Goal: Task Accomplishment & Management: Complete application form

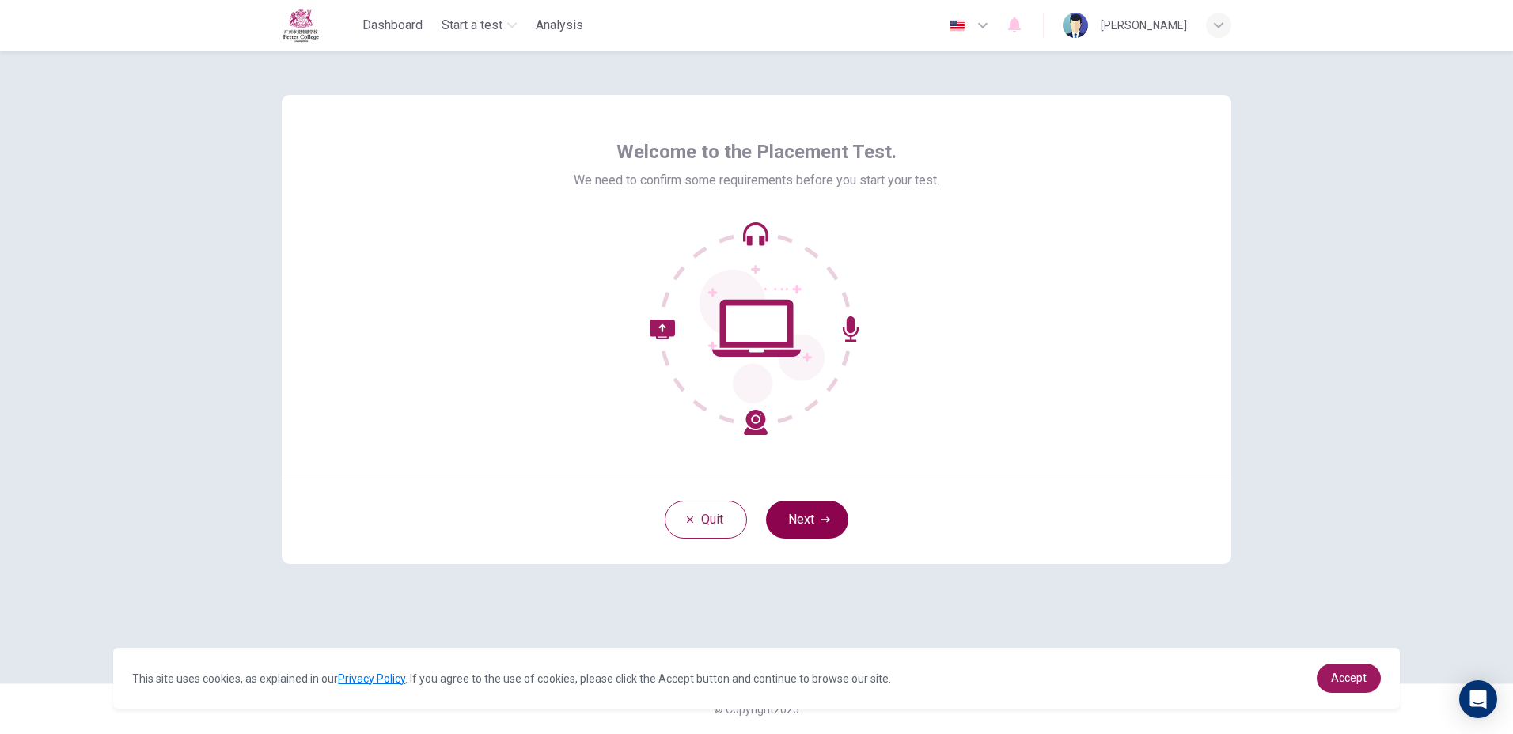
click at [799, 506] on button "Next" at bounding box center [807, 520] width 82 height 38
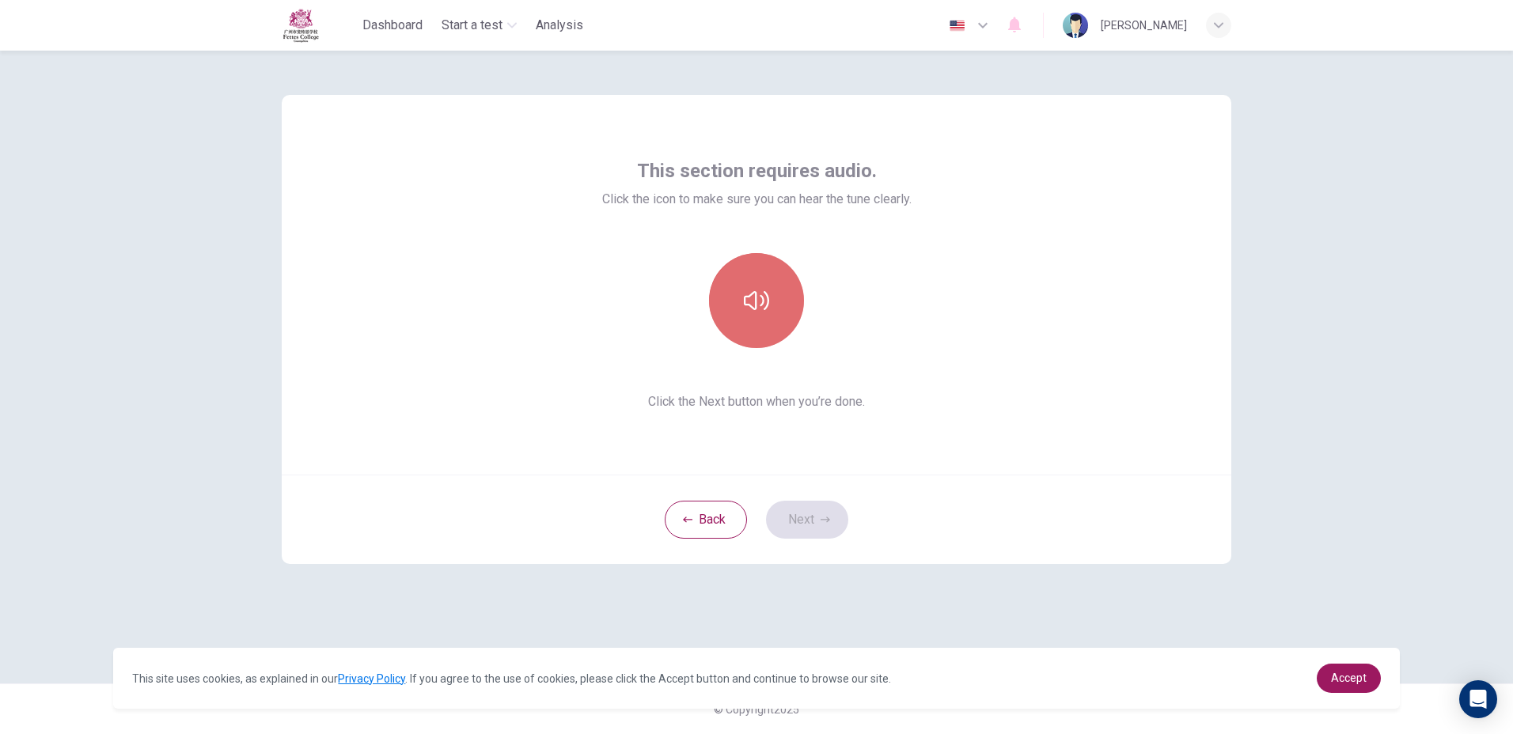
click at [770, 340] on button "button" at bounding box center [756, 300] width 95 height 95
click at [759, 294] on icon "button" at bounding box center [756, 300] width 25 height 25
click at [766, 312] on icon "button" at bounding box center [756, 300] width 25 height 25
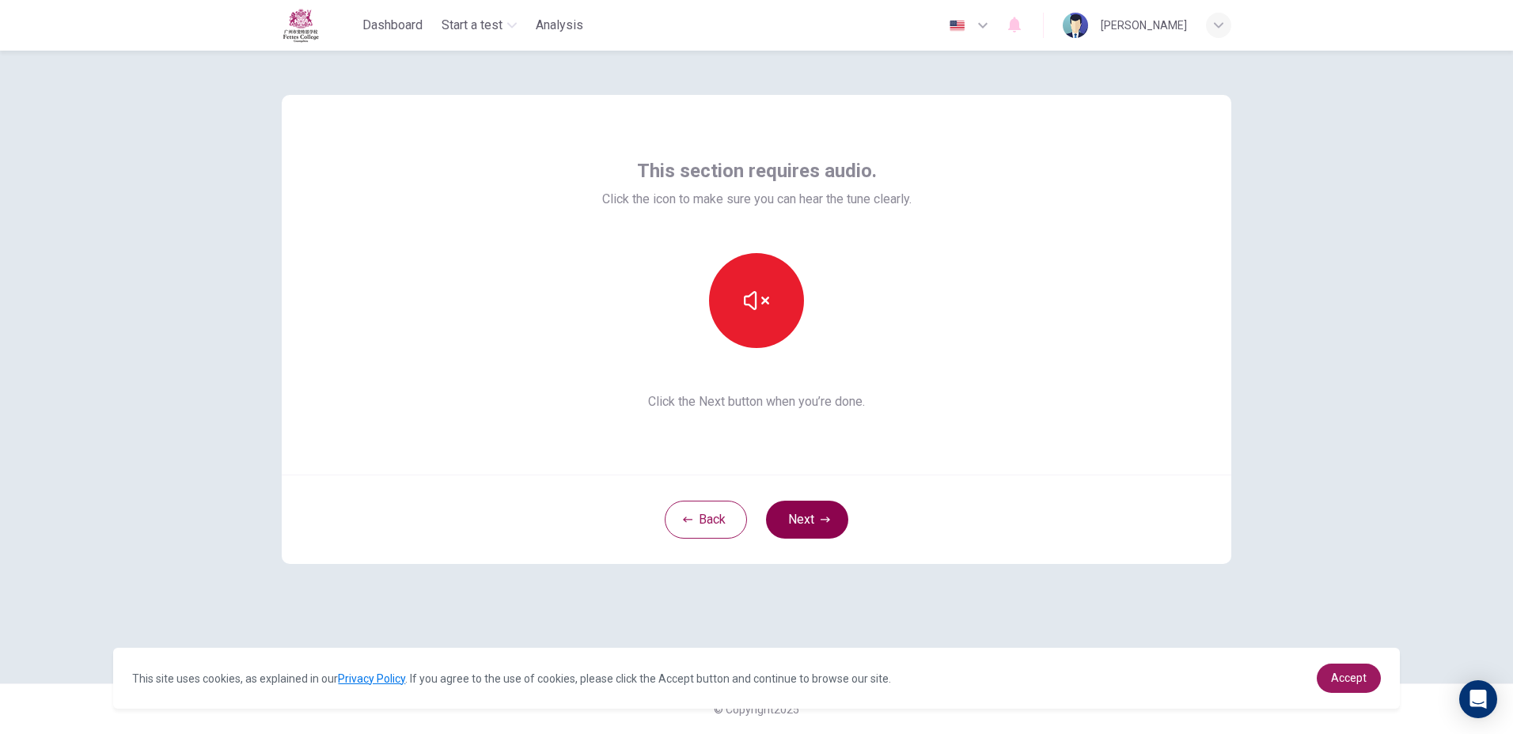
click at [824, 522] on icon "button" at bounding box center [824, 519] width 9 height 9
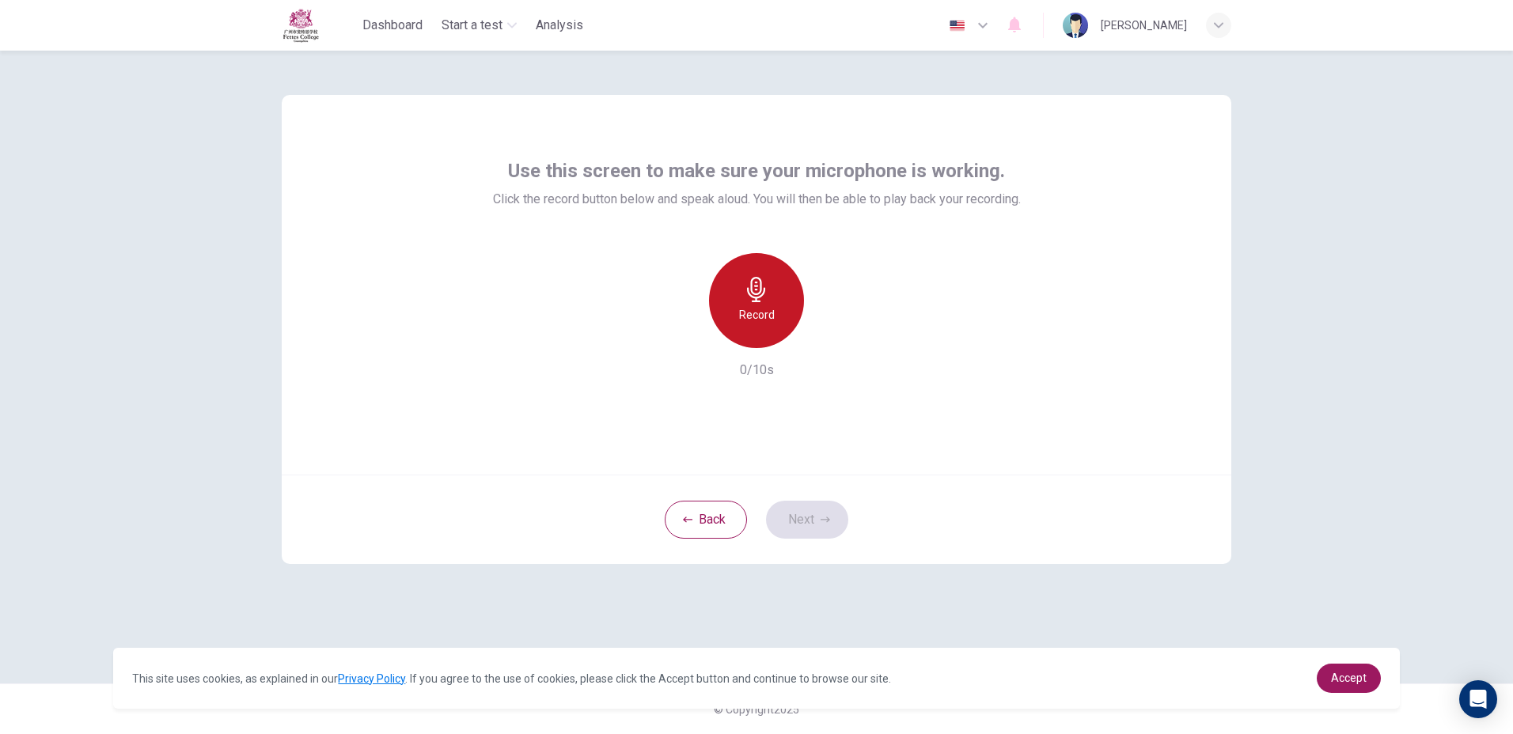
click at [767, 287] on icon "button" at bounding box center [756, 289] width 25 height 25
click at [764, 300] on icon "button" at bounding box center [756, 289] width 25 height 25
click at [839, 333] on div "button" at bounding box center [828, 335] width 25 height 25
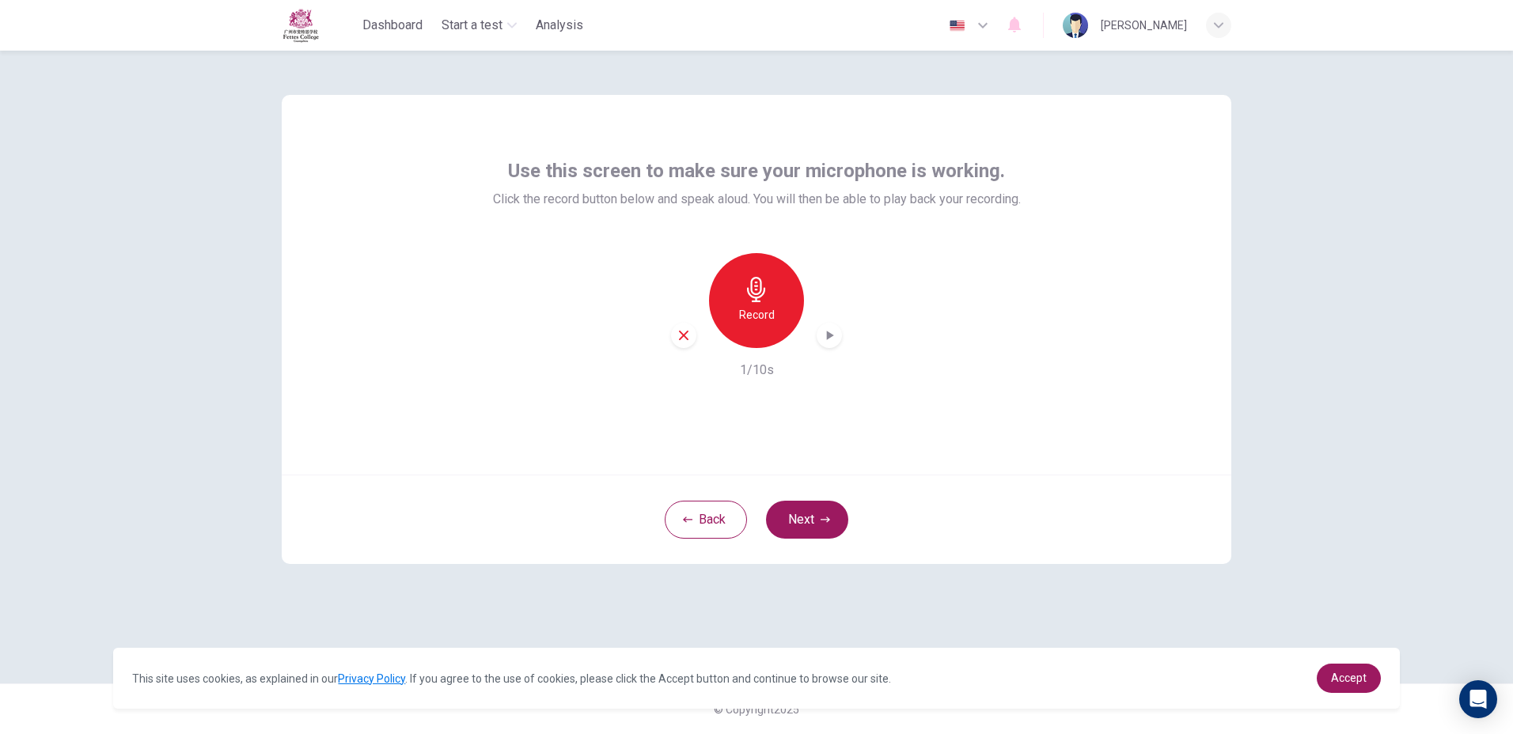
click at [755, 309] on h6 "Record" at bounding box center [757, 314] width 36 height 19
click at [755, 309] on h6 "Stop" at bounding box center [756, 314] width 24 height 19
click at [820, 332] on div "button" at bounding box center [828, 335] width 25 height 25
click at [802, 511] on button "Next" at bounding box center [807, 520] width 82 height 38
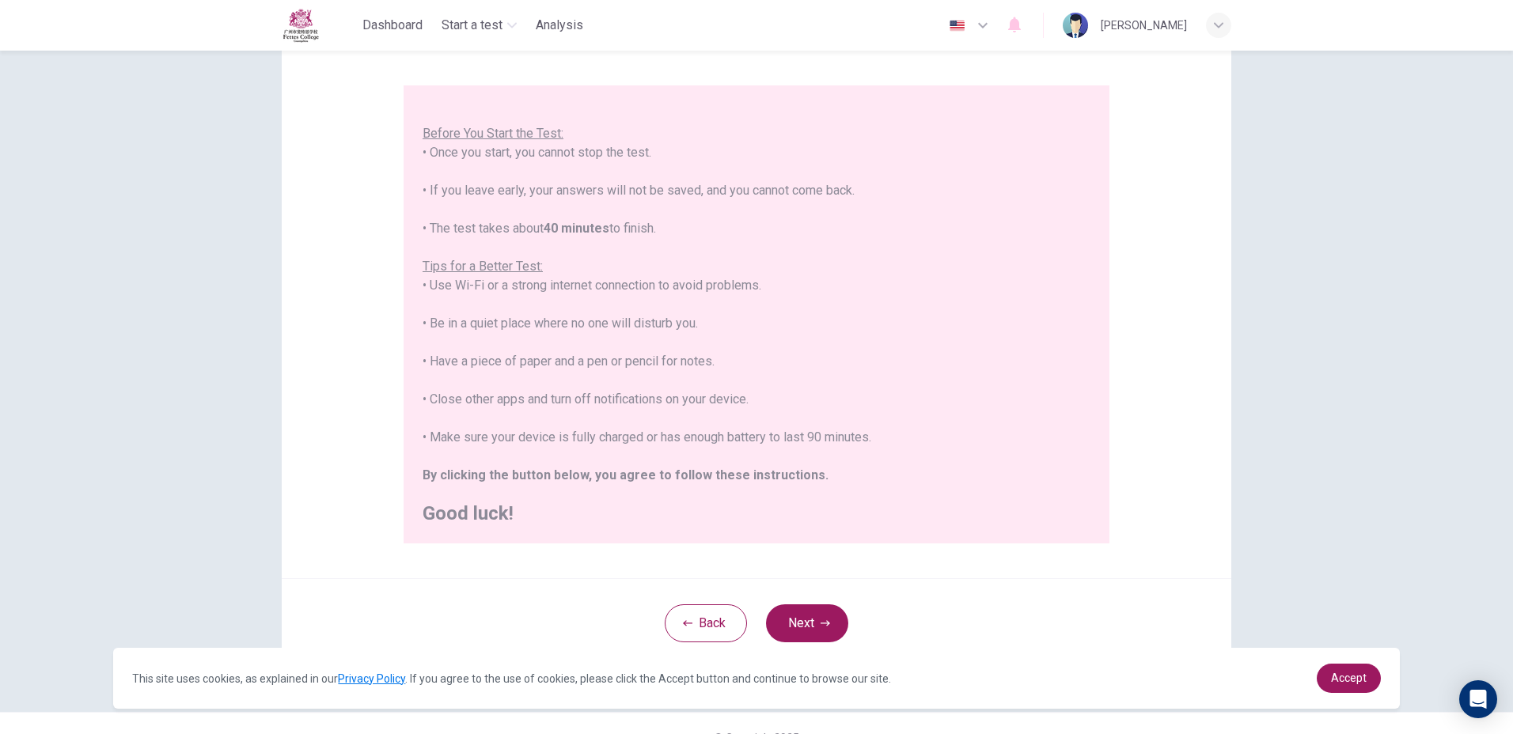
scroll to position [146, 0]
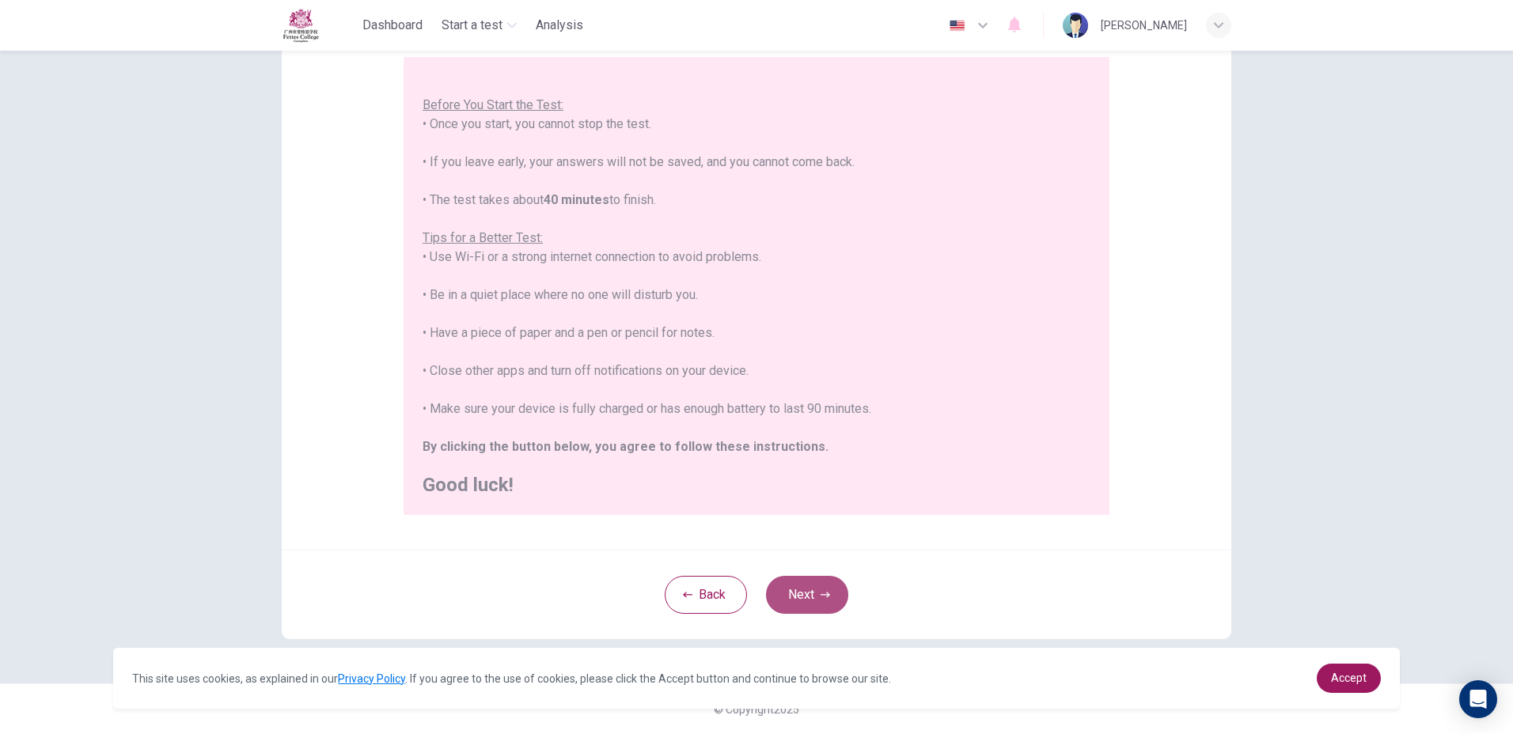
click at [781, 592] on button "Next" at bounding box center [807, 595] width 82 height 38
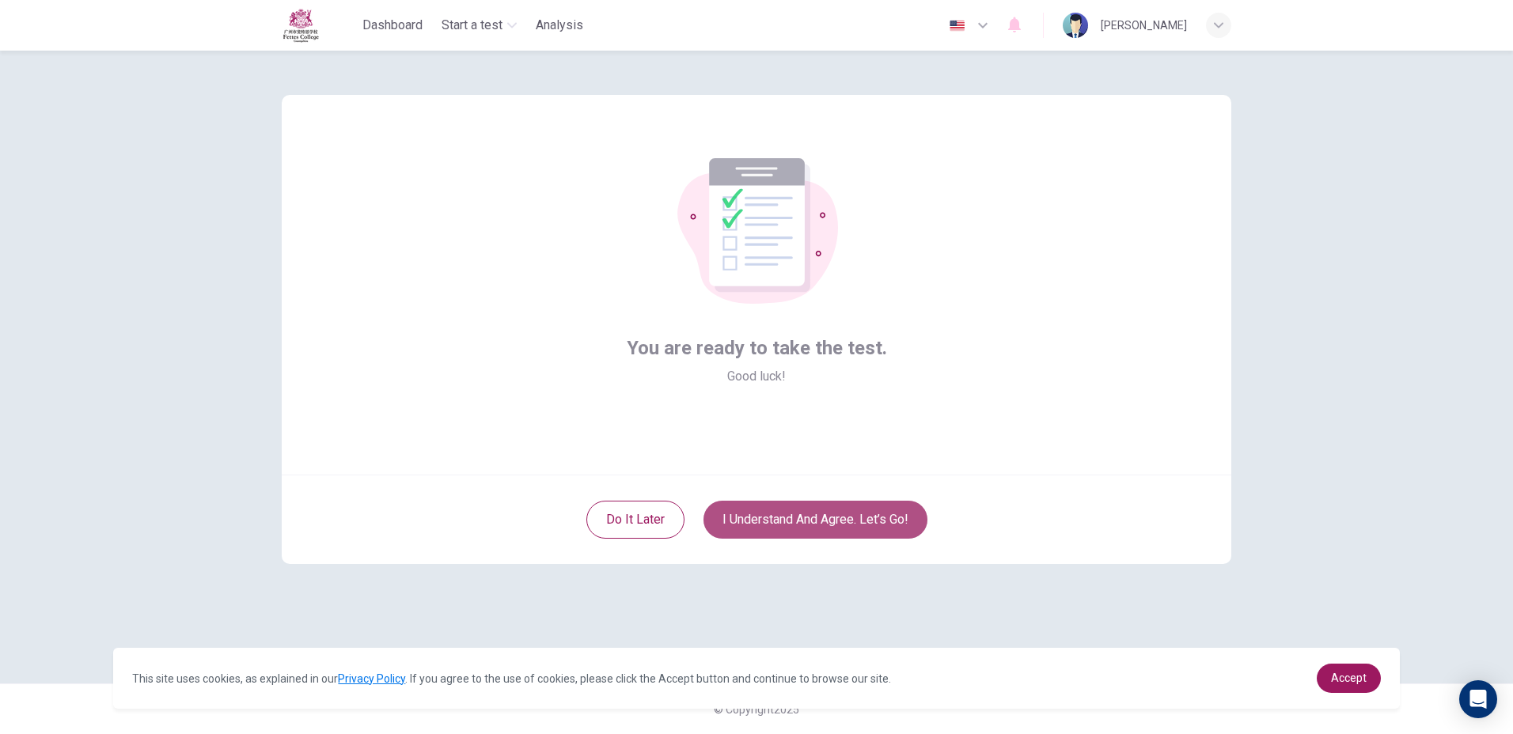
click at [807, 525] on button "I understand and agree. Let’s go!" at bounding box center [815, 520] width 224 height 38
click at [835, 508] on button "I understand and agree. Let’s go!" at bounding box center [815, 520] width 224 height 38
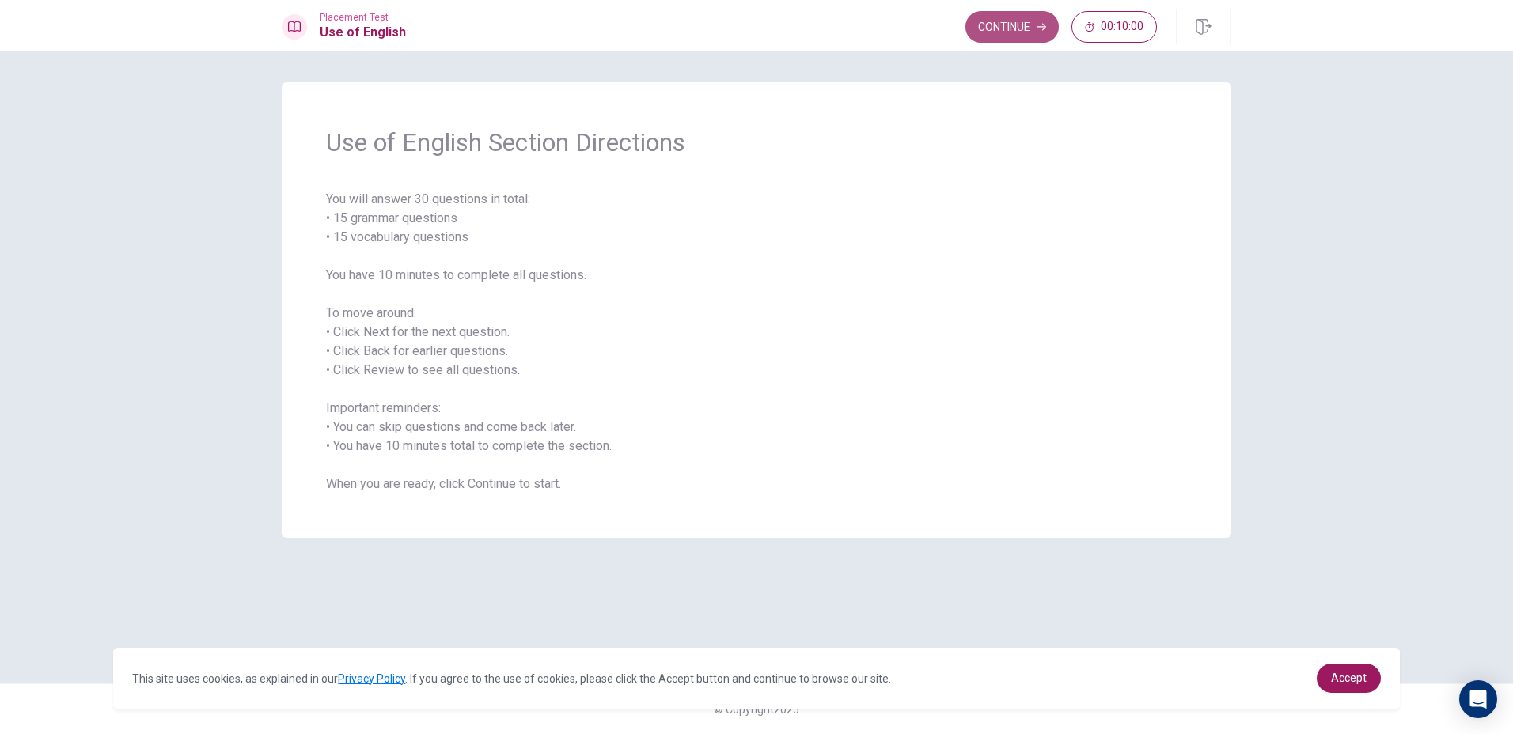
click at [1006, 24] on button "Continue" at bounding box center [1011, 27] width 93 height 32
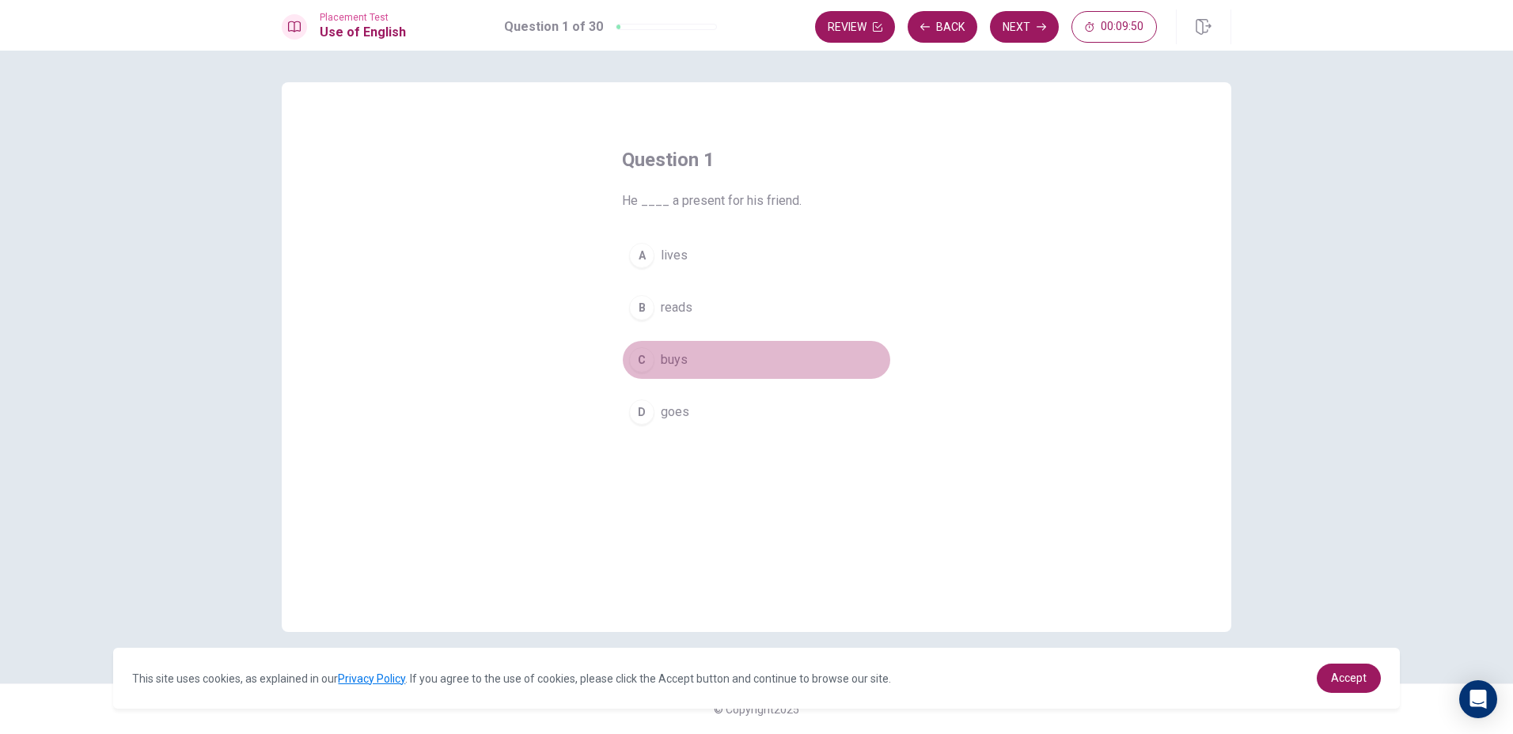
click at [645, 361] on div "C" at bounding box center [641, 359] width 25 height 25
click at [1011, 14] on button "Next" at bounding box center [1024, 27] width 69 height 32
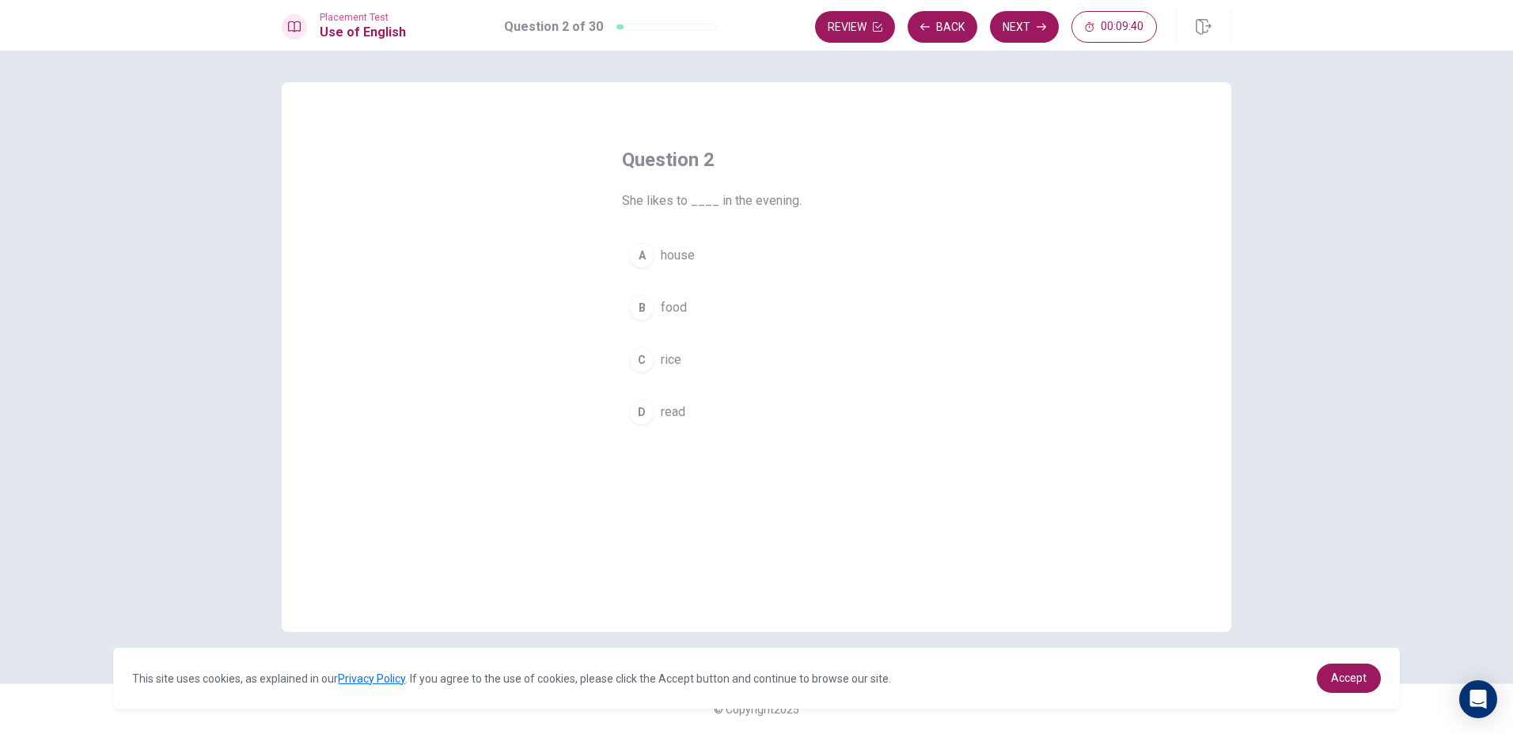
click at [686, 400] on button "D read" at bounding box center [756, 412] width 269 height 40
click at [1025, 24] on button "Next" at bounding box center [1024, 27] width 69 height 32
click at [680, 404] on span "does" at bounding box center [675, 412] width 28 height 19
click at [1000, 11] on button "Next" at bounding box center [1024, 27] width 69 height 32
click at [721, 249] on button "A went" at bounding box center [756, 256] width 269 height 40
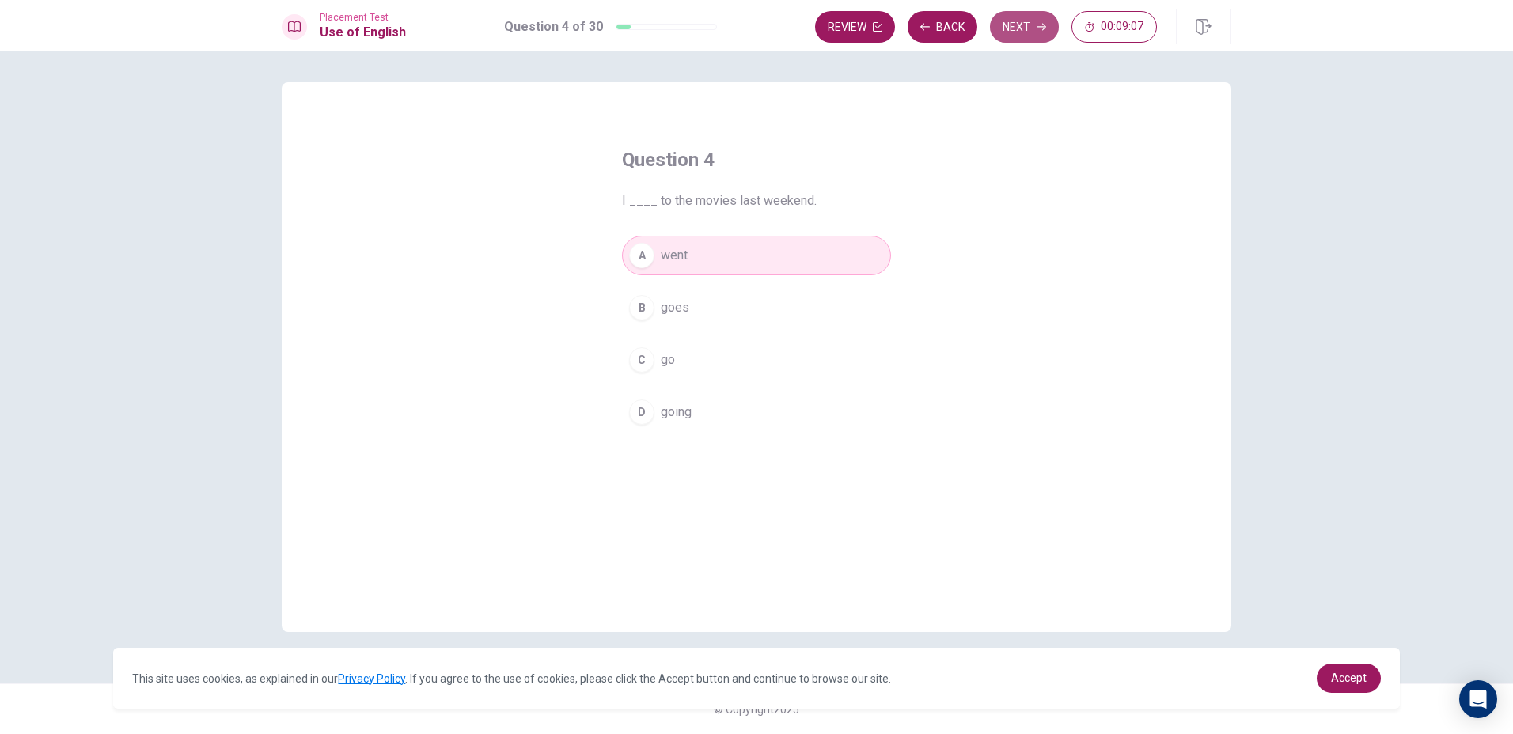
click at [1028, 30] on button "Next" at bounding box center [1024, 27] width 69 height 32
click at [733, 393] on button "D Do" at bounding box center [756, 412] width 269 height 40
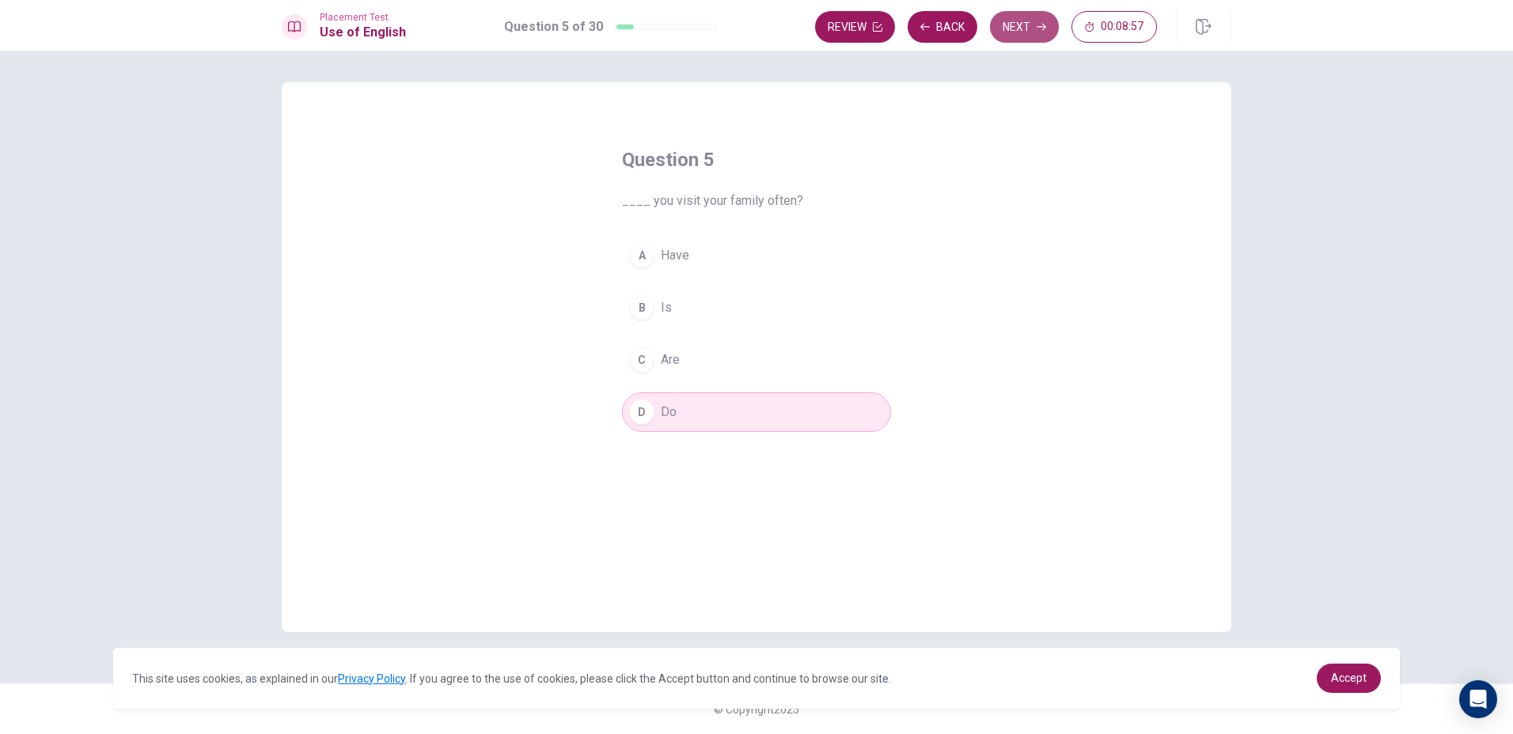
click at [1043, 24] on icon "button" at bounding box center [1040, 26] width 9 height 9
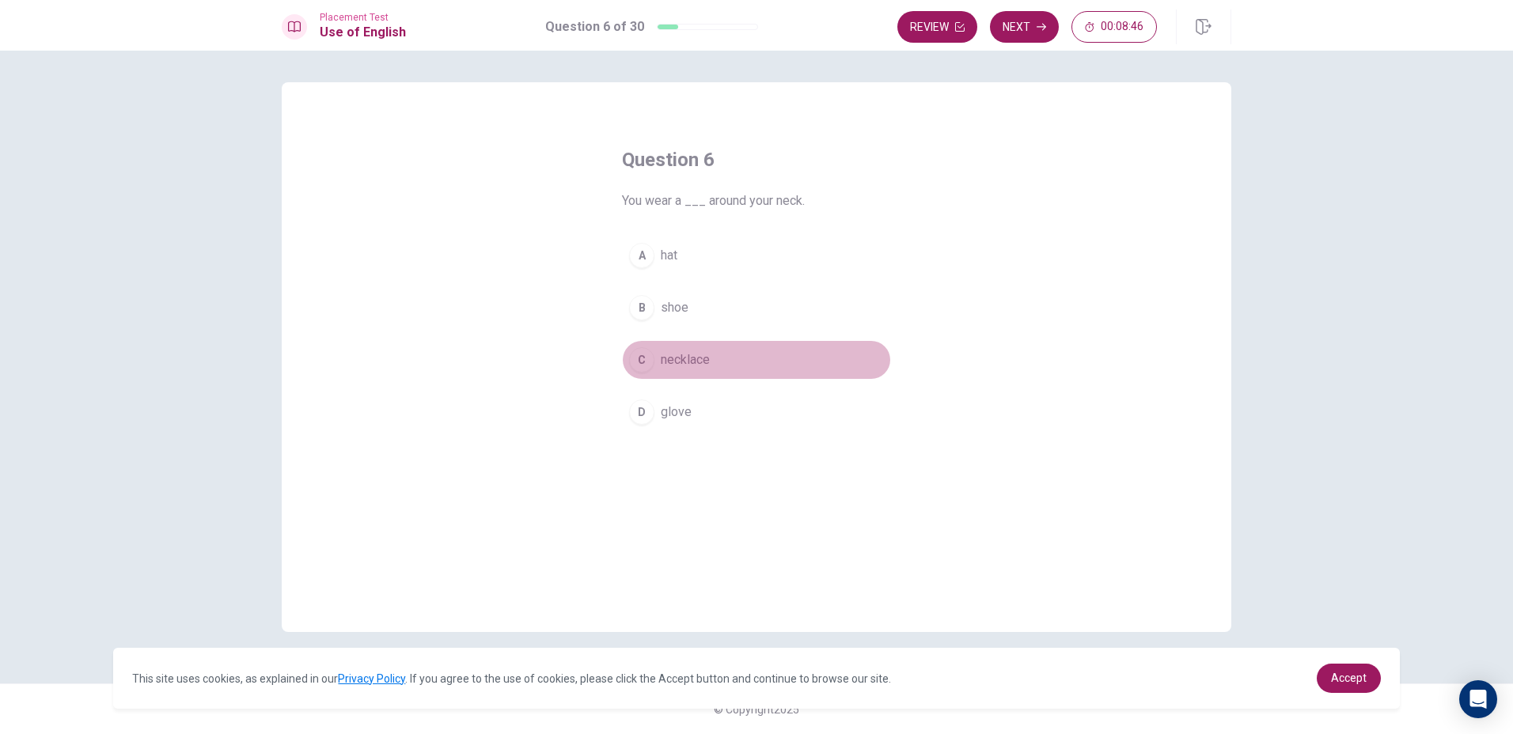
click at [711, 354] on button "C necklace" at bounding box center [756, 360] width 269 height 40
click at [1020, 28] on button "Next" at bounding box center [1024, 27] width 69 height 32
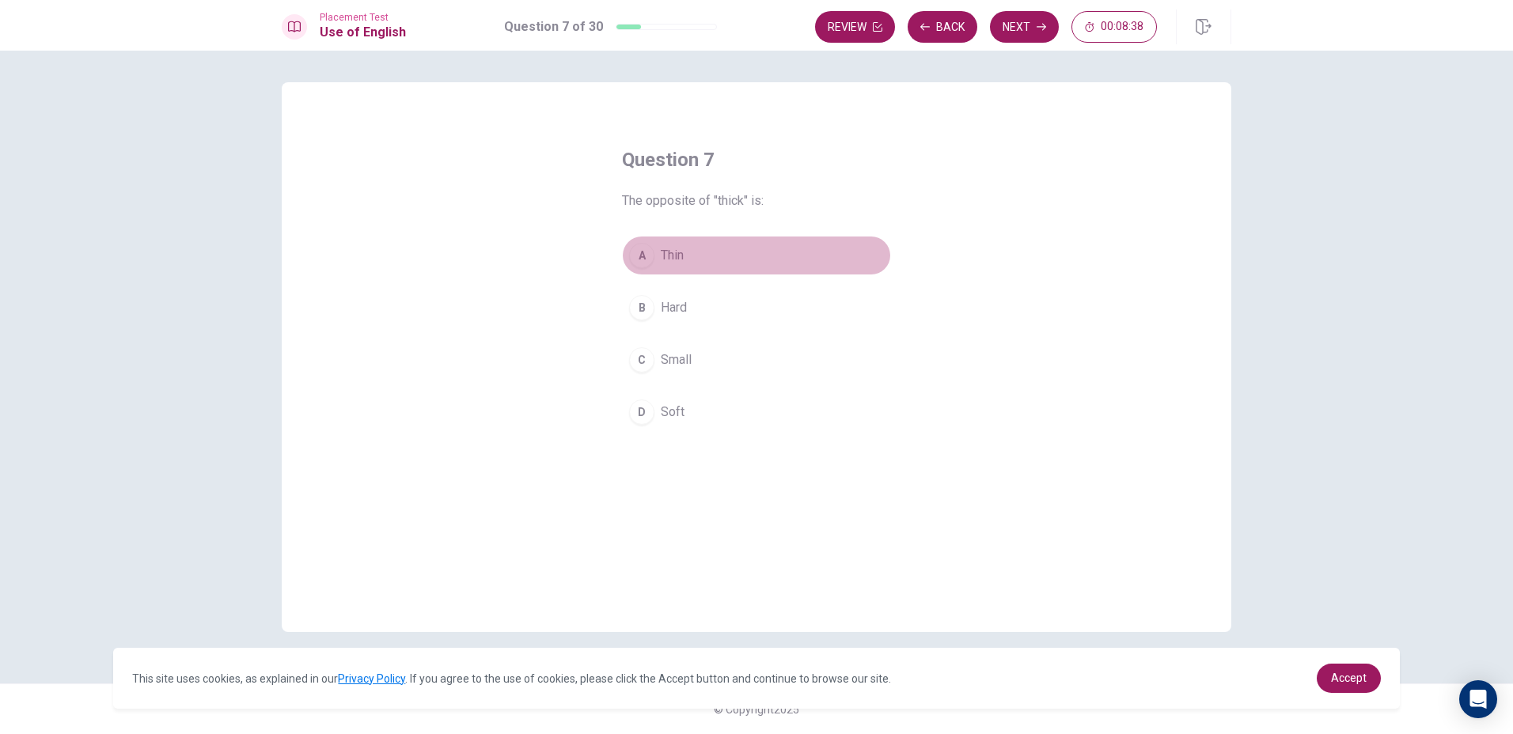
click at [705, 251] on button "A Thin" at bounding box center [756, 256] width 269 height 40
click at [1006, 28] on button "Next" at bounding box center [1024, 27] width 69 height 32
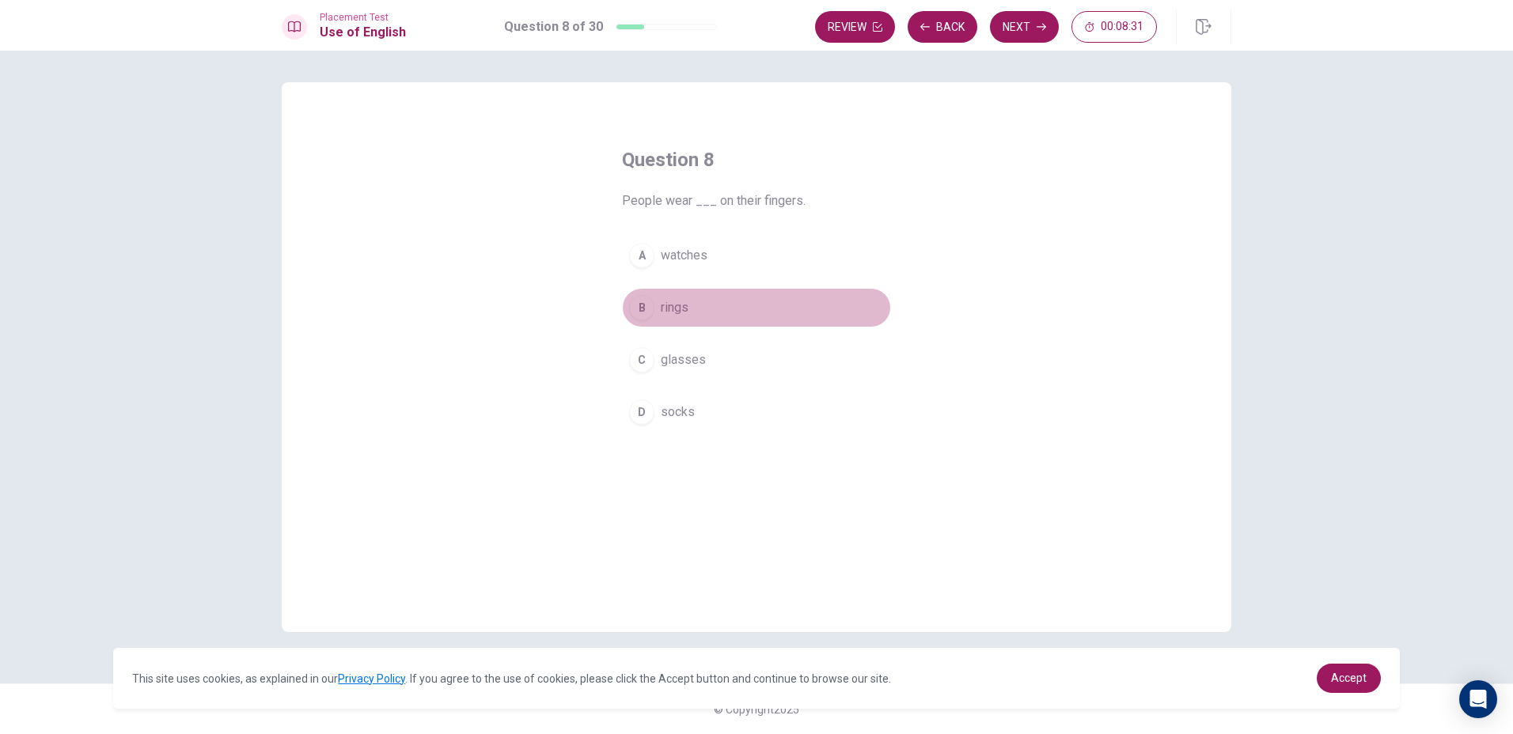
click at [704, 304] on button "B rings" at bounding box center [756, 308] width 269 height 40
click at [1013, 26] on button "Next" at bounding box center [1024, 27] width 69 height 32
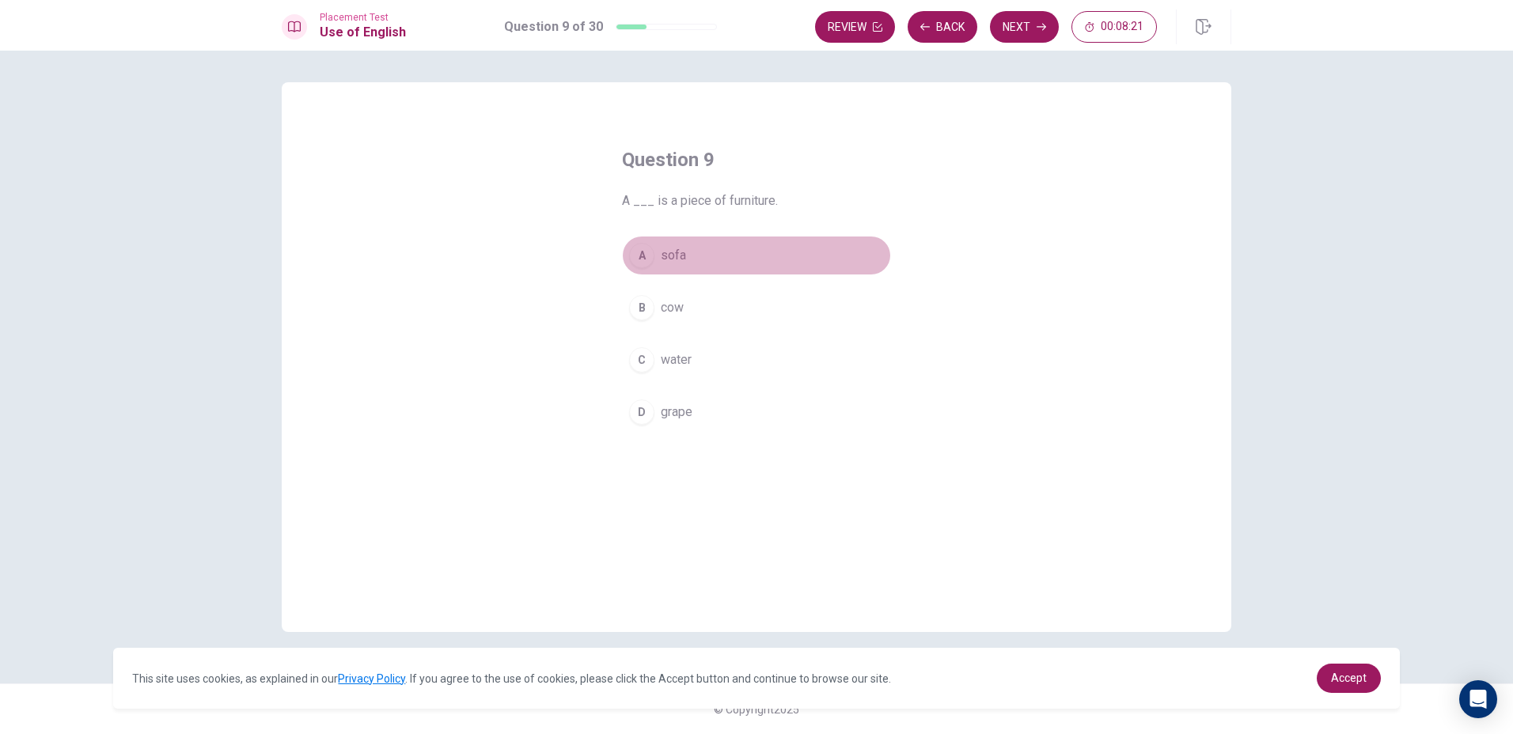
click at [759, 261] on button "A sofa" at bounding box center [756, 256] width 269 height 40
click at [1018, 28] on button "Next" at bounding box center [1024, 27] width 69 height 32
click at [674, 259] on span "Did" at bounding box center [670, 255] width 19 height 19
click at [689, 431] on button "D Have" at bounding box center [756, 412] width 269 height 40
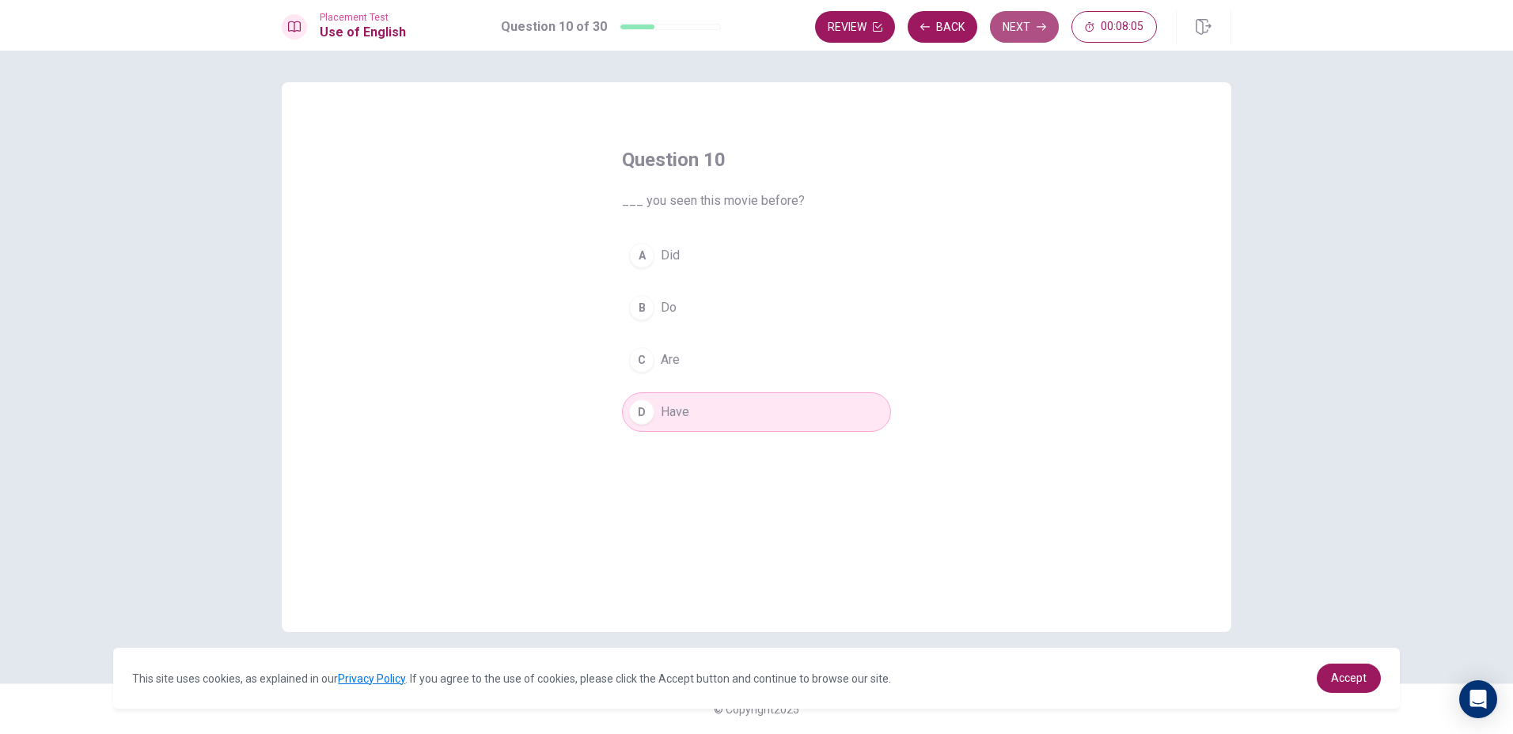
click at [1035, 30] on button "Next" at bounding box center [1024, 27] width 69 height 32
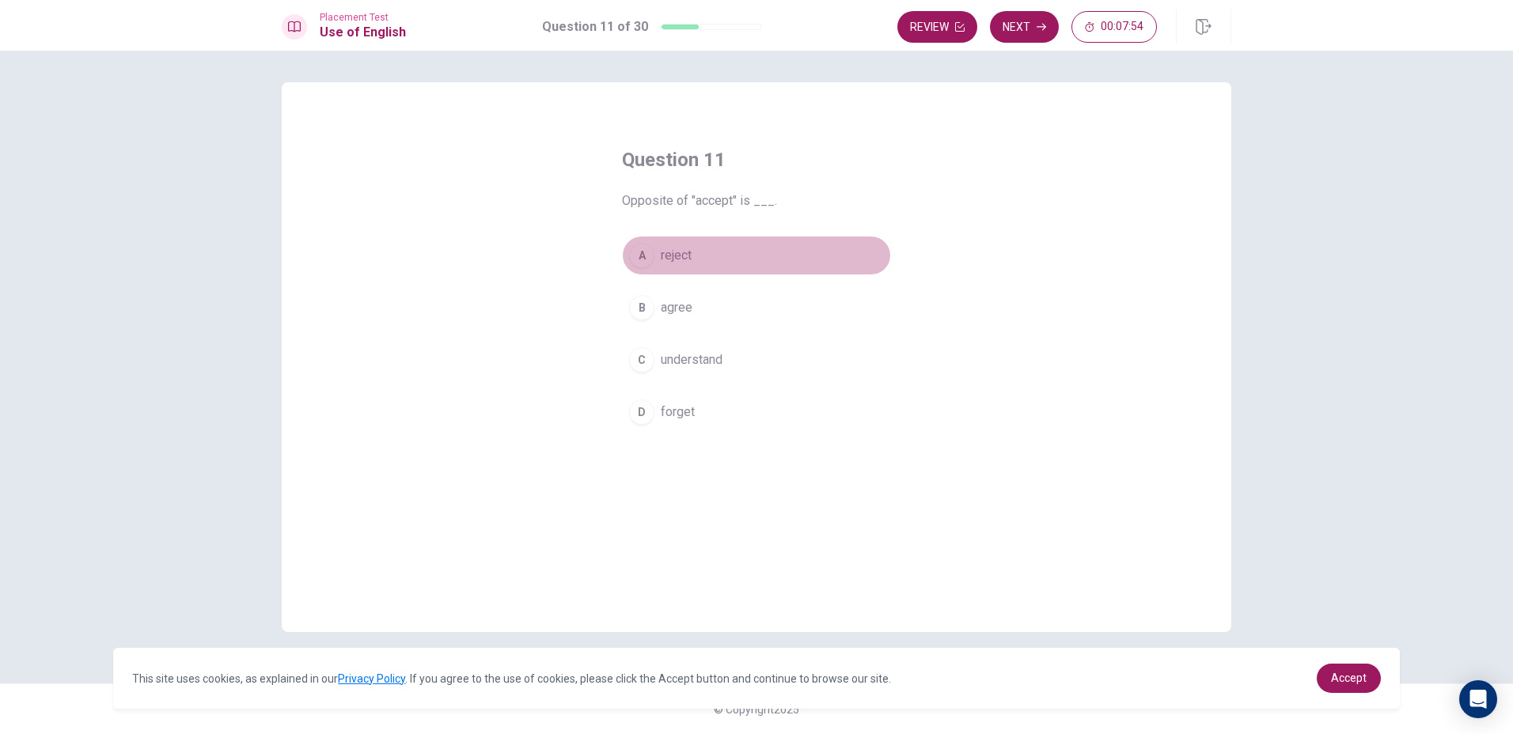
click at [704, 261] on button "A reject" at bounding box center [756, 256] width 269 height 40
click at [997, 18] on button "Next" at bounding box center [1024, 27] width 69 height 32
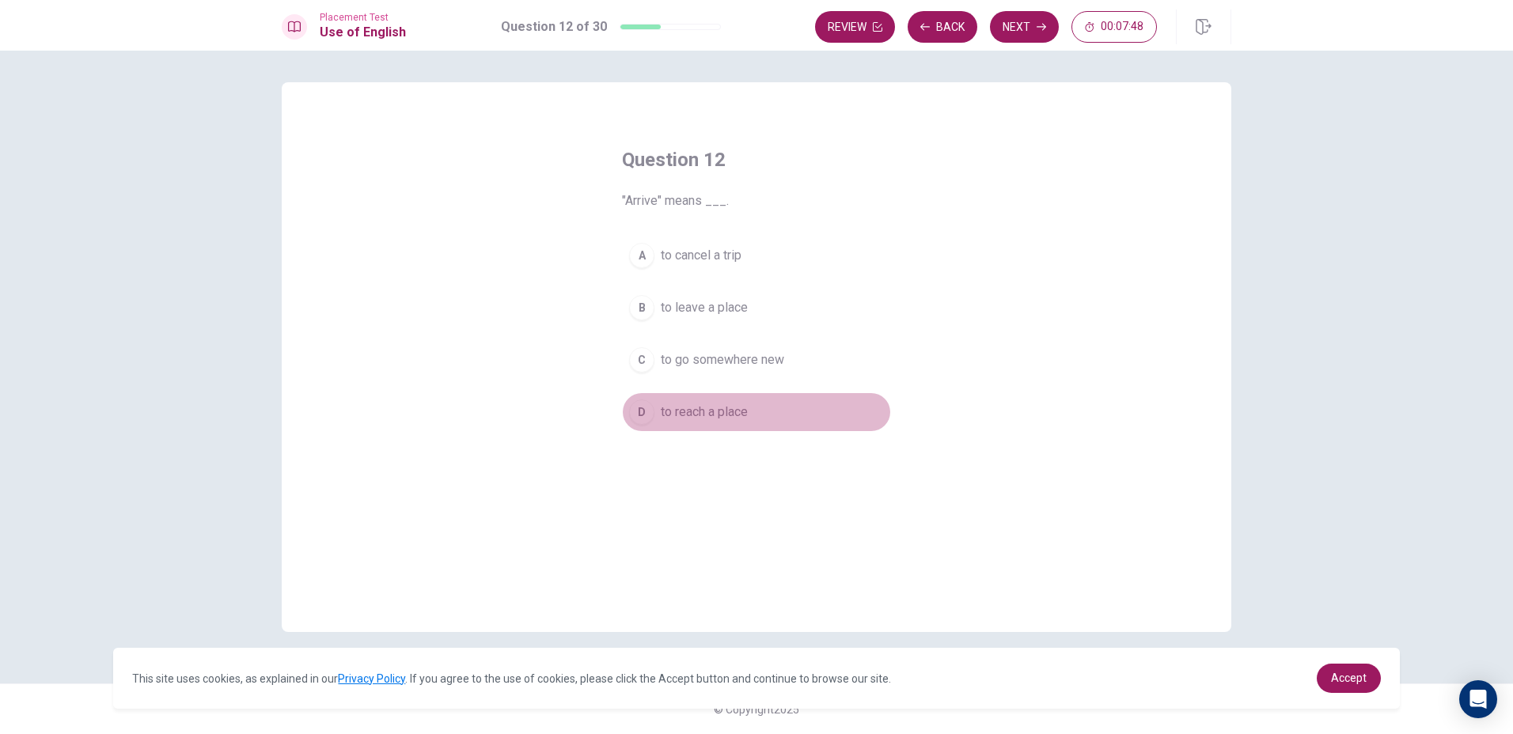
click at [685, 414] on span "to reach a place" at bounding box center [704, 412] width 87 height 19
click at [1006, 26] on button "Next" at bounding box center [1024, 27] width 69 height 32
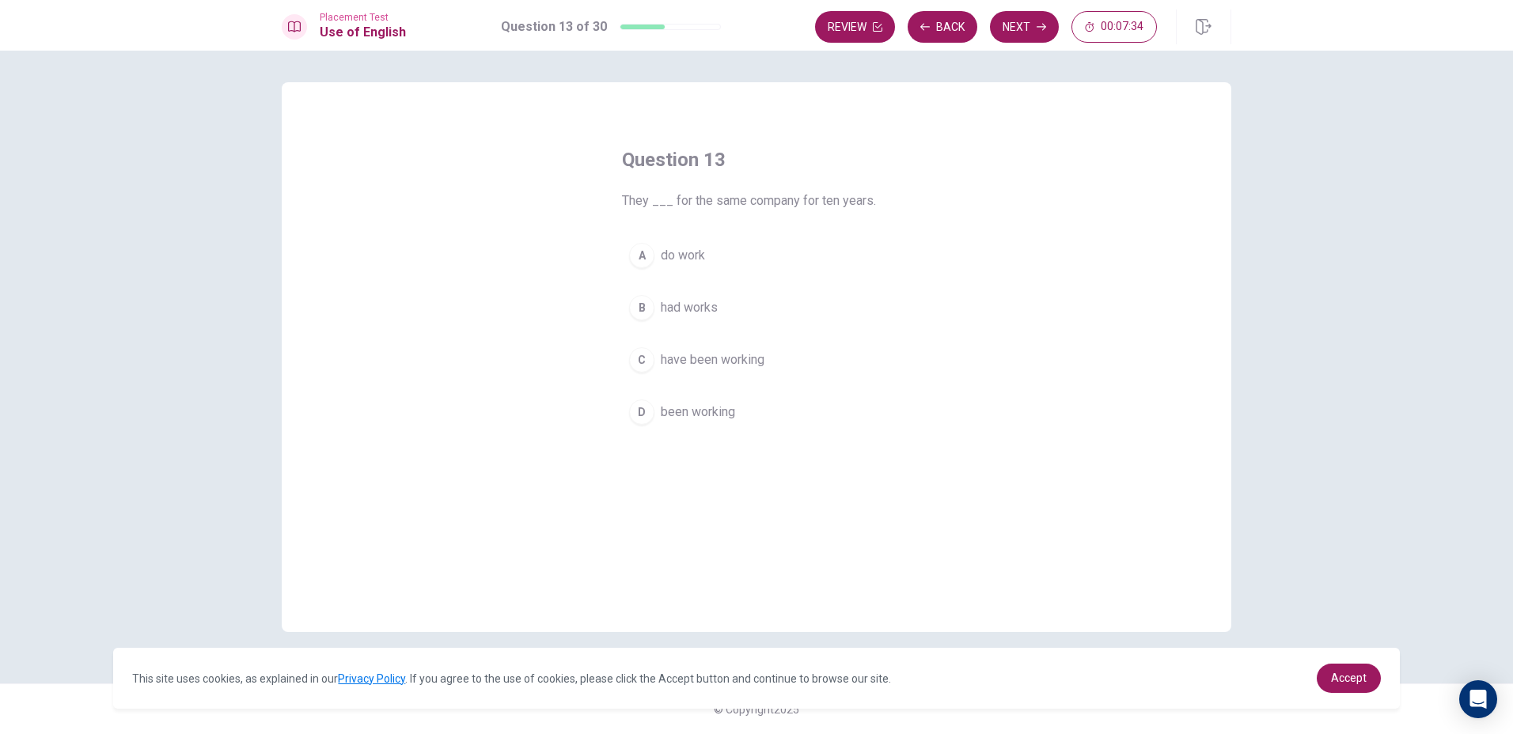
click at [727, 359] on span "have been working" at bounding box center [713, 359] width 104 height 19
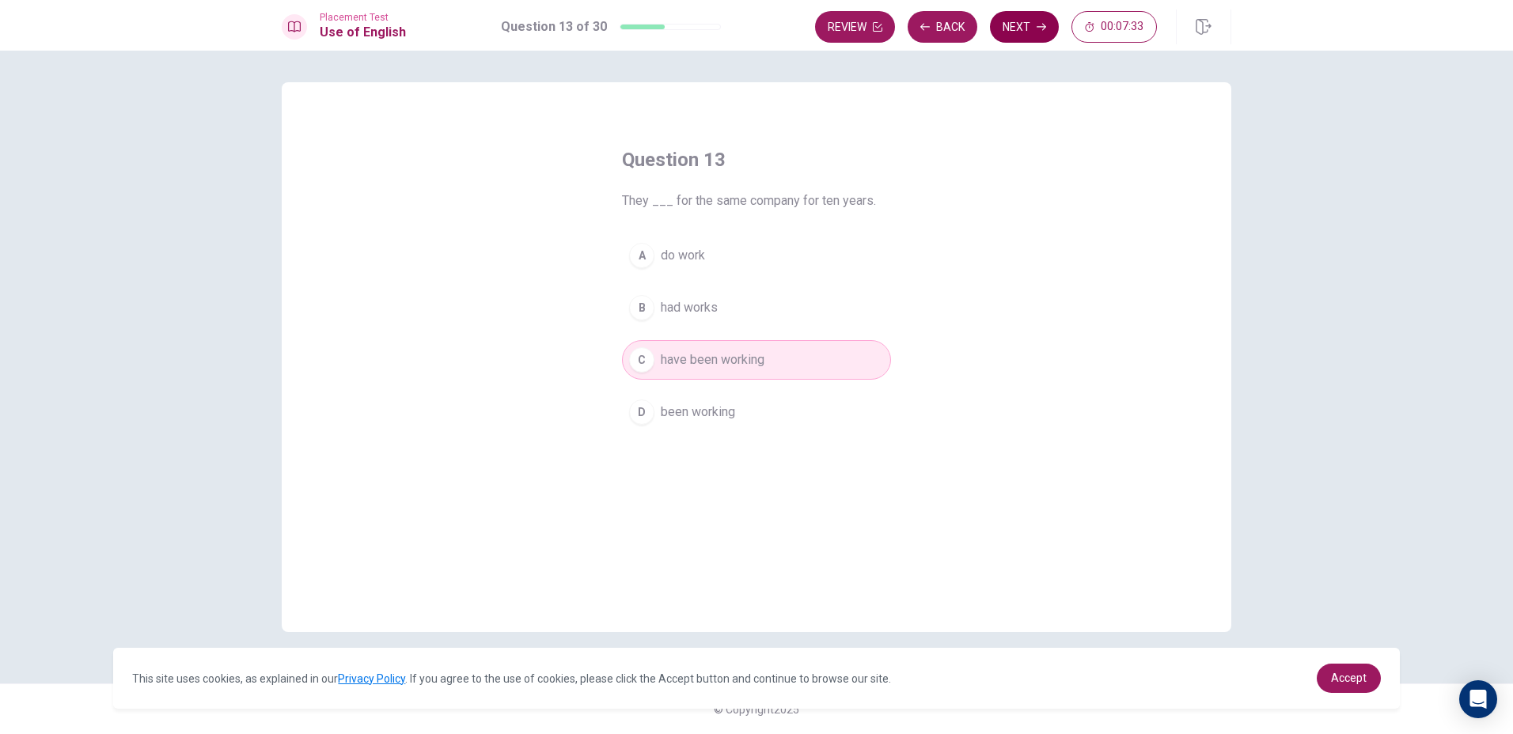
click at [1021, 26] on button "Next" at bounding box center [1024, 27] width 69 height 32
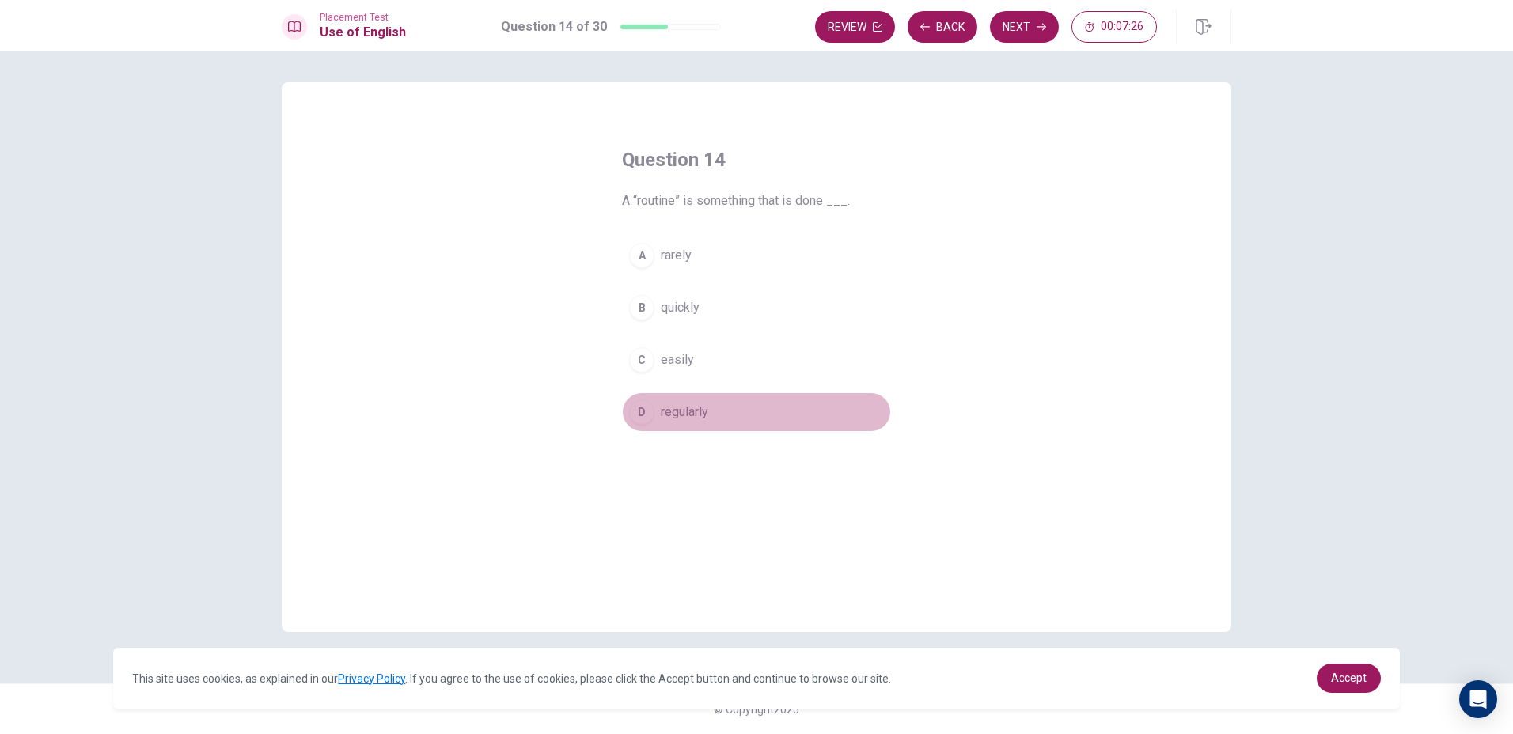
click at [698, 411] on span "regularly" at bounding box center [684, 412] width 47 height 19
click at [1004, 30] on button "Next" at bounding box center [1024, 27] width 69 height 32
click at [669, 410] on span "Have" at bounding box center [675, 412] width 28 height 19
click at [1022, 18] on button "Next" at bounding box center [1024, 27] width 69 height 32
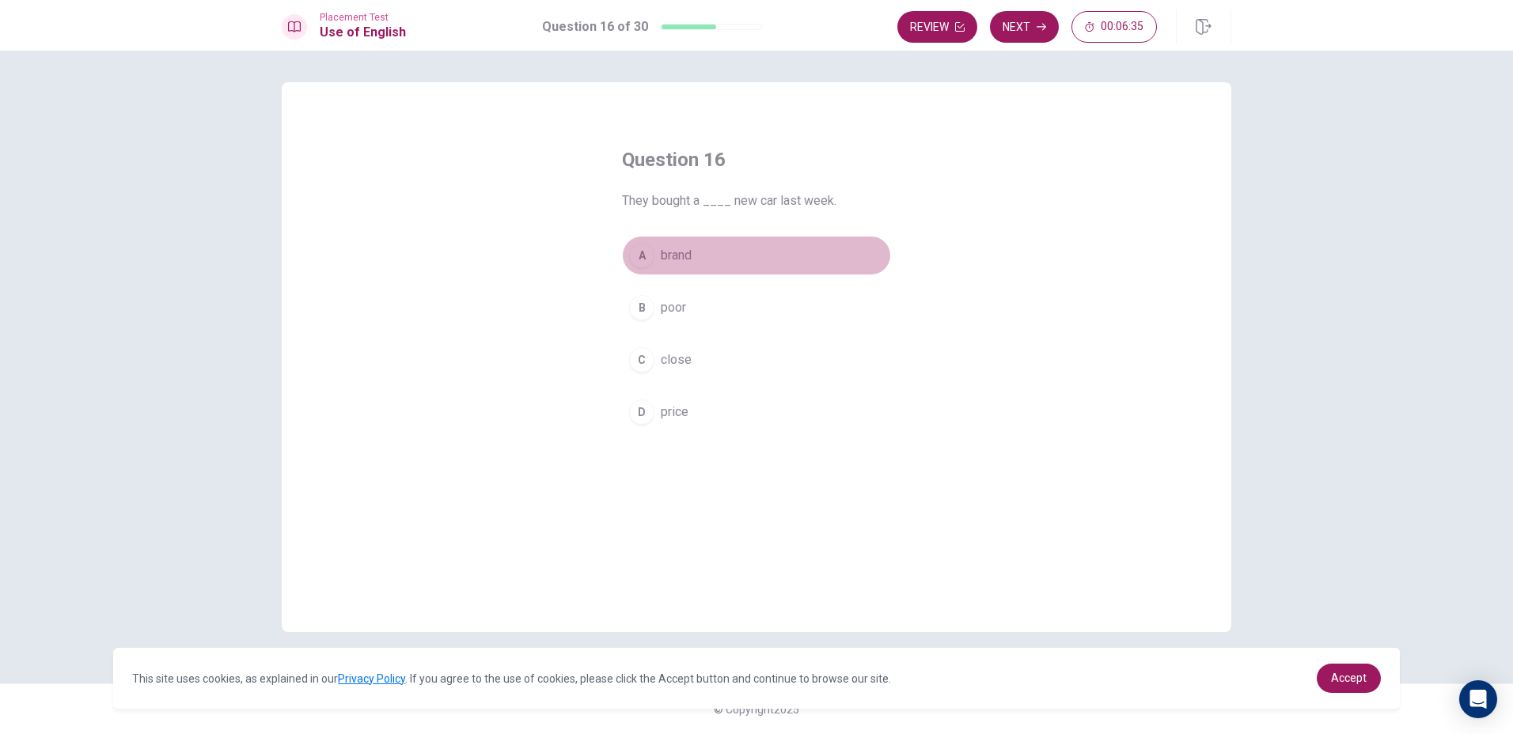
click at [740, 246] on button "A brand" at bounding box center [756, 256] width 269 height 40
click at [1025, 33] on button "Next" at bounding box center [1024, 27] width 69 height 32
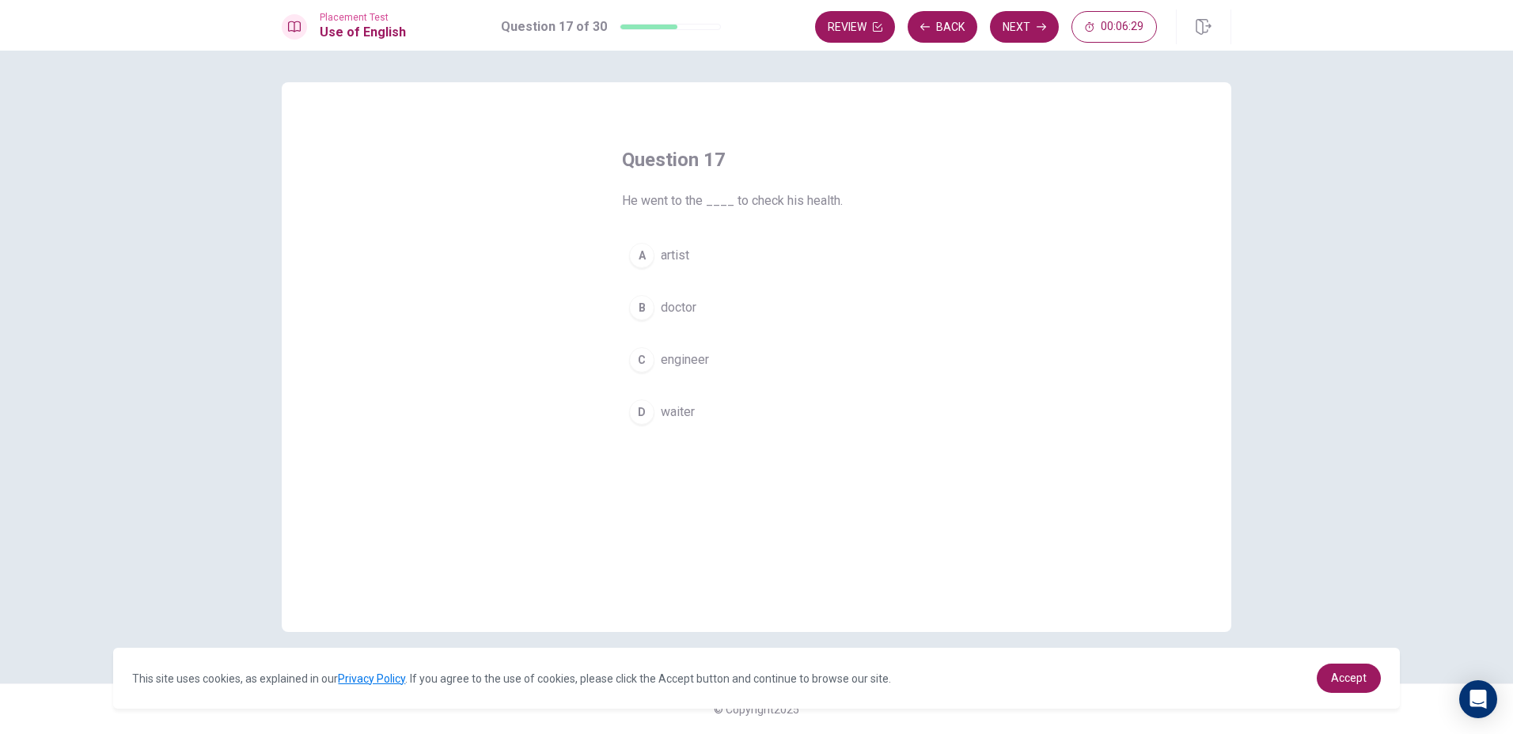
click at [749, 312] on button "B doctor" at bounding box center [756, 308] width 269 height 40
click at [1017, 25] on button "Next" at bounding box center [1024, 27] width 69 height 32
click at [689, 398] on button "D open" at bounding box center [756, 412] width 269 height 40
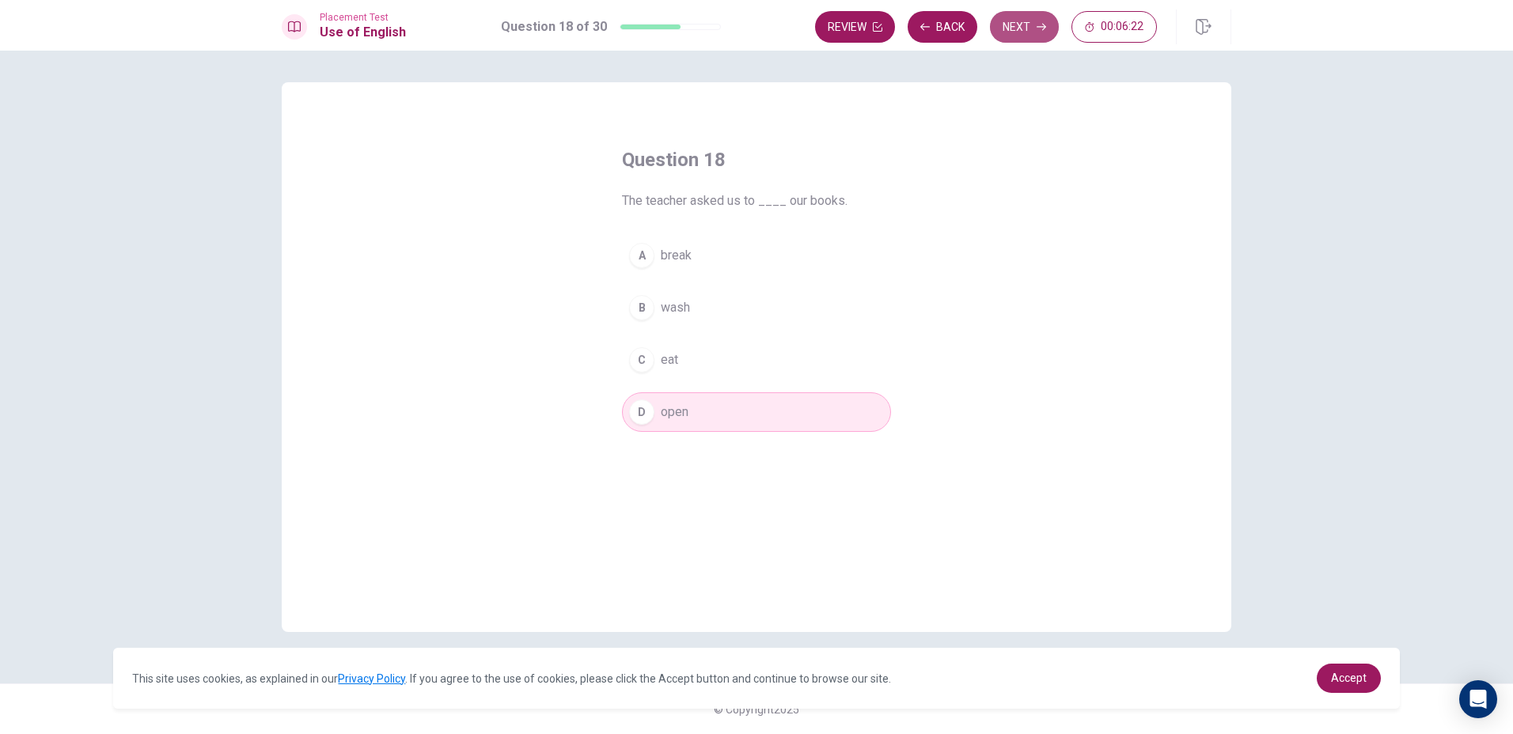
click at [1027, 30] on button "Next" at bounding box center [1024, 27] width 69 height 32
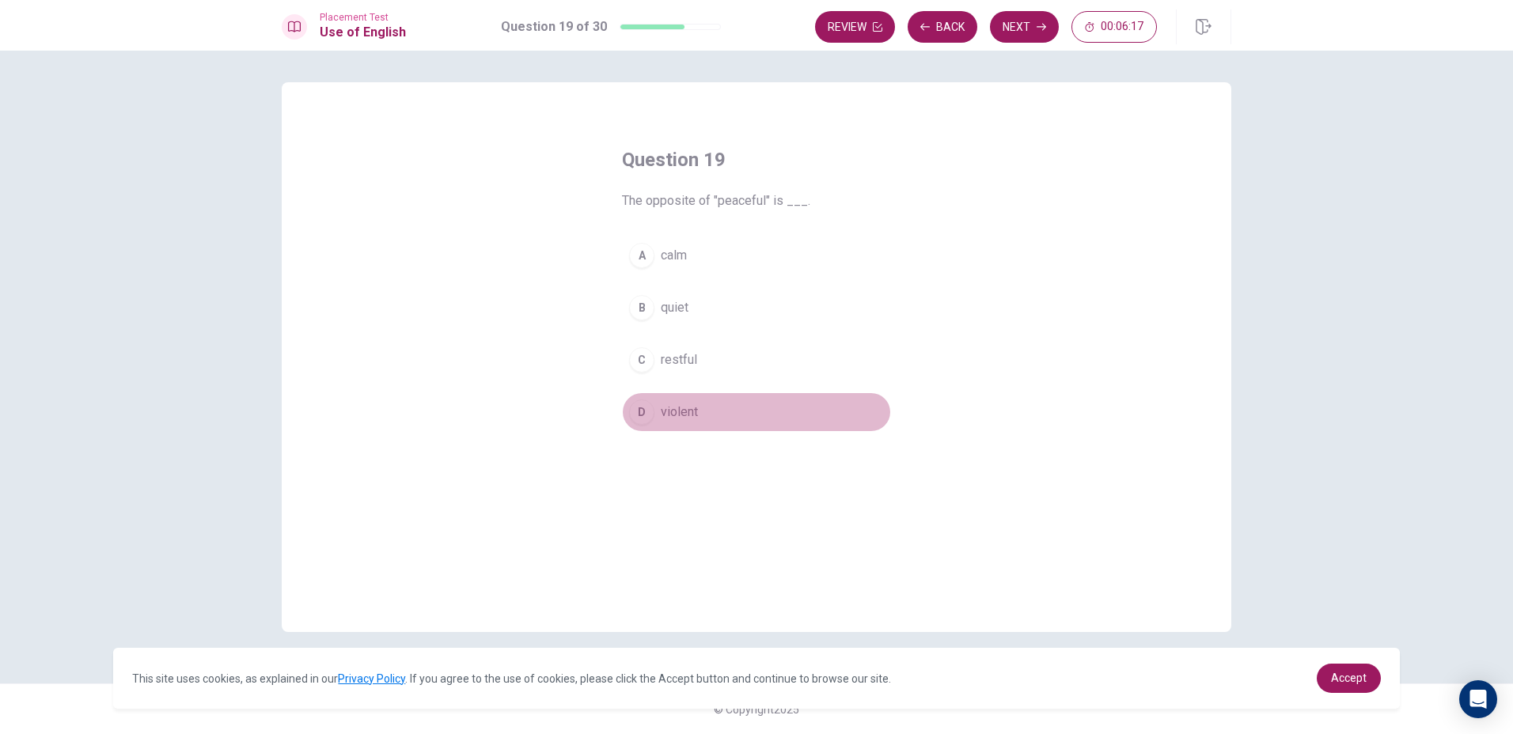
click at [681, 402] on button "D violent" at bounding box center [756, 412] width 269 height 40
click at [1014, 25] on button "Next" at bounding box center [1024, 27] width 69 height 32
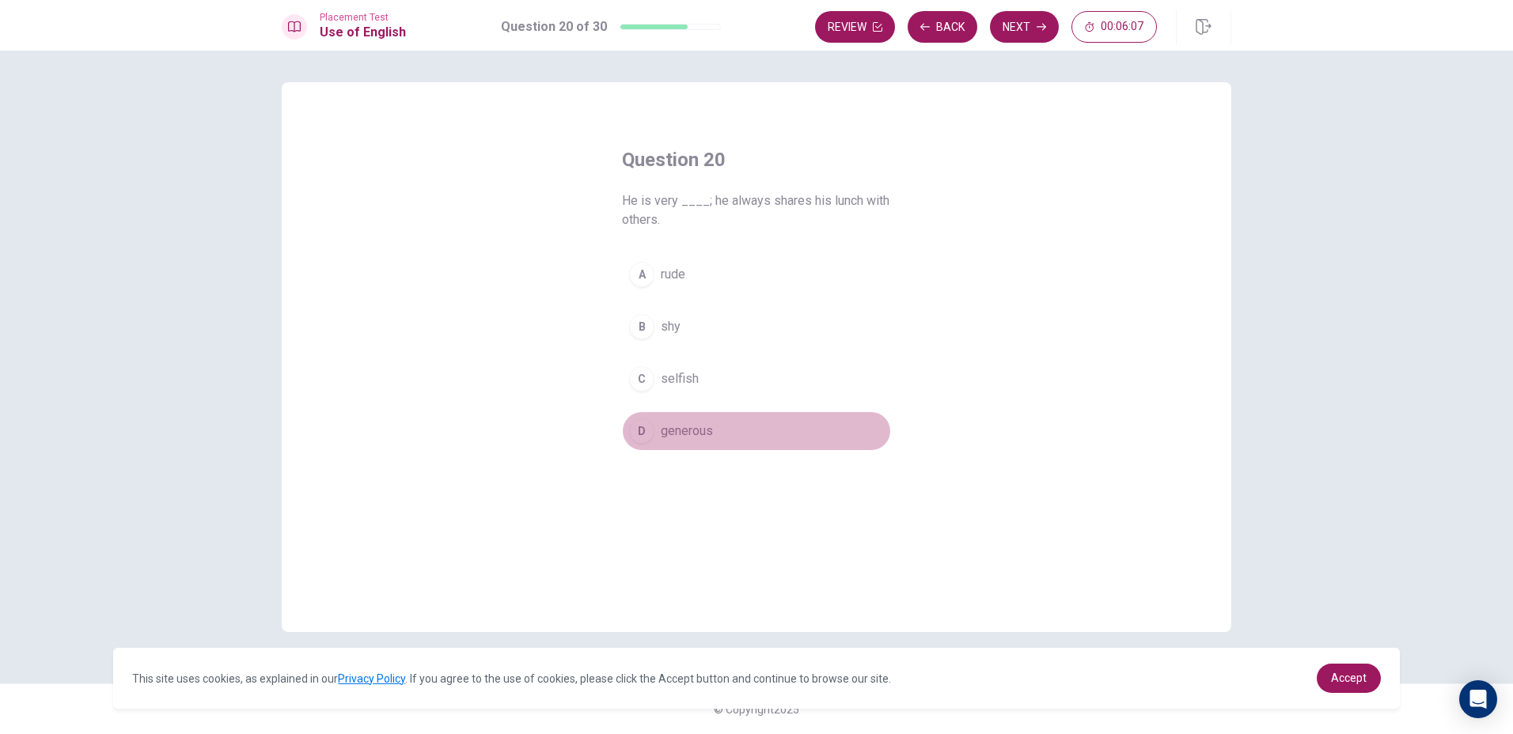
click at [688, 421] on button "D generous" at bounding box center [756, 431] width 269 height 40
click at [1006, 27] on button "Next" at bounding box center [1024, 27] width 69 height 32
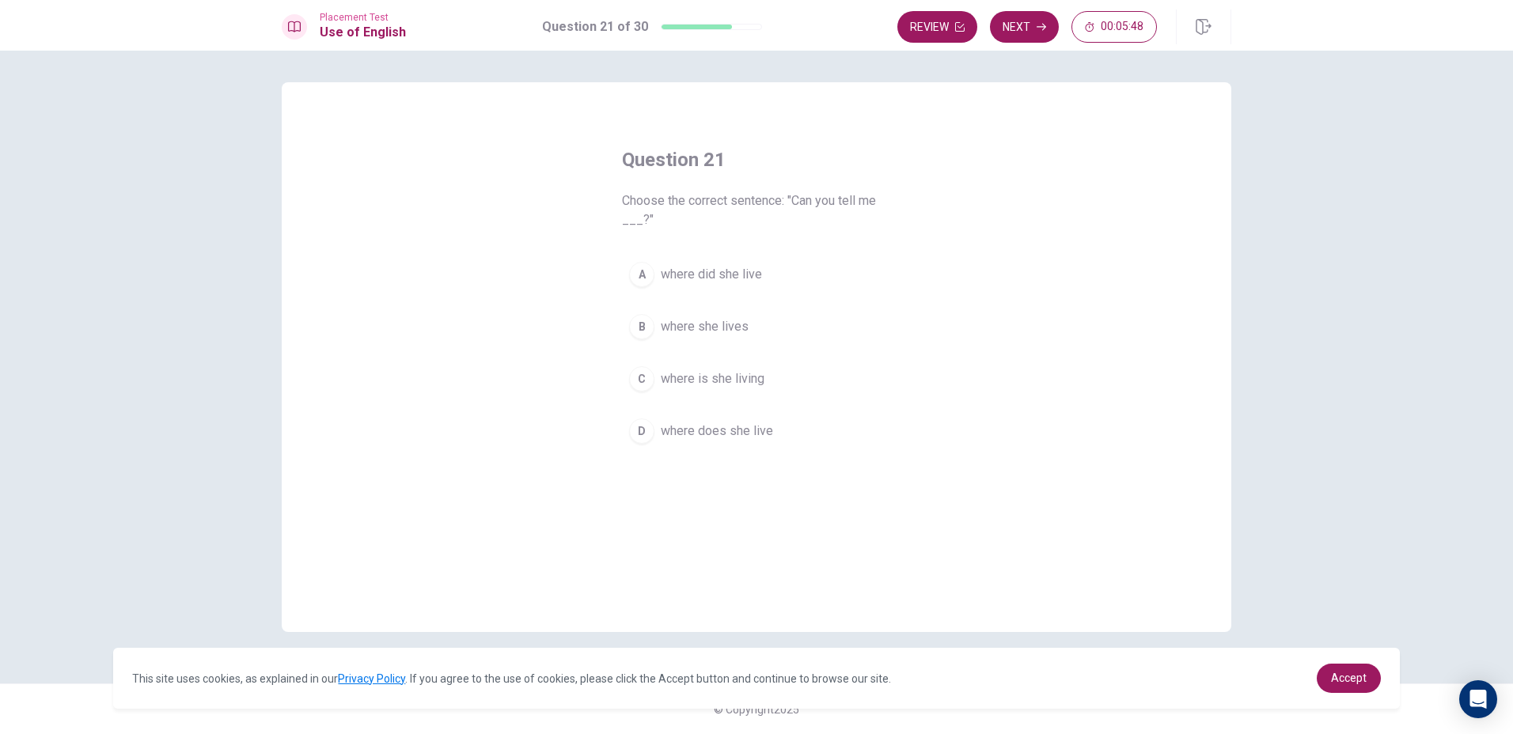
click at [722, 318] on span "where she lives" at bounding box center [705, 326] width 88 height 19
click at [1009, 30] on button "Next" at bounding box center [1024, 27] width 69 height 32
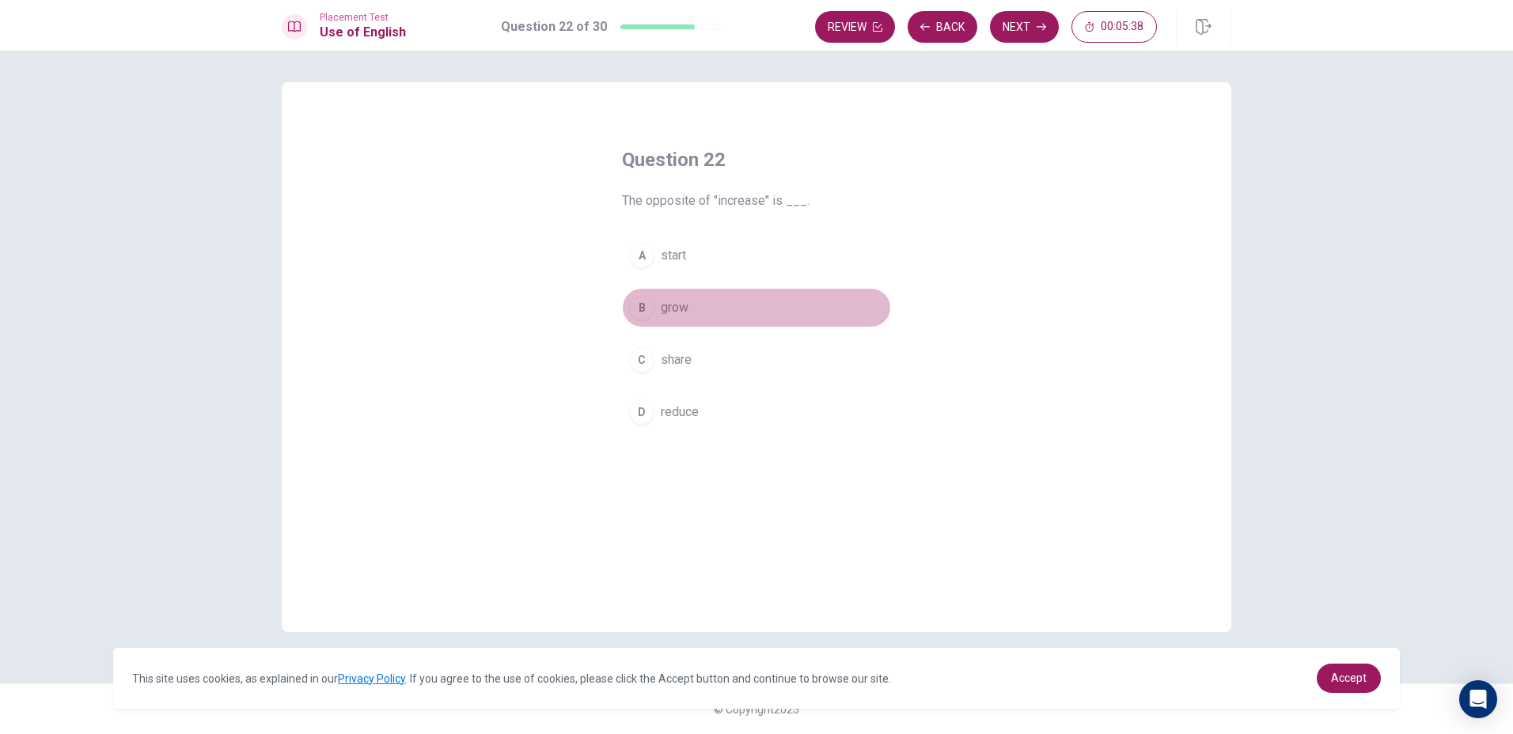
click at [687, 310] on span "grow" at bounding box center [675, 307] width 28 height 19
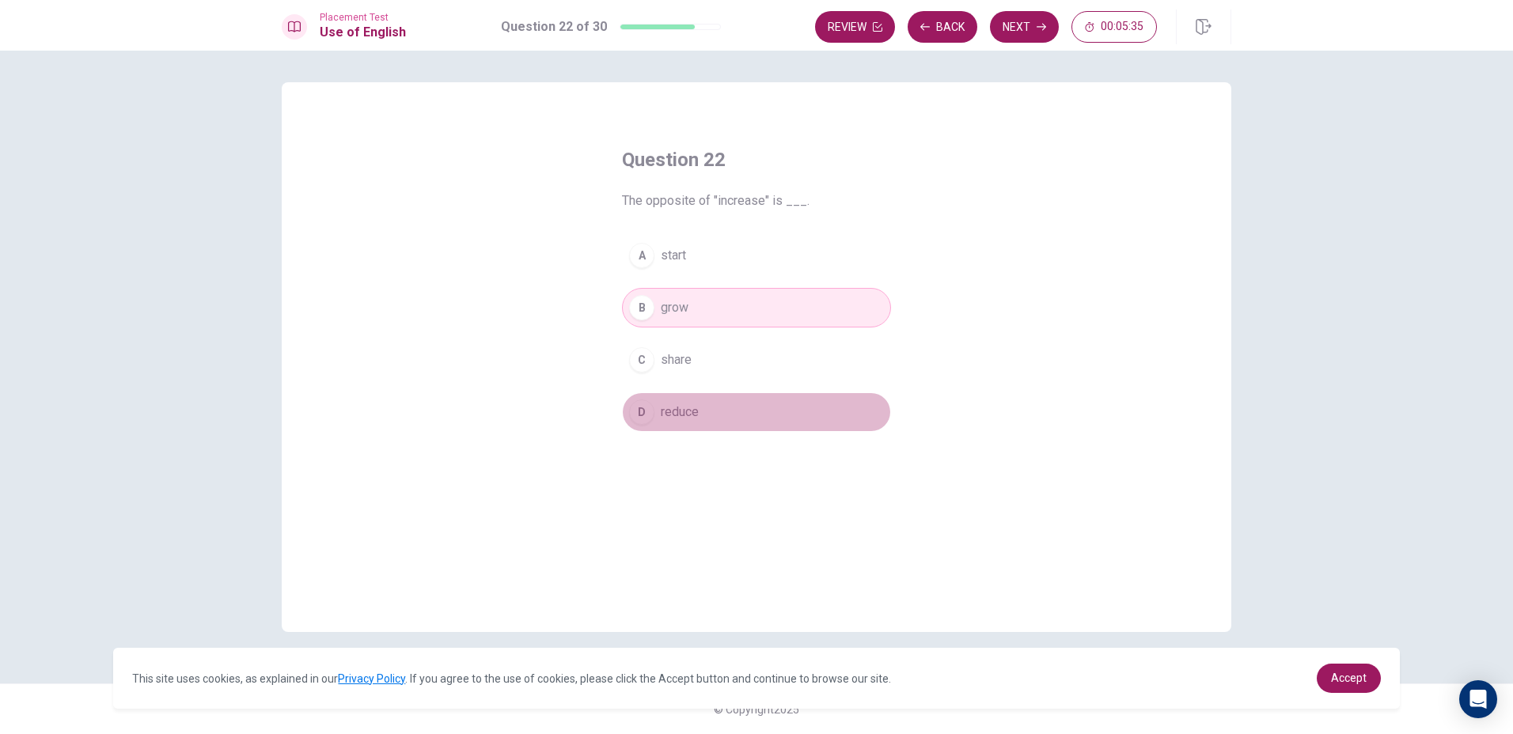
click at [682, 411] on span "reduce" at bounding box center [680, 412] width 38 height 19
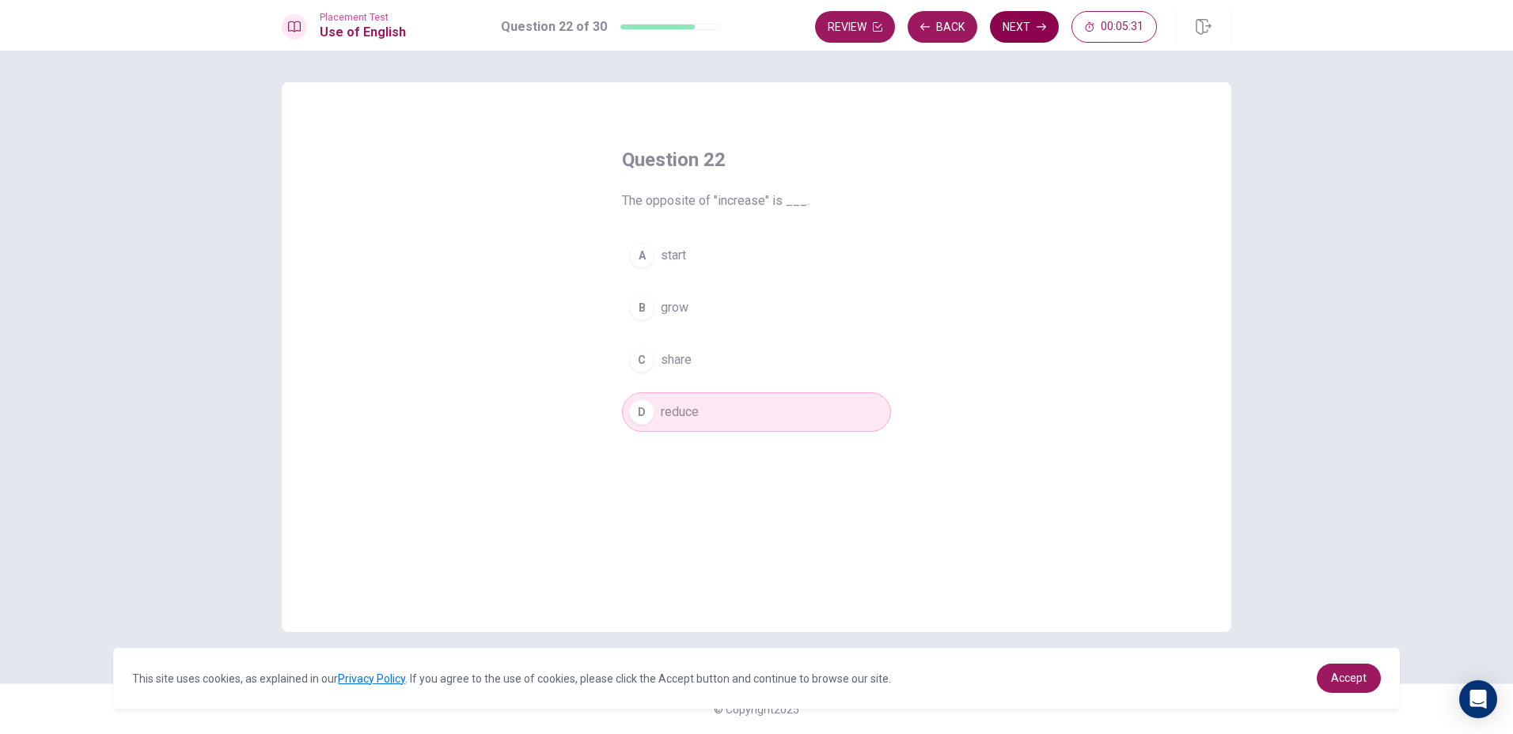
click at [1013, 21] on button "Next" at bounding box center [1024, 27] width 69 height 32
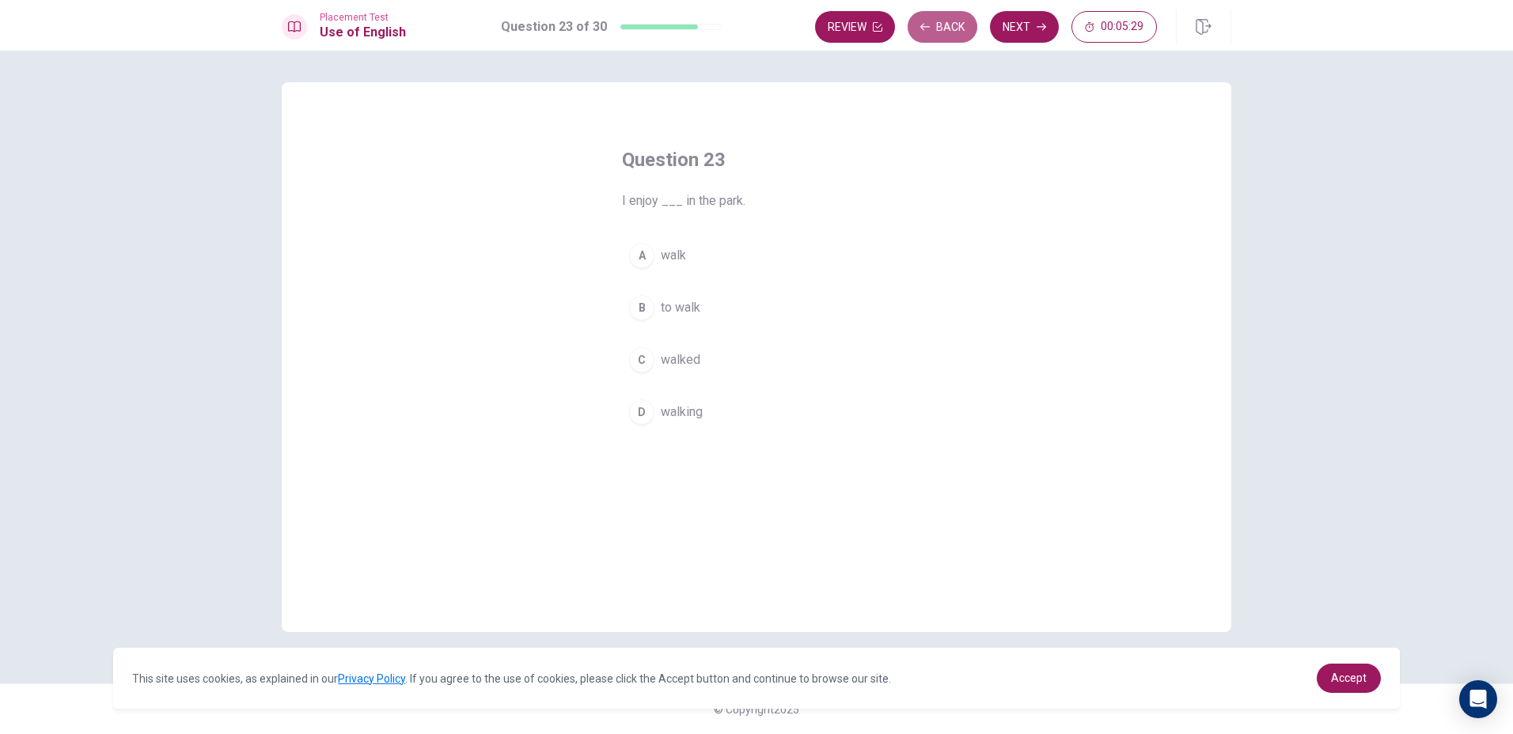
click at [954, 31] on button "Back" at bounding box center [942, 27] width 70 height 32
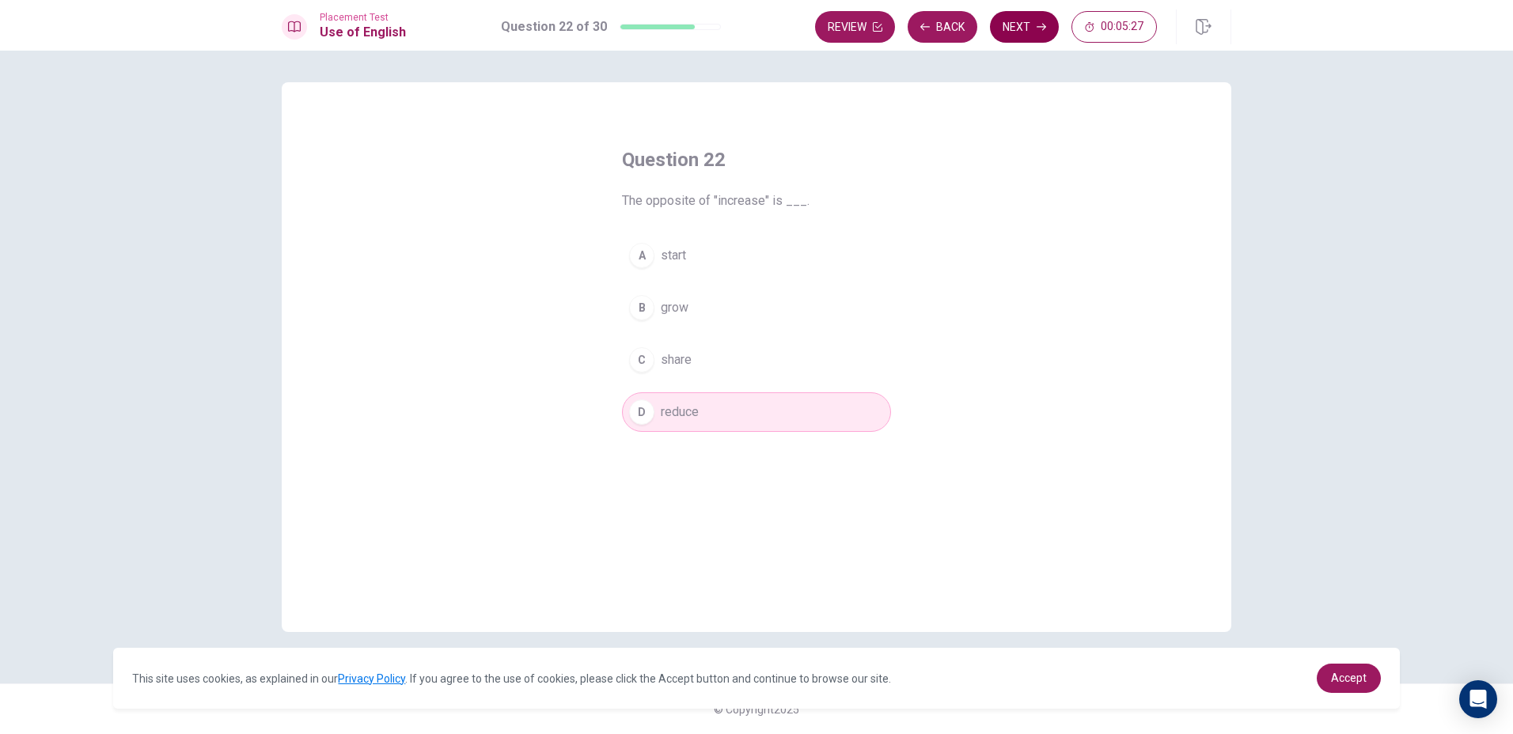
click at [1015, 15] on button "Next" at bounding box center [1024, 27] width 69 height 32
click at [695, 400] on button "D walking" at bounding box center [756, 412] width 269 height 40
click at [1024, 25] on button "Next" at bounding box center [1024, 27] width 69 height 32
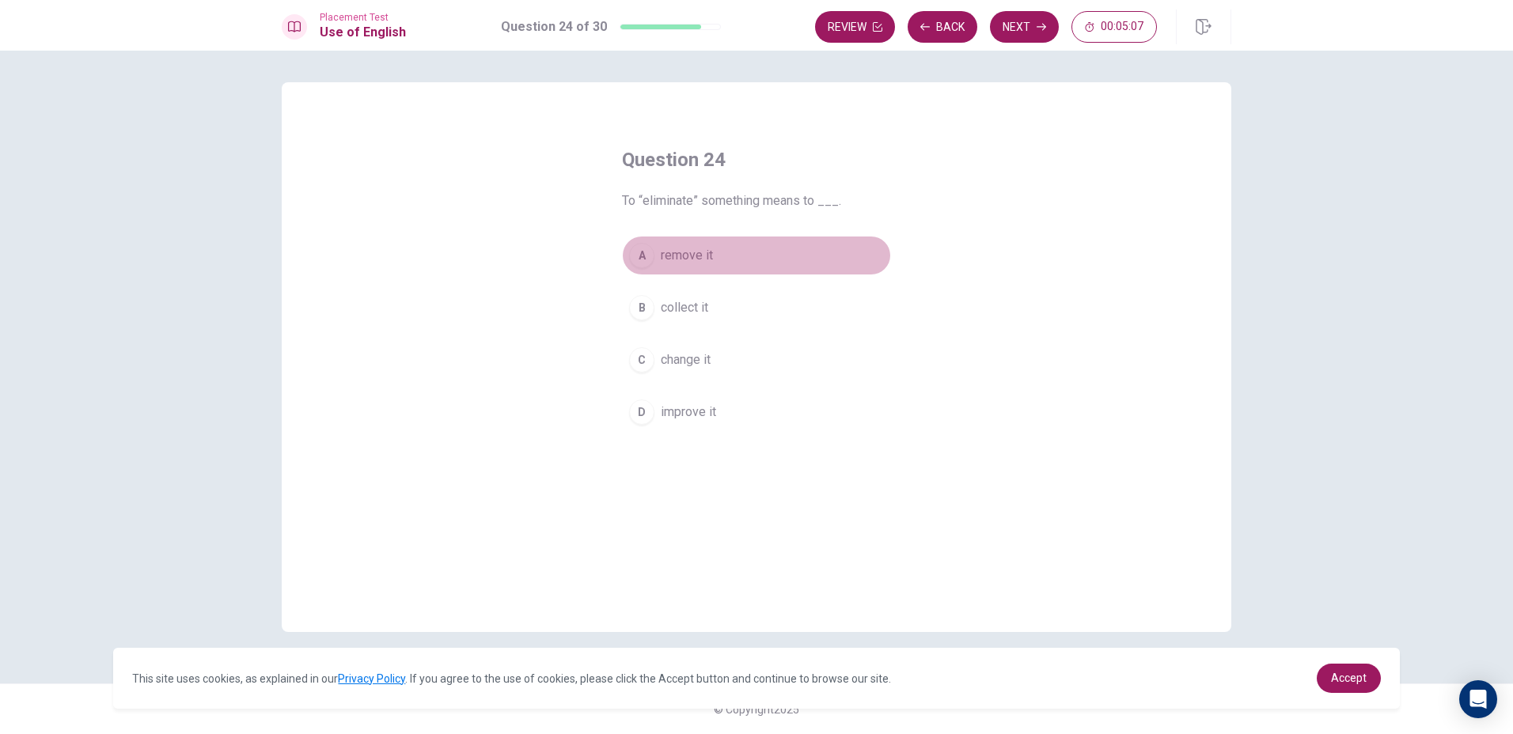
click at [670, 253] on span "remove it" at bounding box center [687, 255] width 52 height 19
click at [1035, 28] on button "Next" at bounding box center [1024, 27] width 69 height 32
click at [682, 421] on span "allow it" at bounding box center [681, 412] width 40 height 19
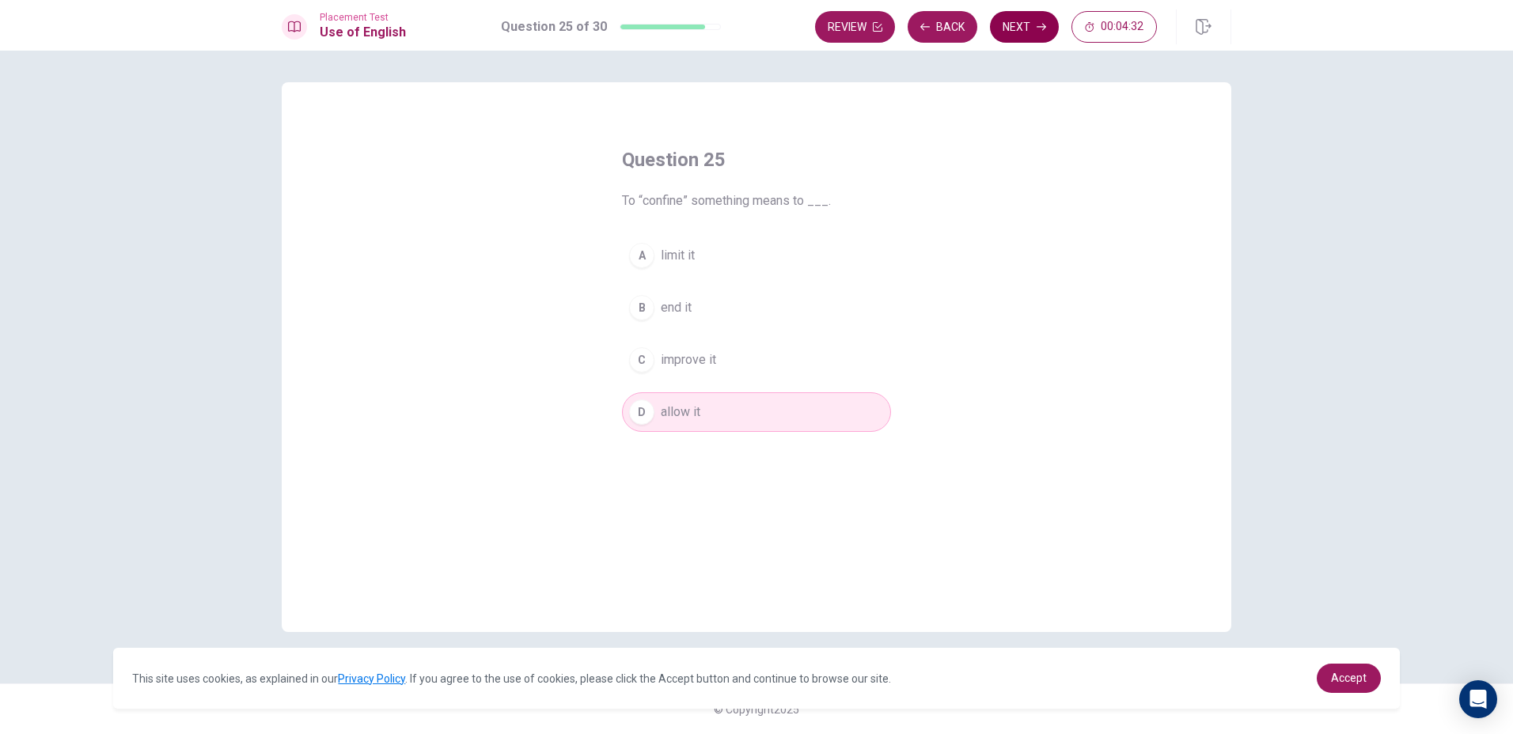
click at [1020, 36] on button "Next" at bounding box center [1024, 27] width 69 height 32
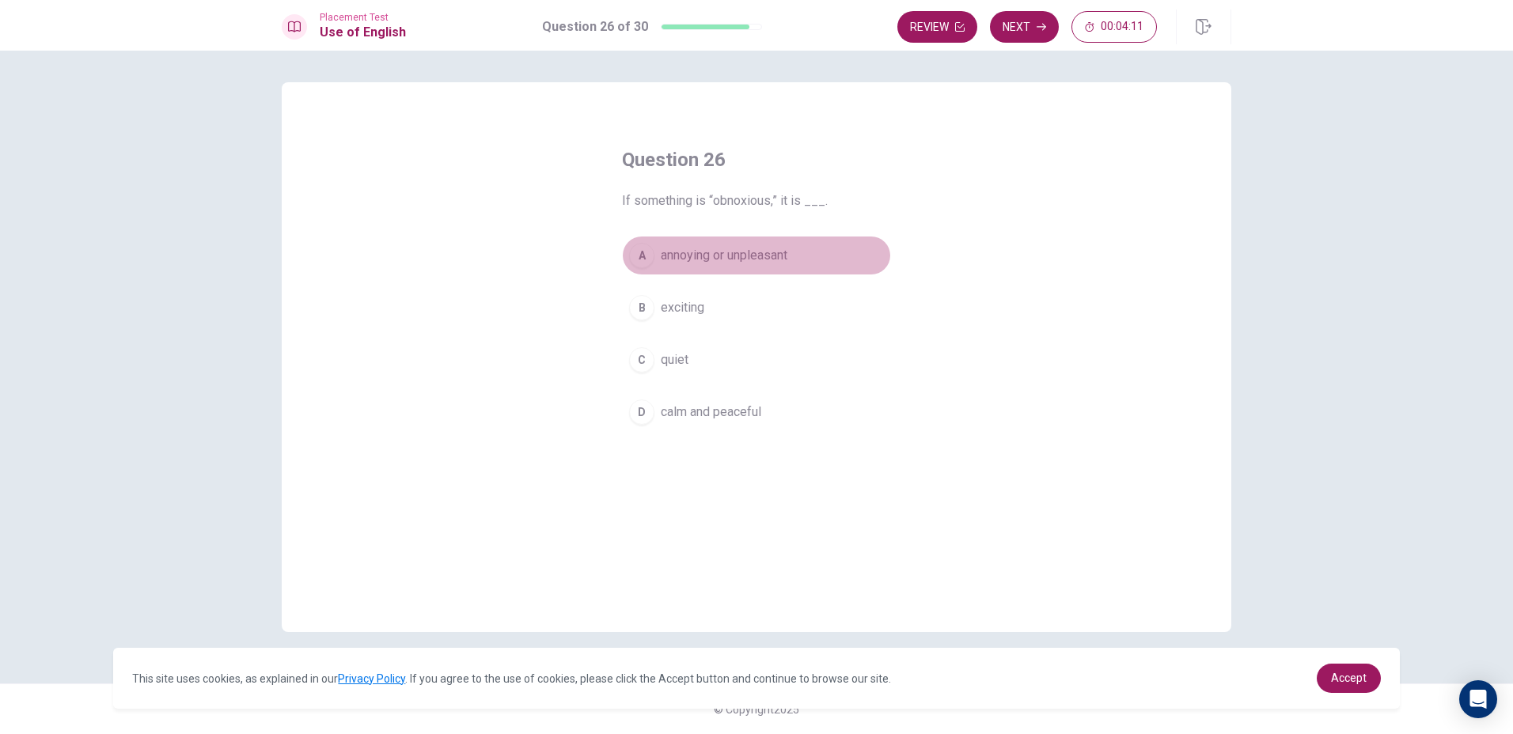
click at [639, 250] on div "A" at bounding box center [641, 255] width 25 height 25
click at [1042, 15] on button "Next" at bounding box center [1024, 27] width 69 height 32
click at [640, 252] on div "A" at bounding box center [641, 255] width 25 height 25
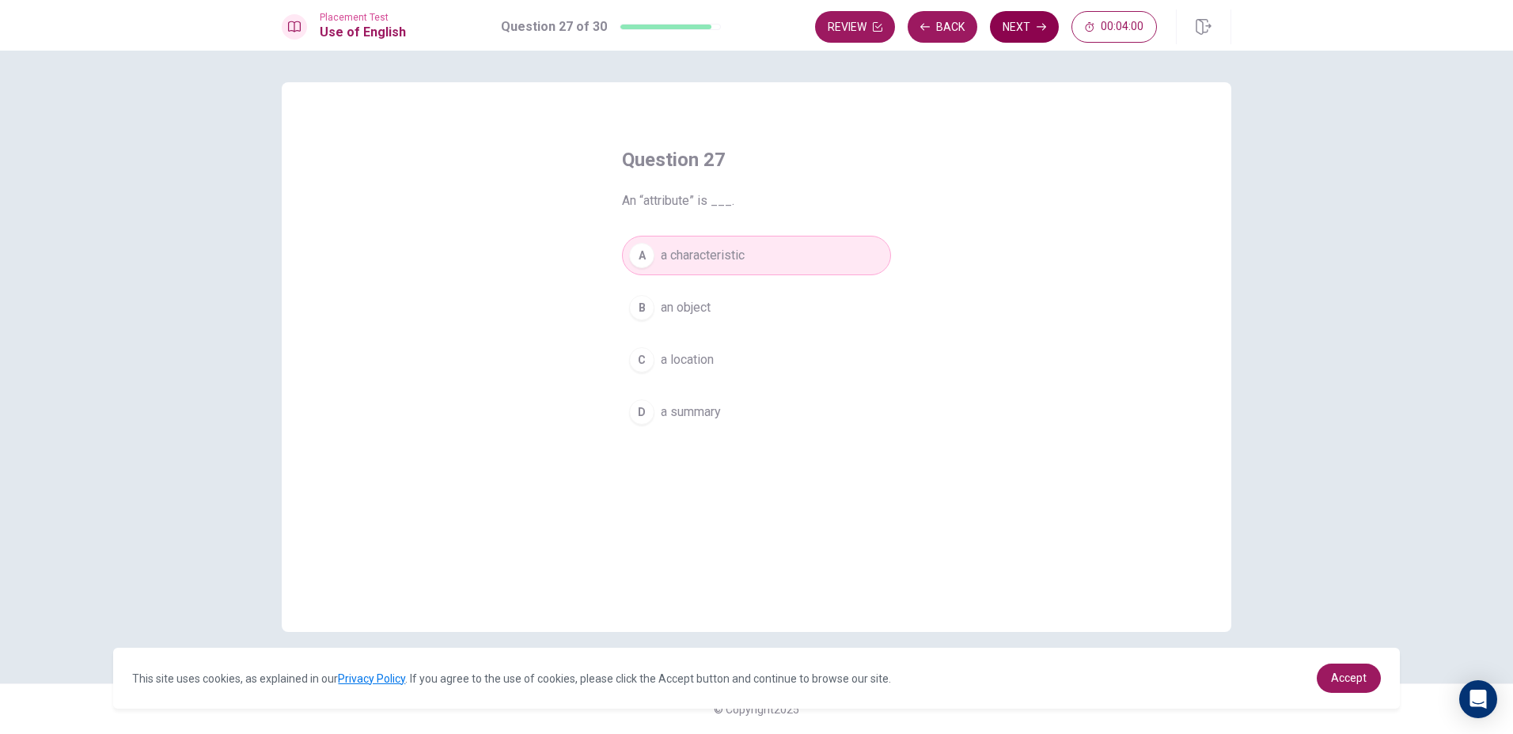
click at [1045, 25] on icon "button" at bounding box center [1040, 26] width 9 height 9
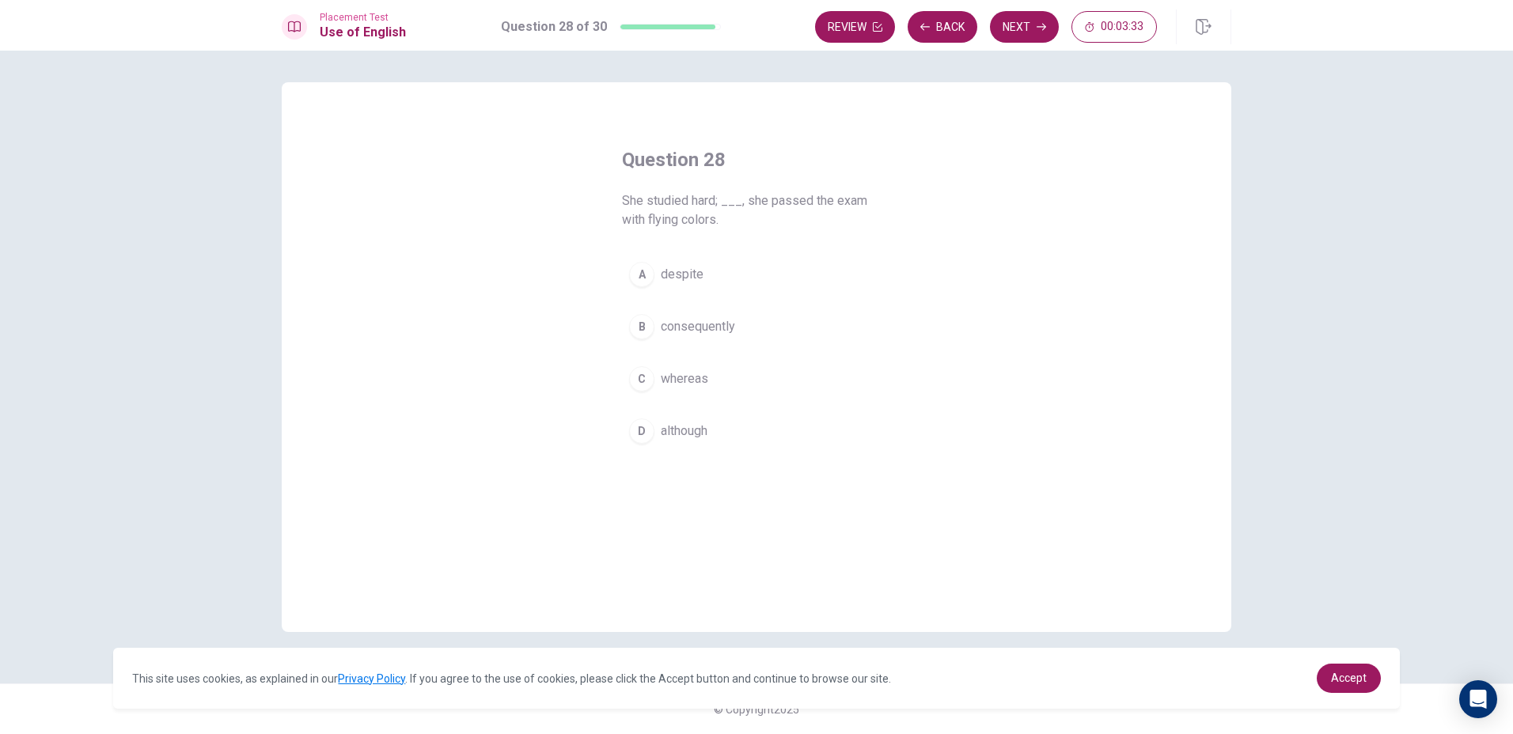
click at [646, 322] on div "B" at bounding box center [641, 326] width 25 height 25
click at [1011, 28] on button "Next" at bounding box center [1024, 27] width 69 height 32
click at [642, 323] on div "B" at bounding box center [641, 326] width 25 height 25
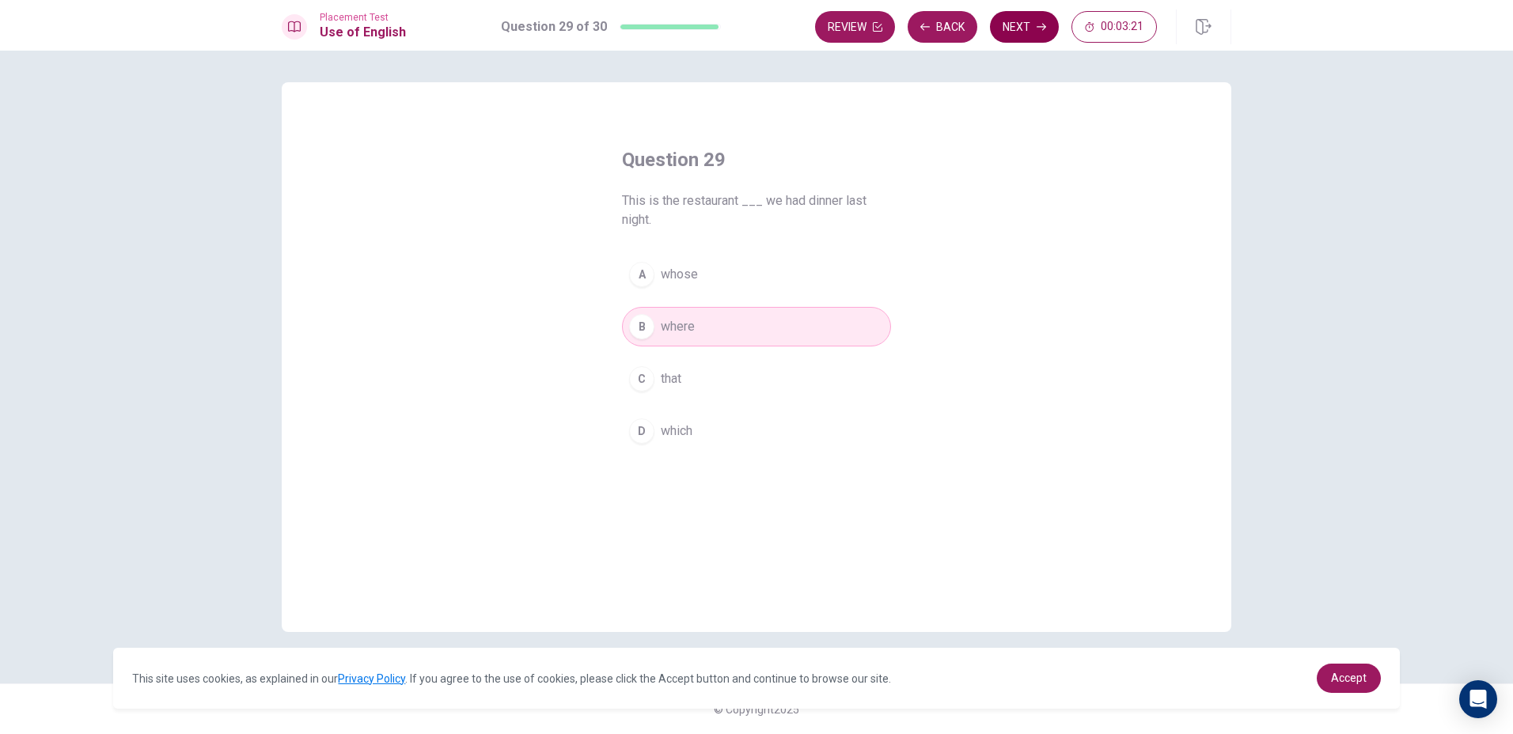
click at [1022, 28] on button "Next" at bounding box center [1024, 27] width 69 height 32
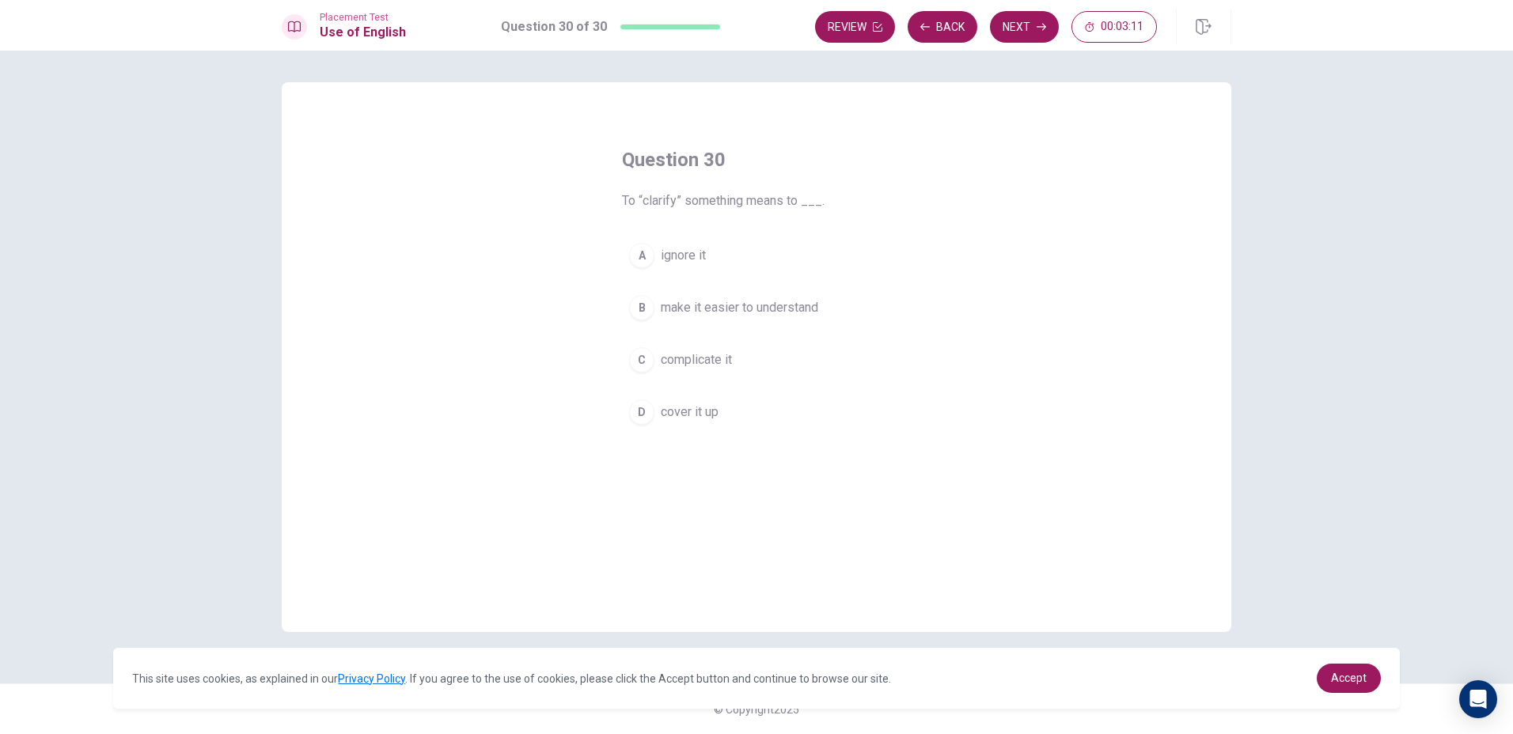
click at [642, 255] on div "A" at bounding box center [641, 255] width 25 height 25
click at [1023, 20] on button "Next" at bounding box center [1024, 27] width 69 height 32
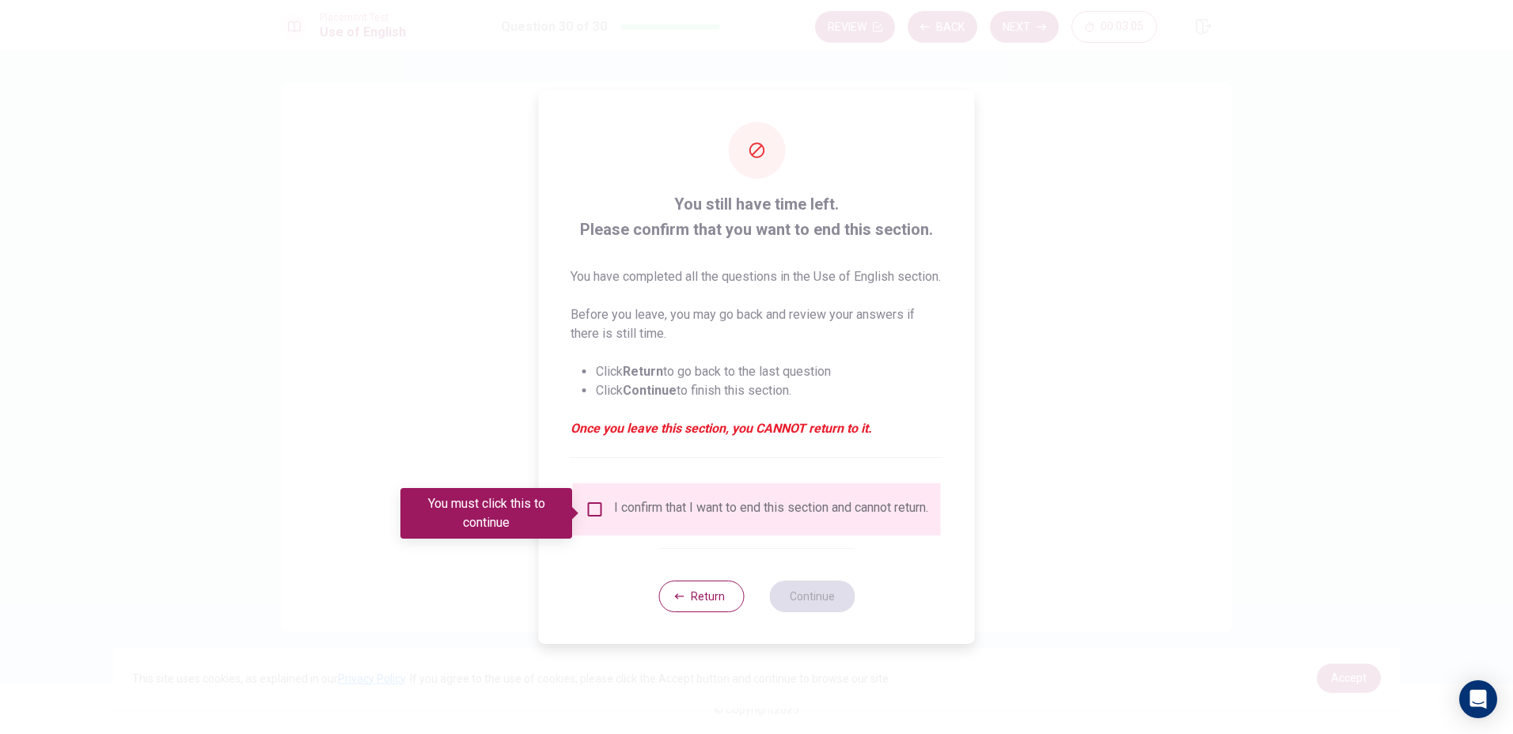
click at [599, 516] on input "You must click this to continue" at bounding box center [594, 509] width 19 height 19
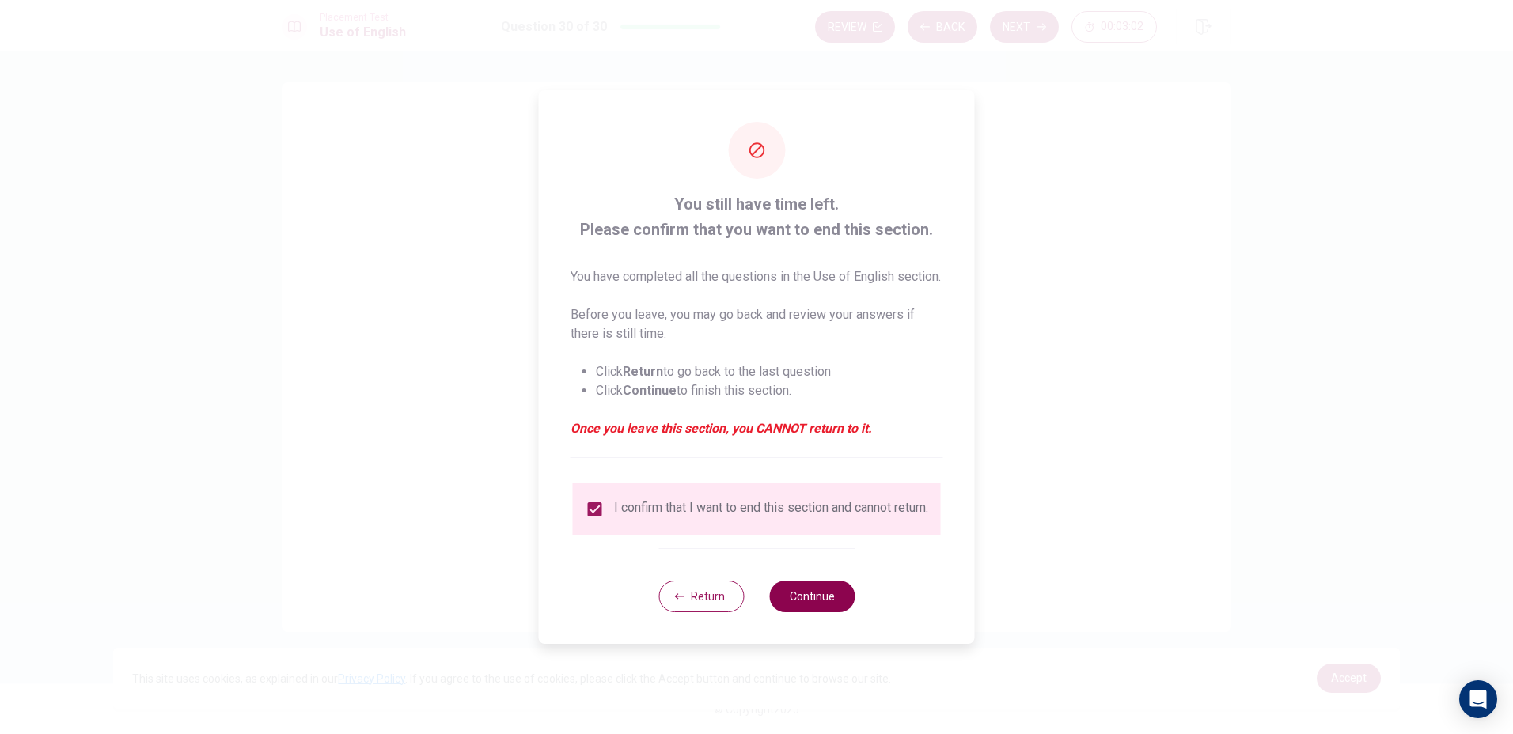
click at [816, 612] on button "Continue" at bounding box center [811, 597] width 85 height 32
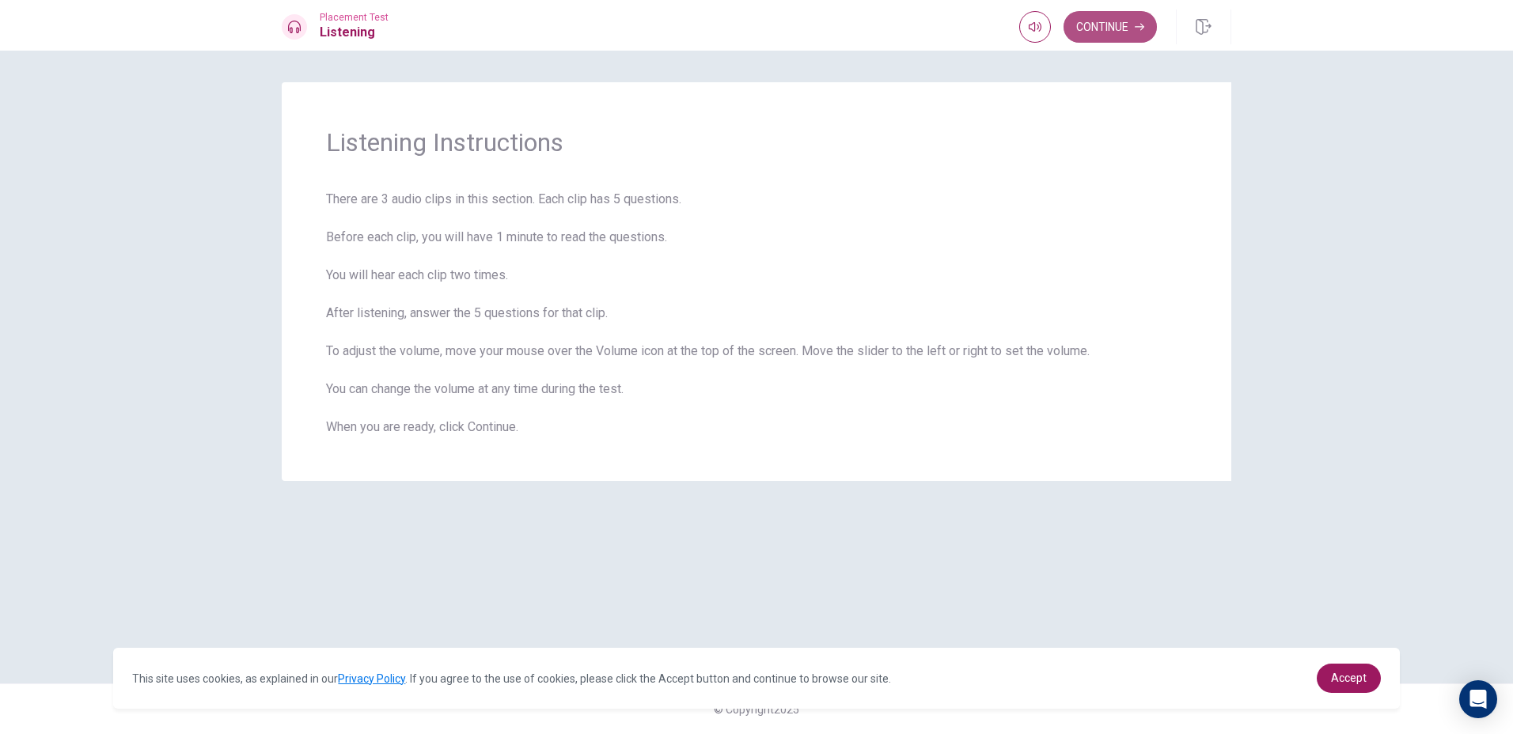
click at [1114, 17] on button "Continue" at bounding box center [1109, 27] width 93 height 32
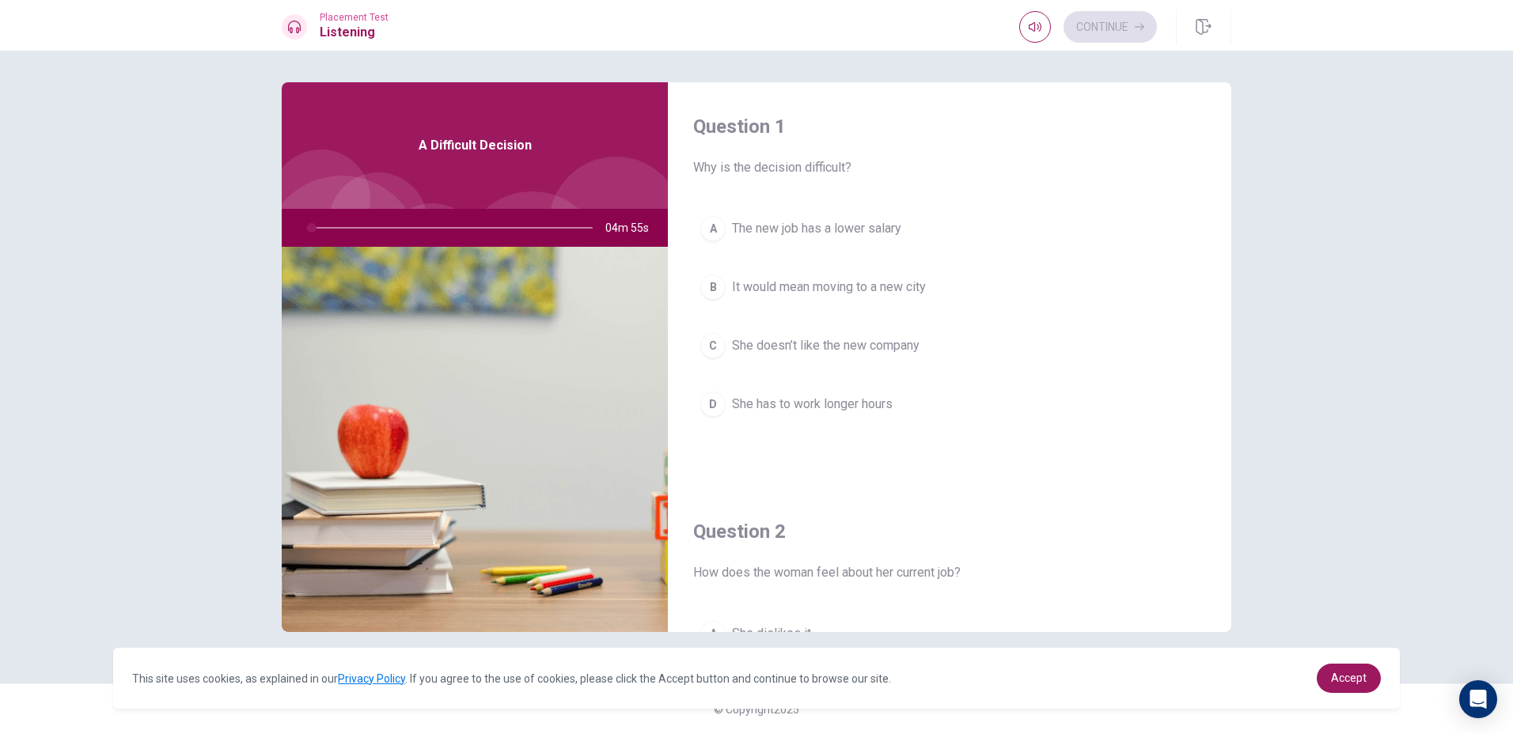
click at [1373, 562] on div "Question 1 Why is the decision difficult? A The new job has a lower salary B It…" at bounding box center [756, 393] width 1513 height 684
click at [713, 290] on div "B" at bounding box center [712, 287] width 25 height 25
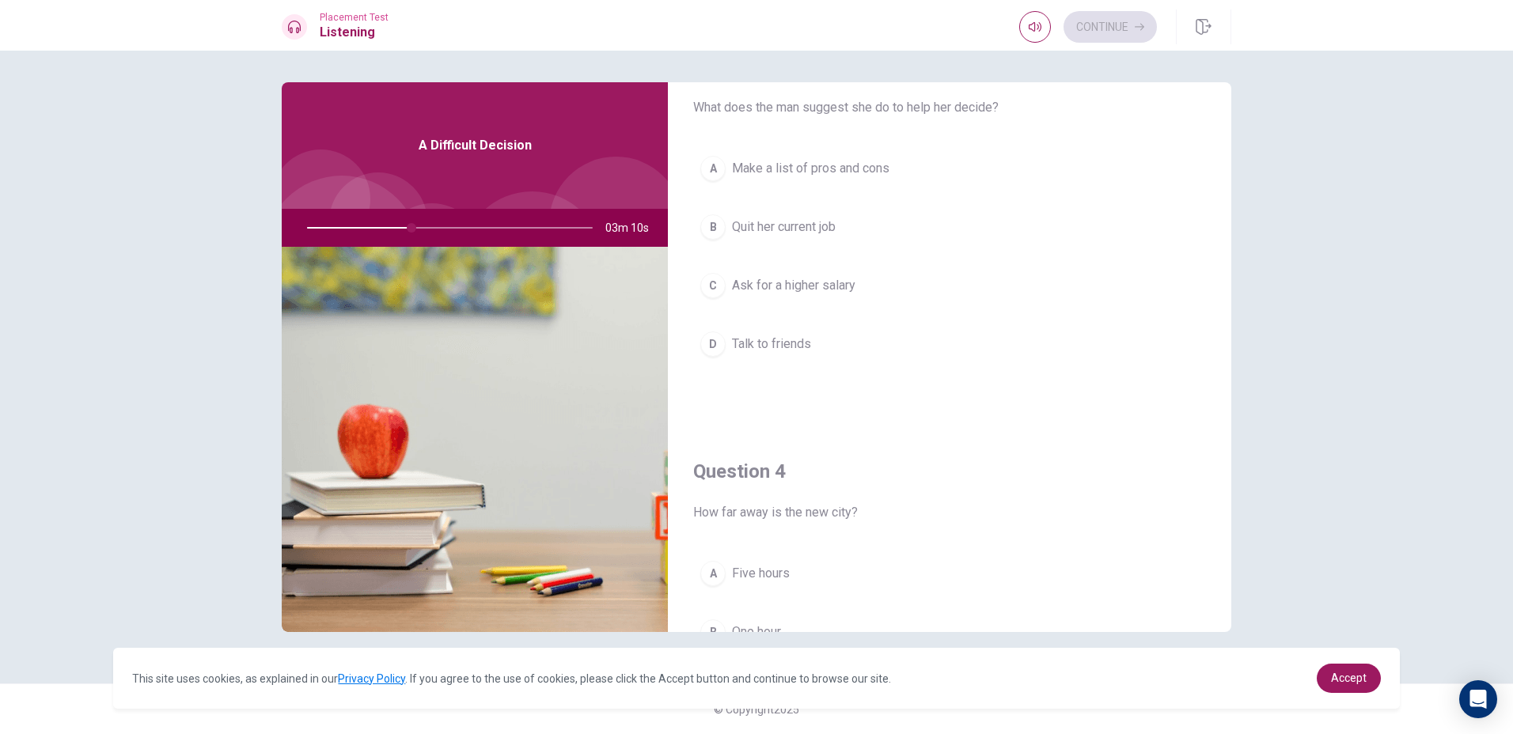
scroll to position [1108, 0]
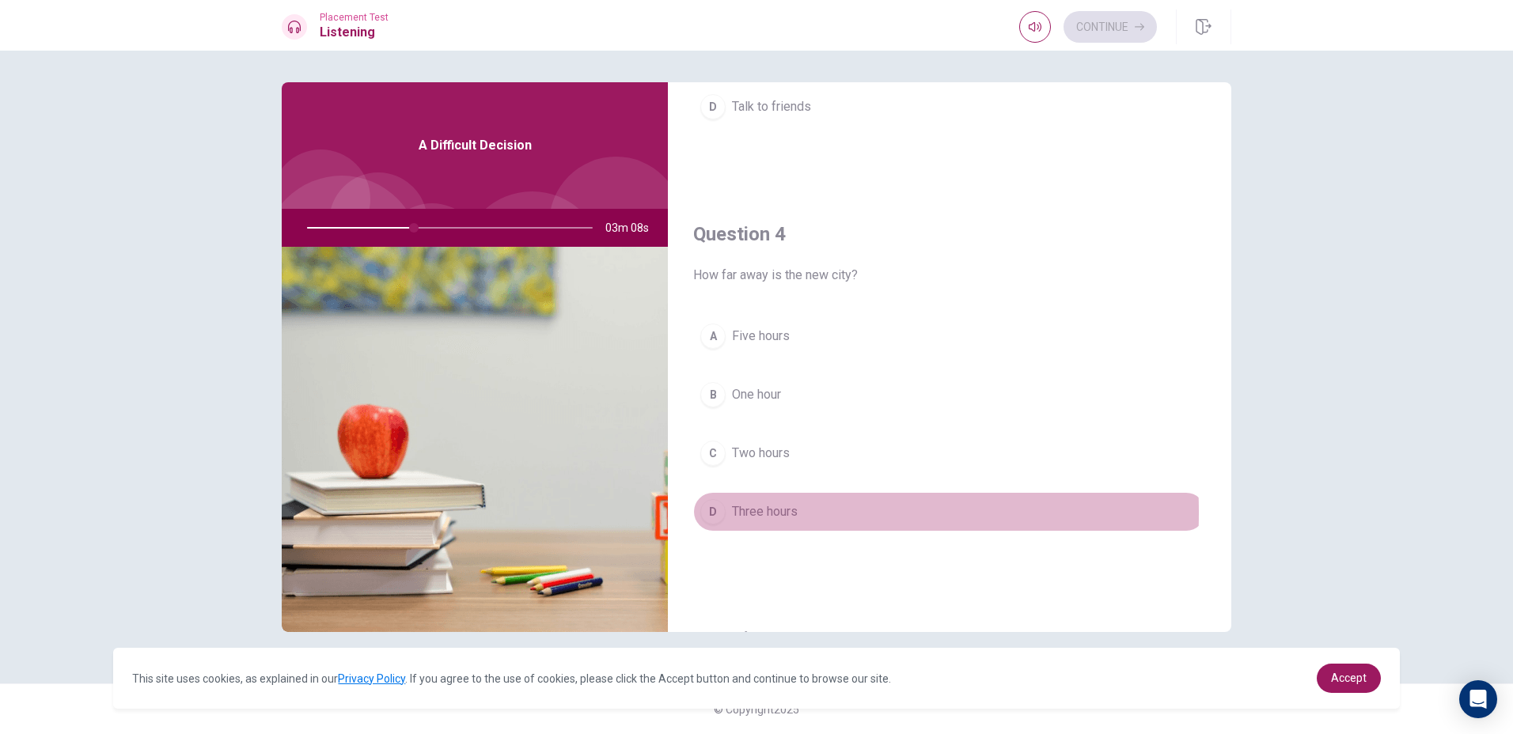
click at [711, 513] on div "D" at bounding box center [712, 511] width 25 height 25
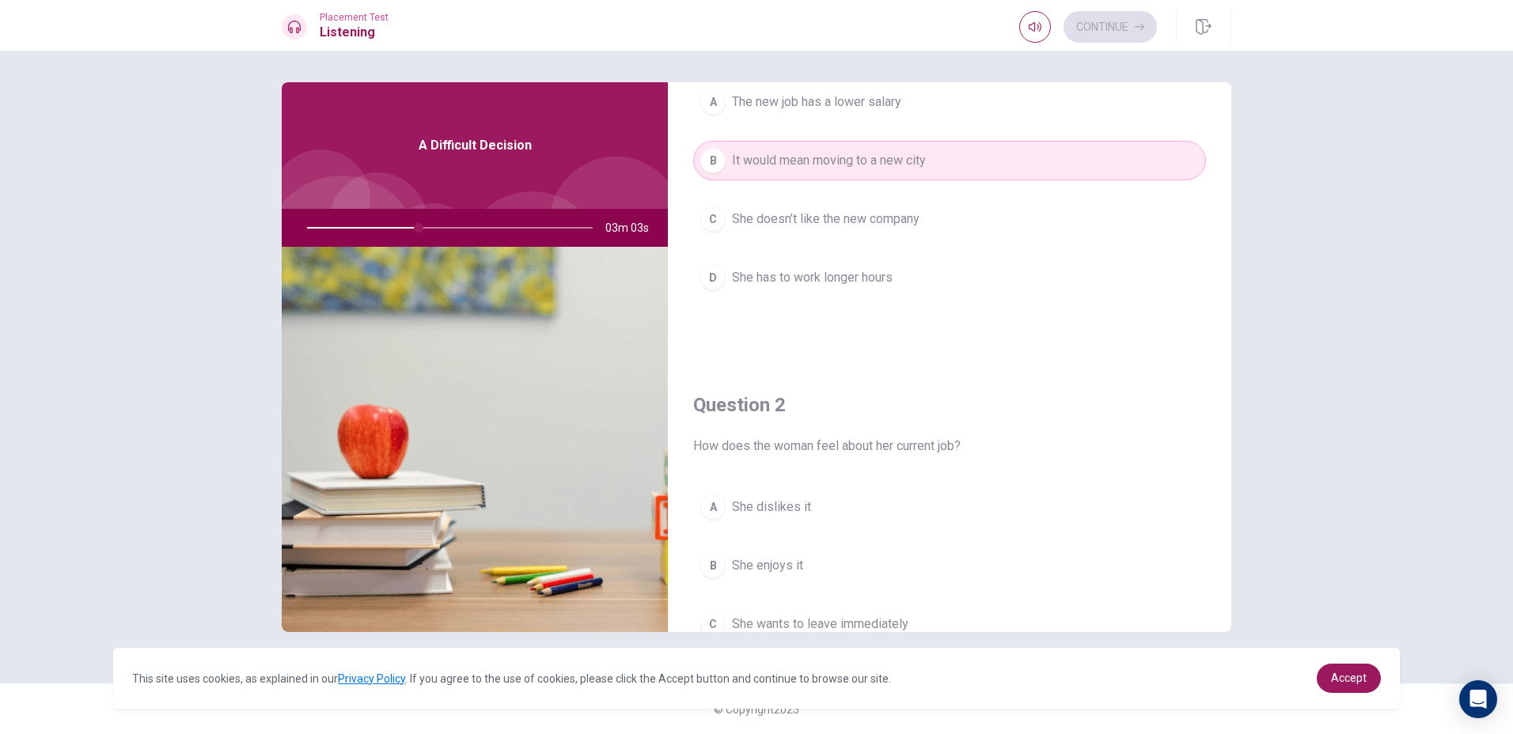
scroll to position [316, 0]
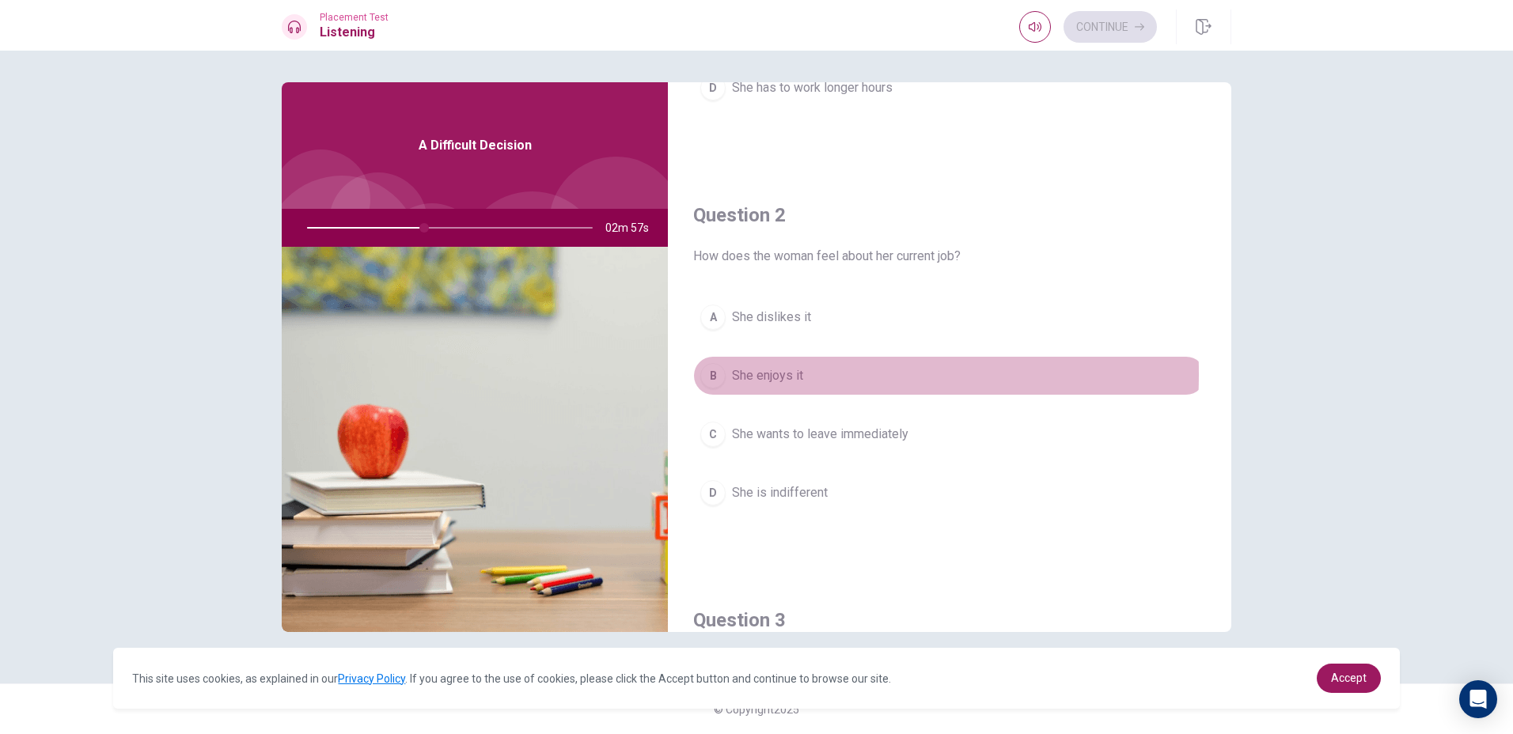
click at [717, 374] on div "B" at bounding box center [712, 375] width 25 height 25
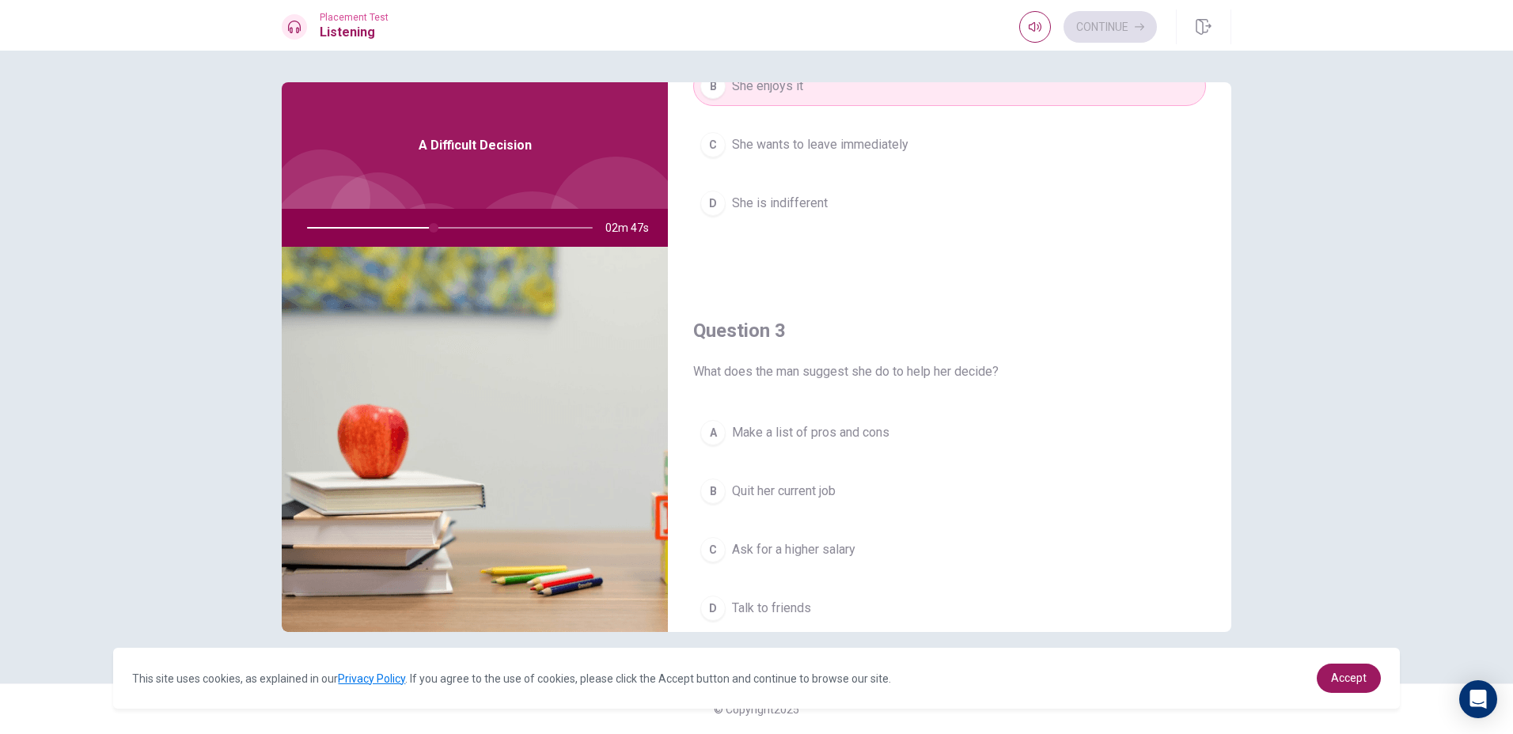
scroll to position [605, 0]
click at [794, 422] on button "A Make a list of pros and cons" at bounding box center [949, 434] width 513 height 40
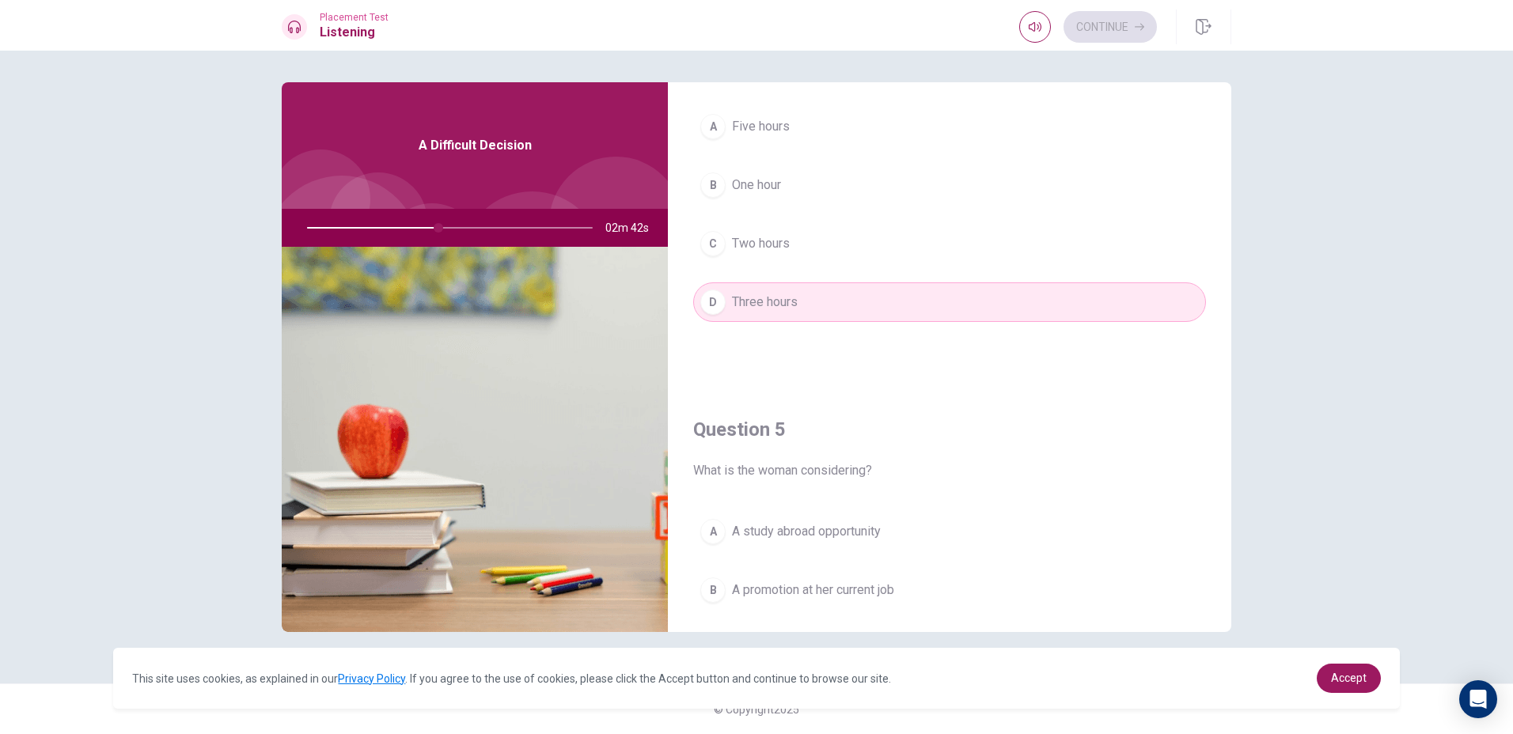
scroll to position [1475, 0]
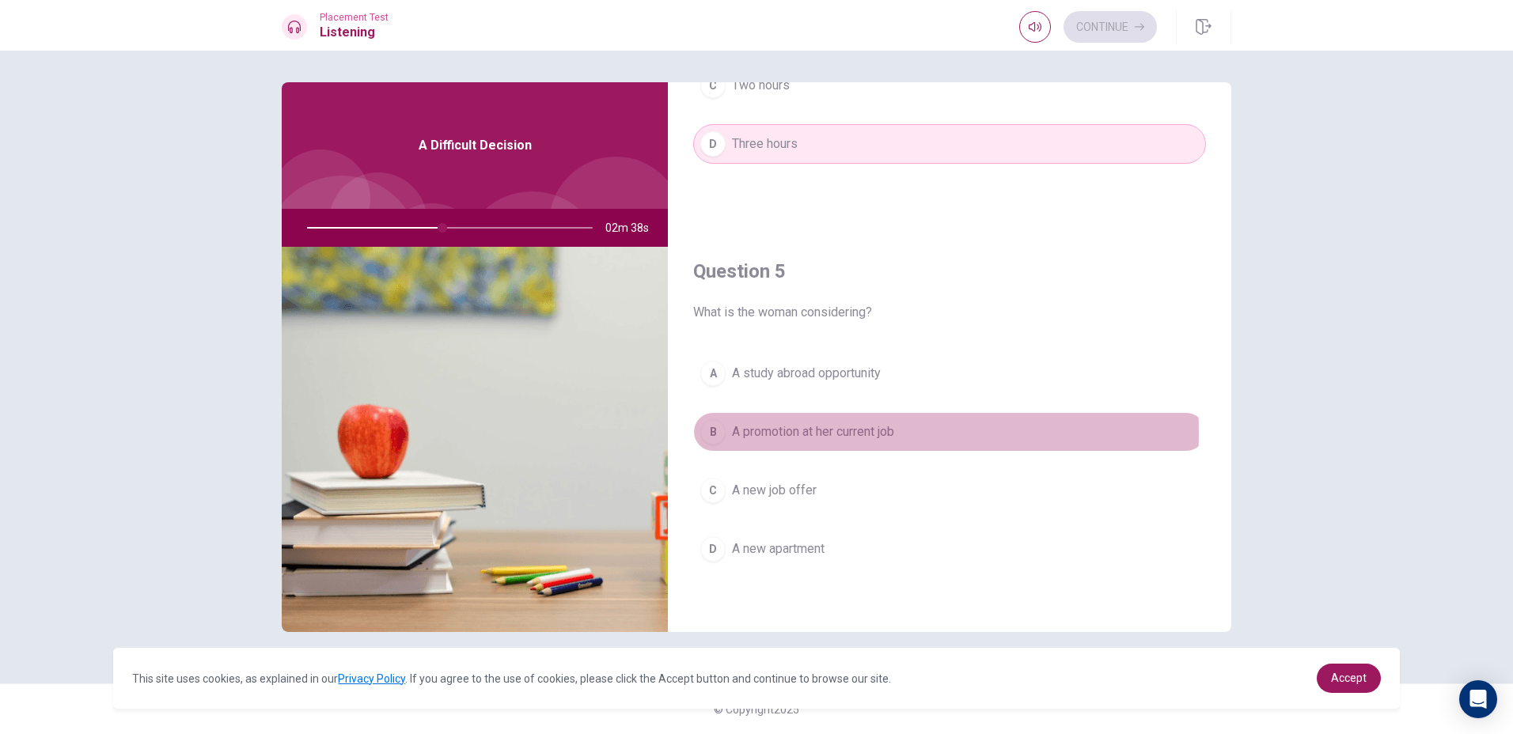
click at [844, 433] on span "A promotion at her current job" at bounding box center [813, 431] width 162 height 19
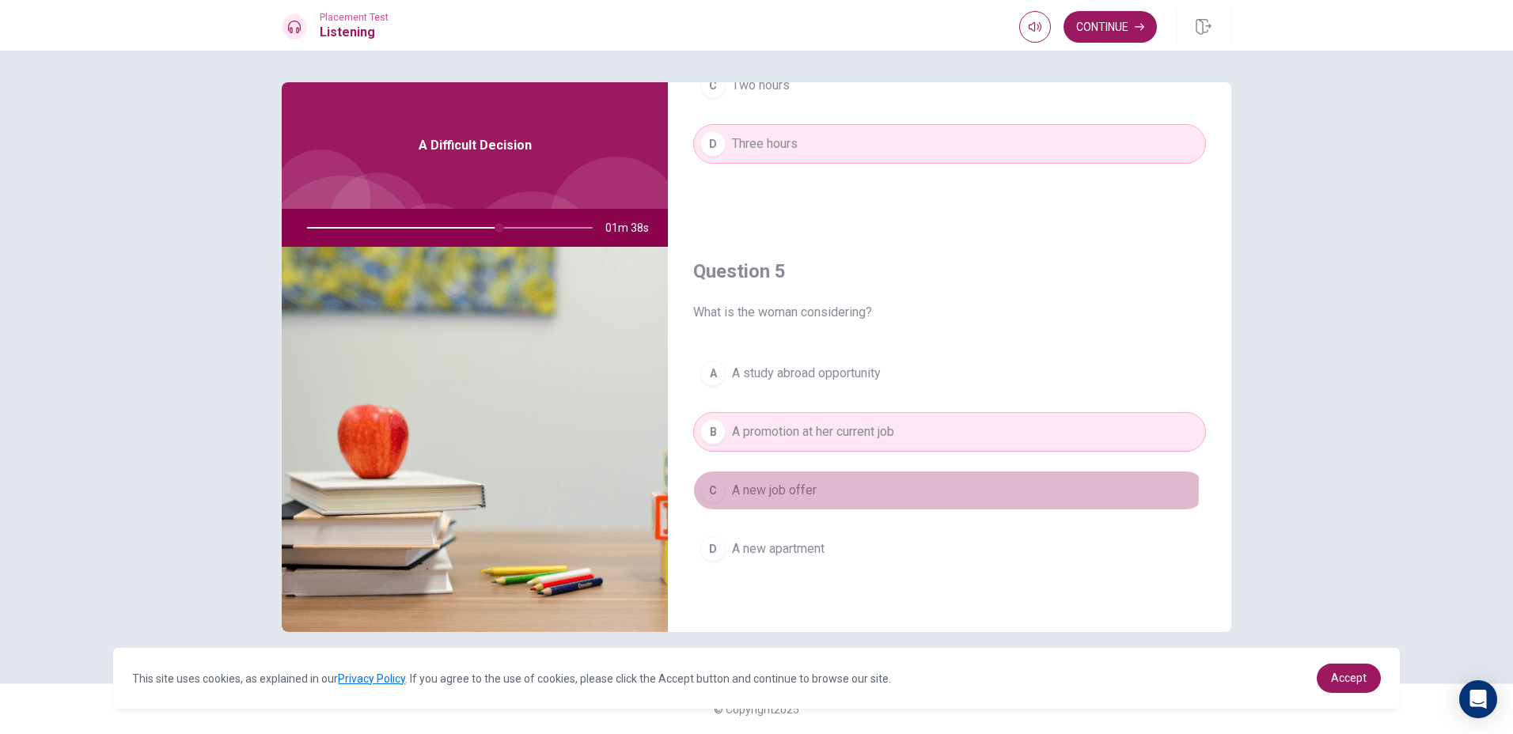
click at [824, 486] on button "C A new job offer" at bounding box center [949, 491] width 513 height 40
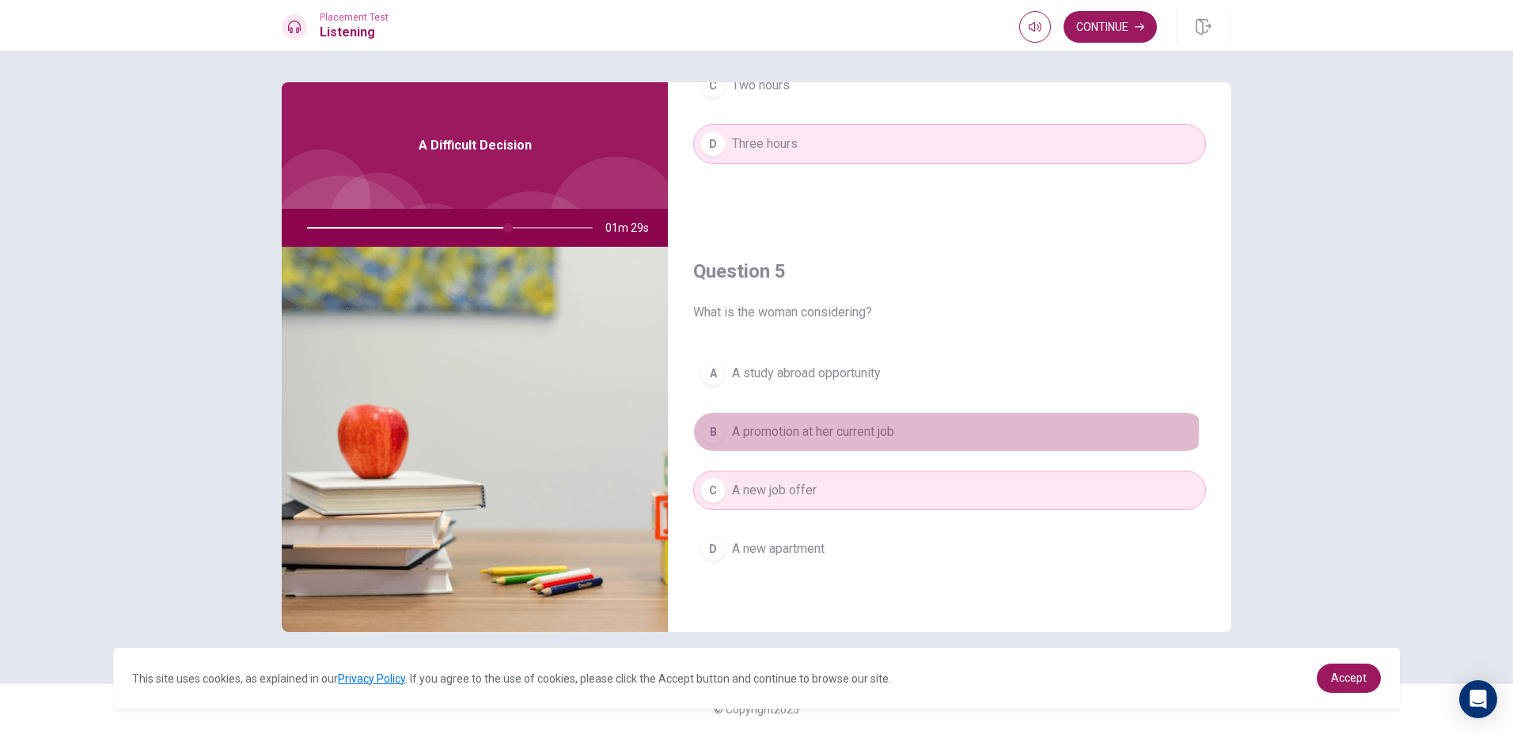
click at [824, 430] on span "A promotion at her current job" at bounding box center [813, 431] width 162 height 19
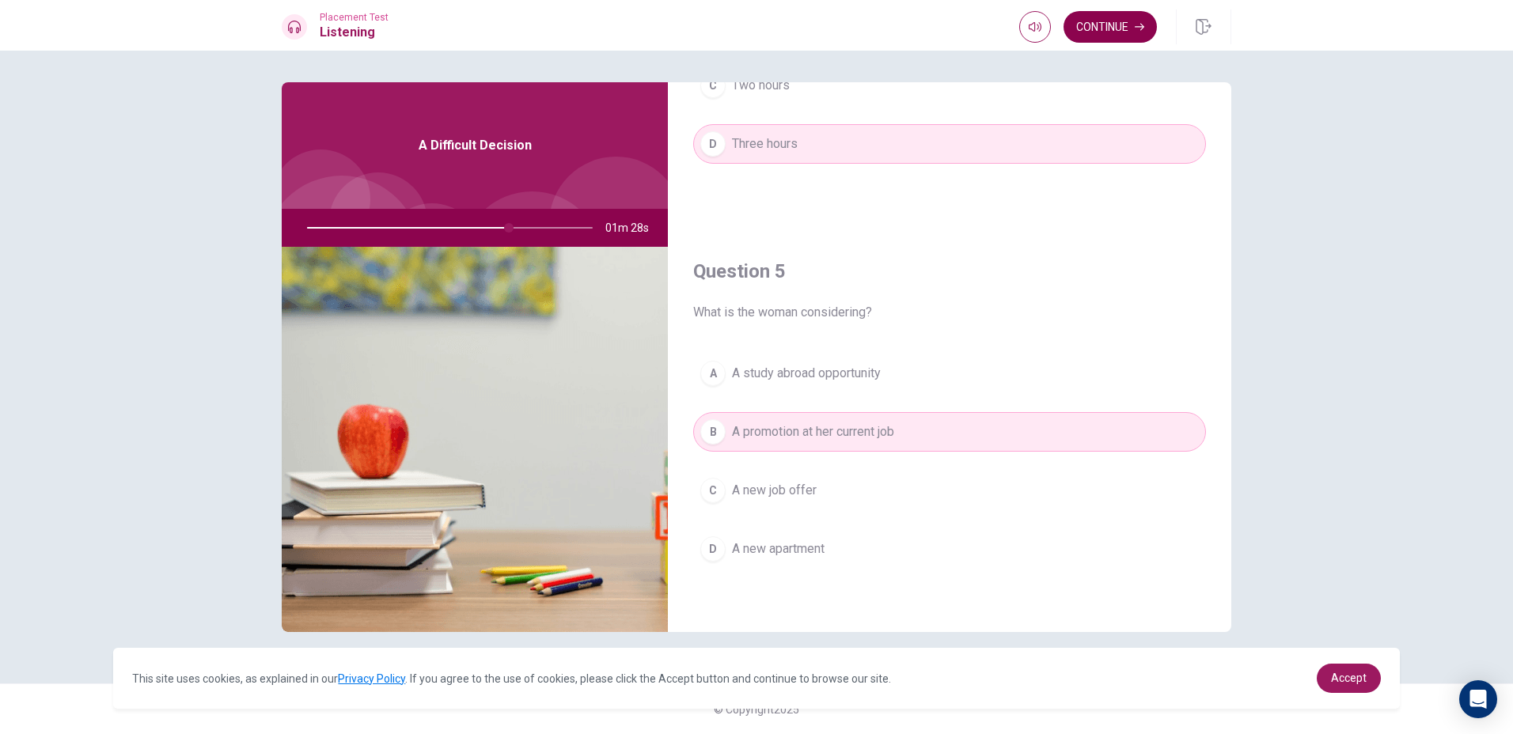
click at [1102, 17] on button "Continue" at bounding box center [1109, 27] width 93 height 32
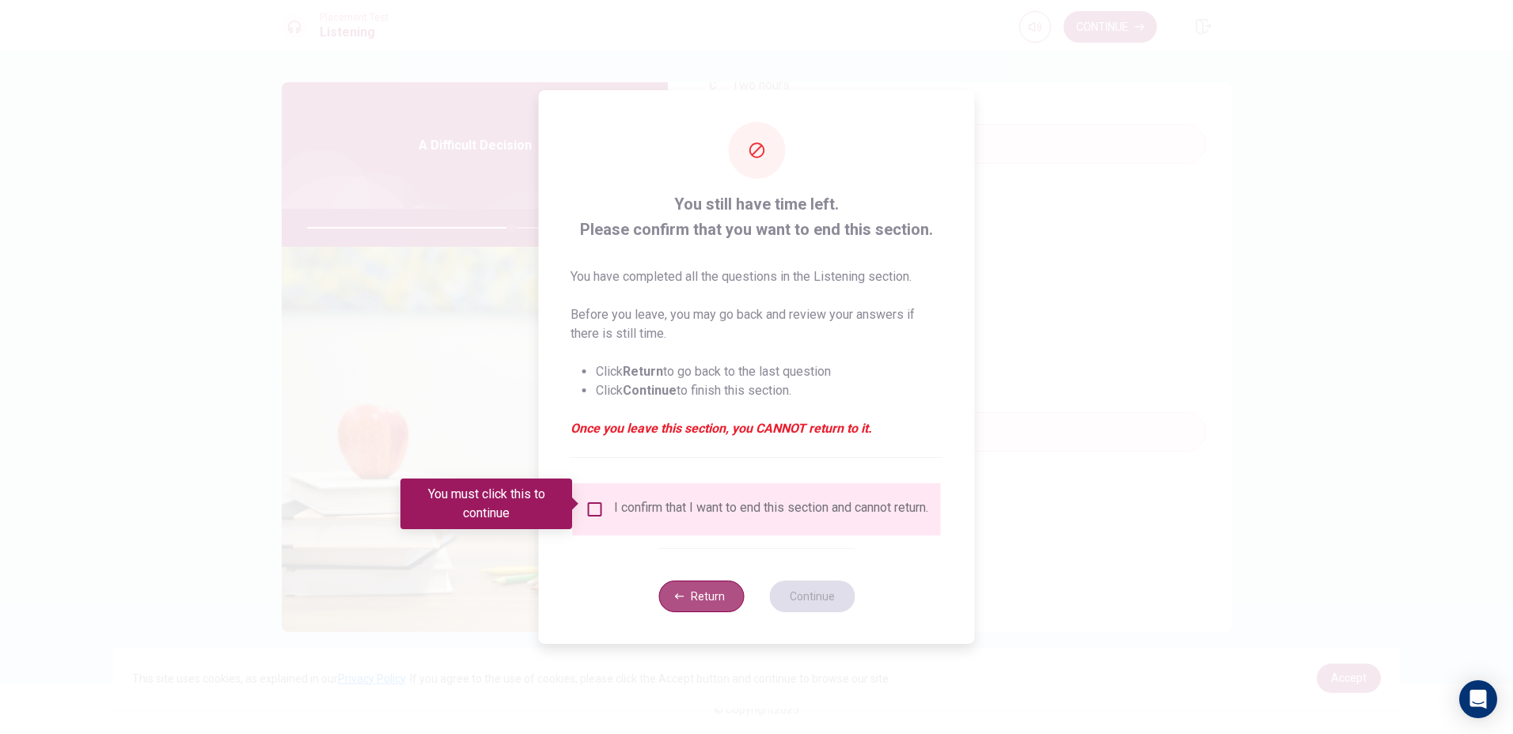
click at [688, 600] on button "Return" at bounding box center [700, 597] width 85 height 32
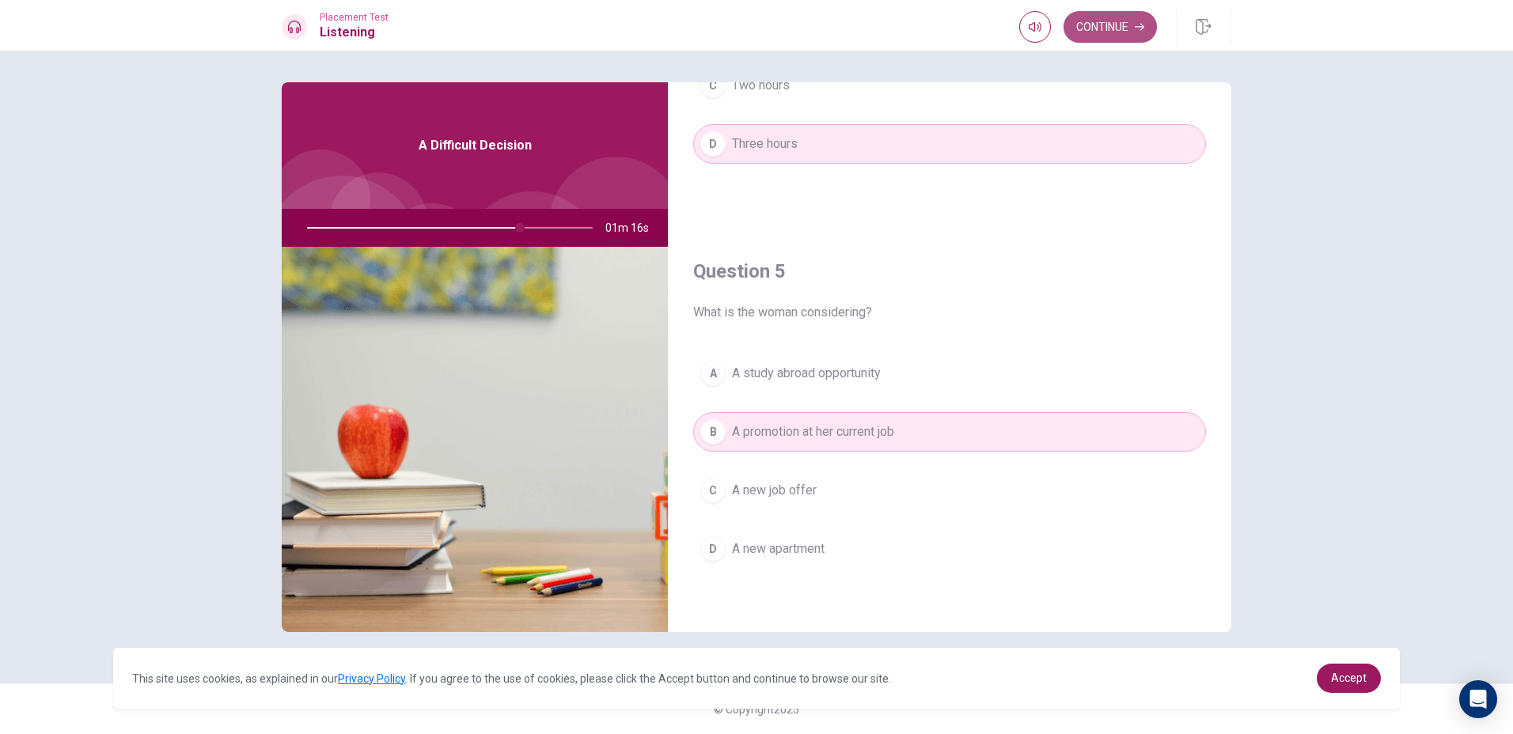
click at [1095, 28] on button "Continue" at bounding box center [1109, 27] width 93 height 32
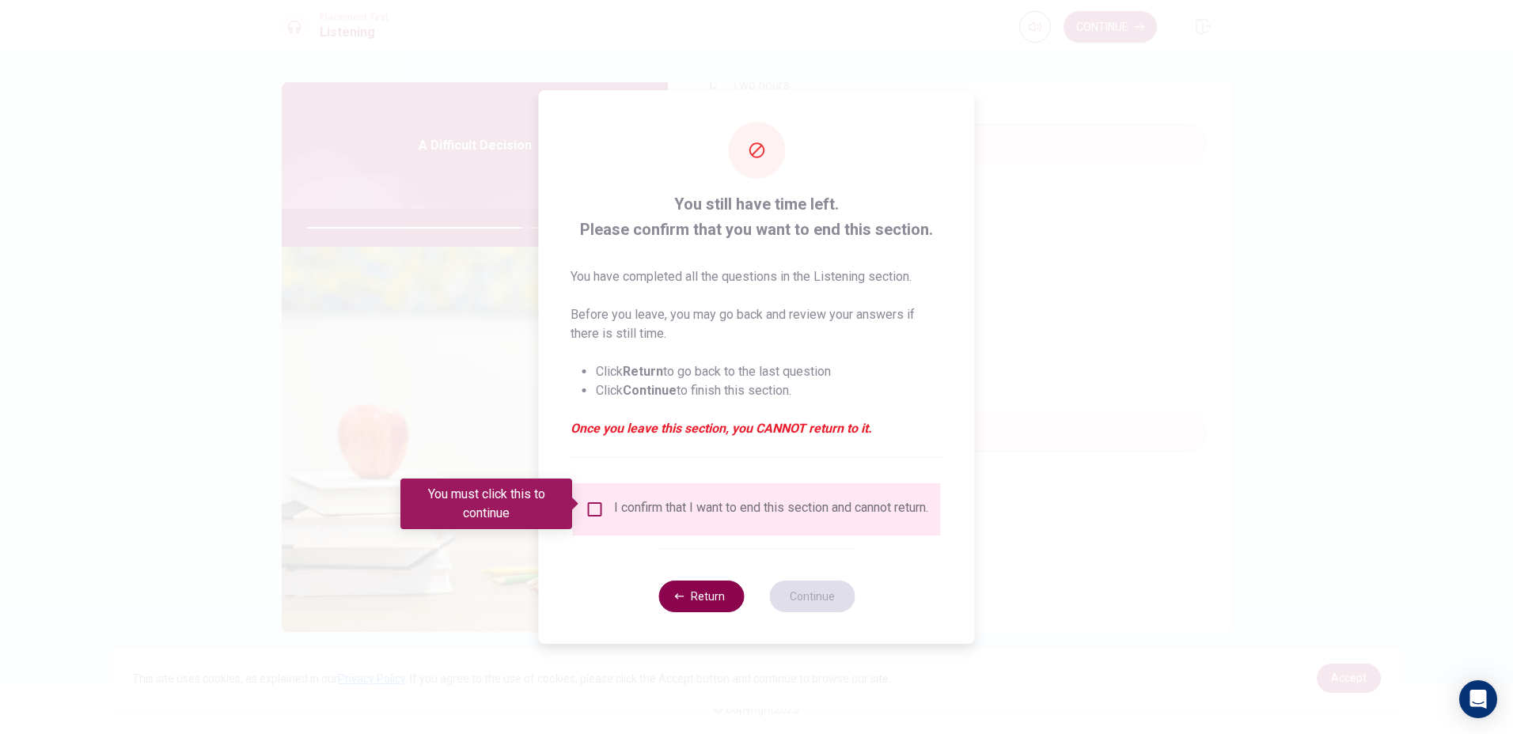
click at [691, 600] on button "Return" at bounding box center [700, 597] width 85 height 32
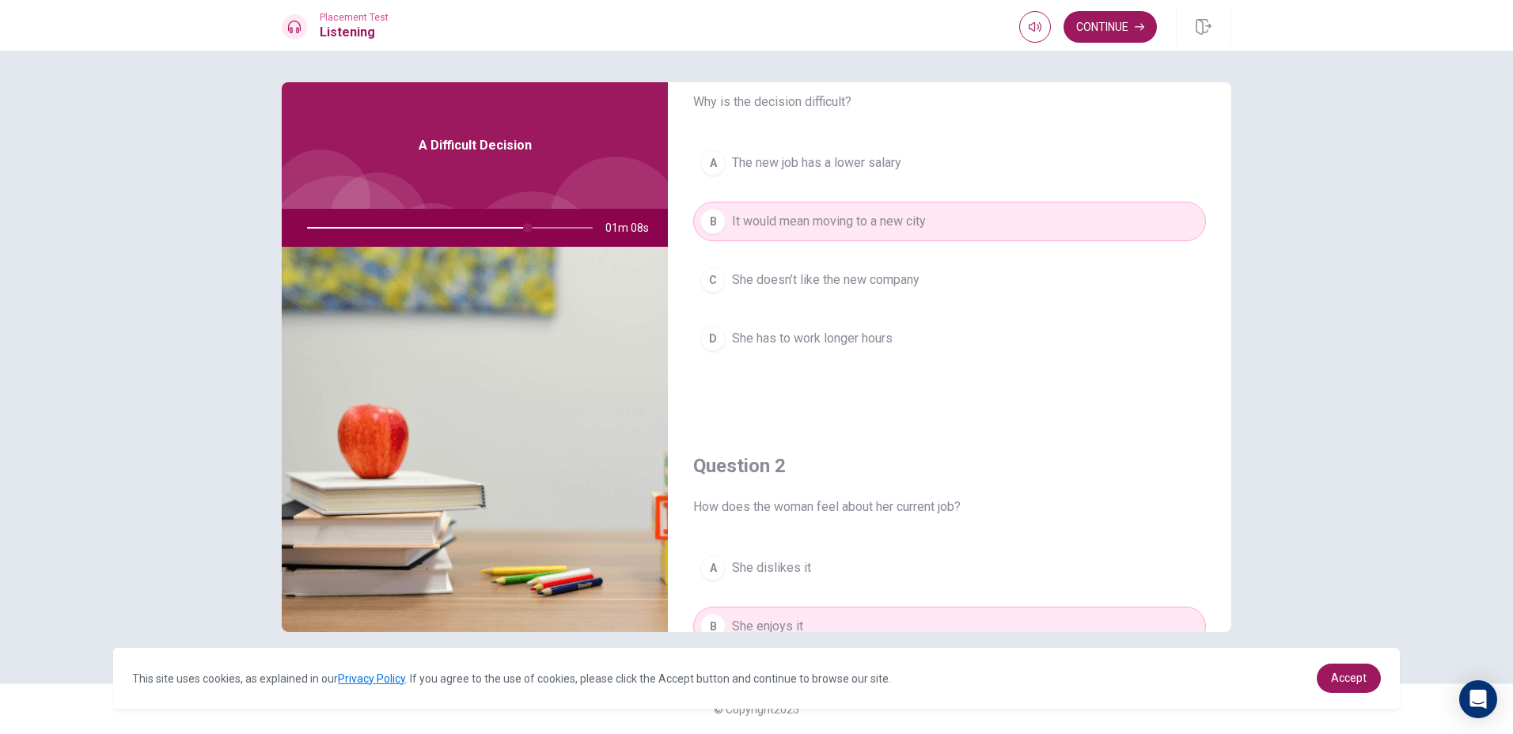
scroll to position [0, 0]
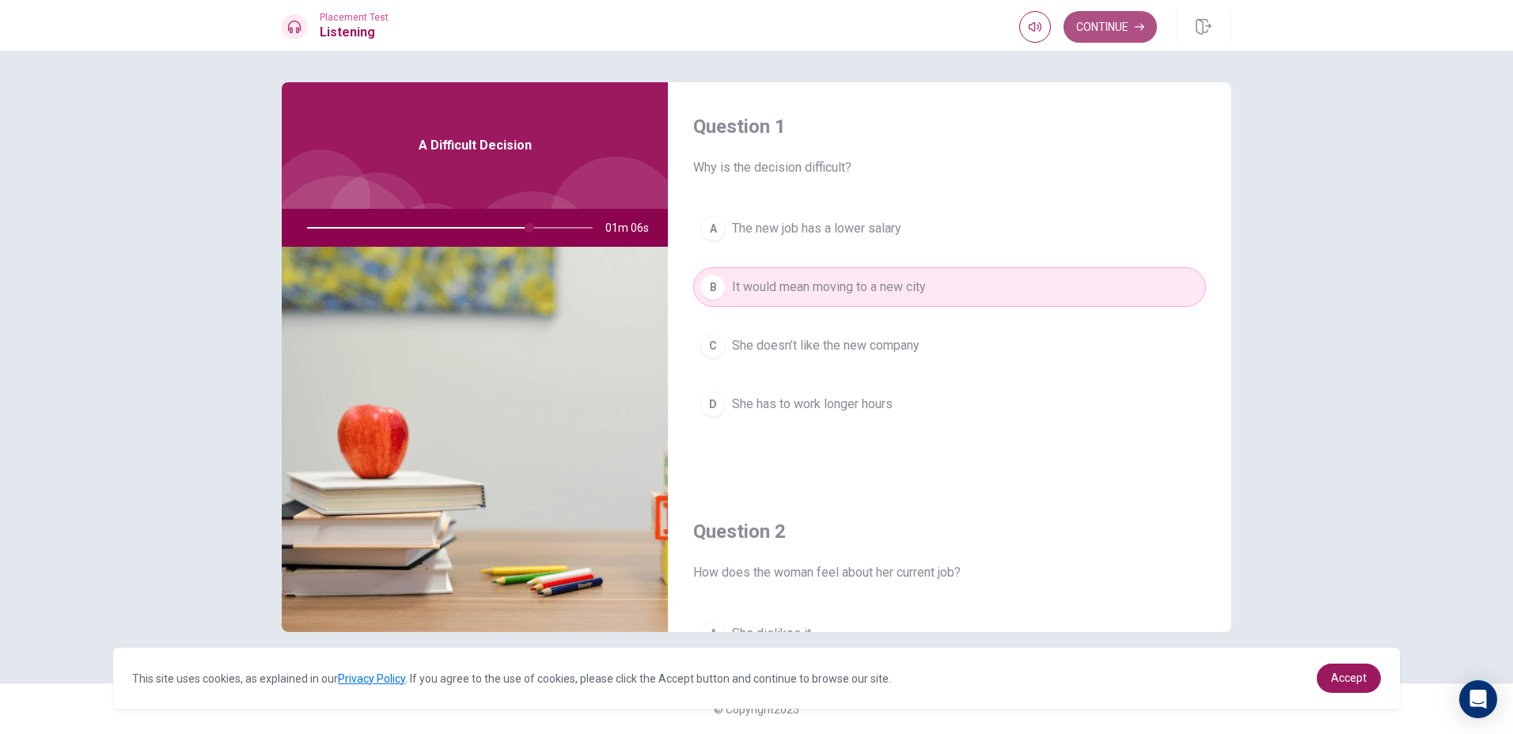
click at [1078, 32] on button "Continue" at bounding box center [1109, 27] width 93 height 32
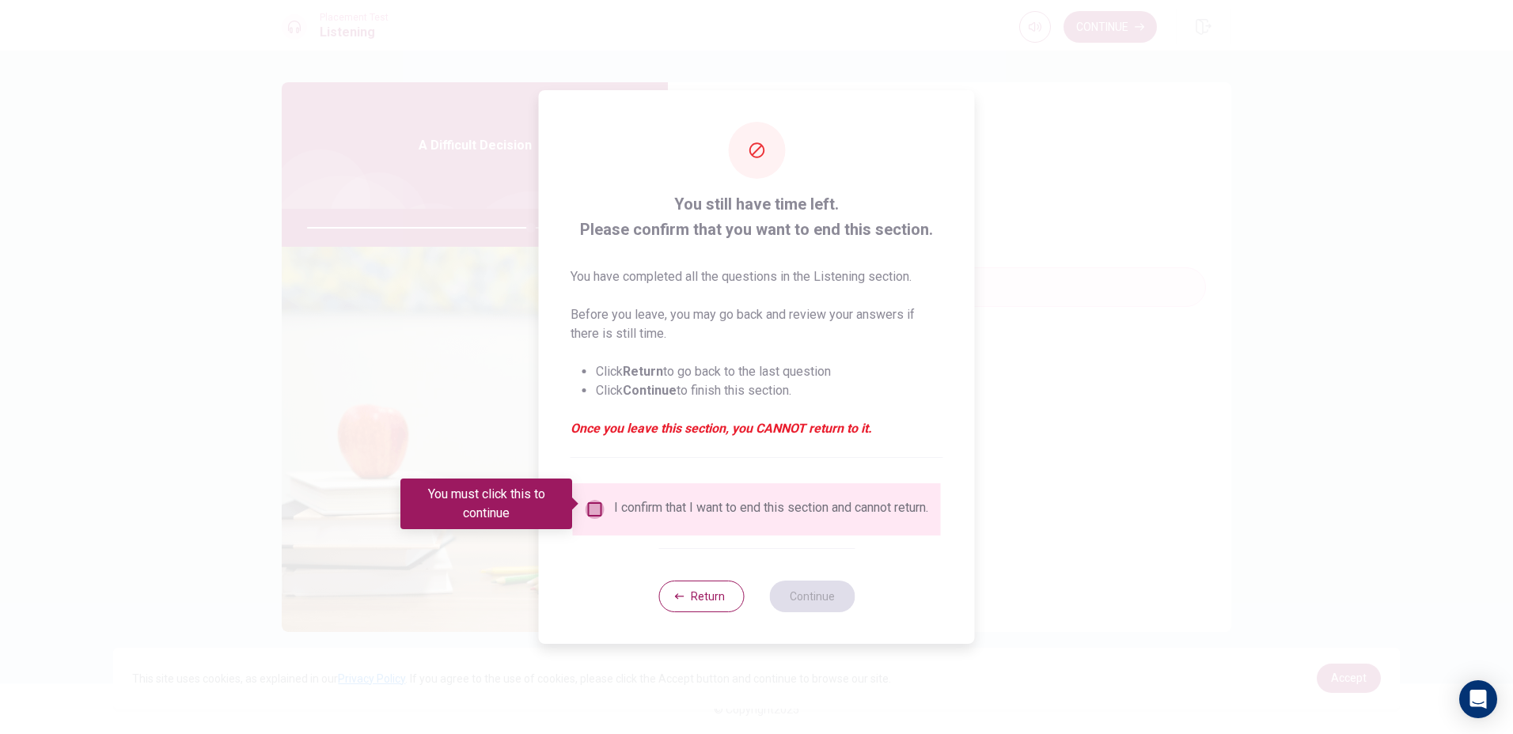
click at [599, 510] on input "You must click this to continue" at bounding box center [594, 509] width 19 height 19
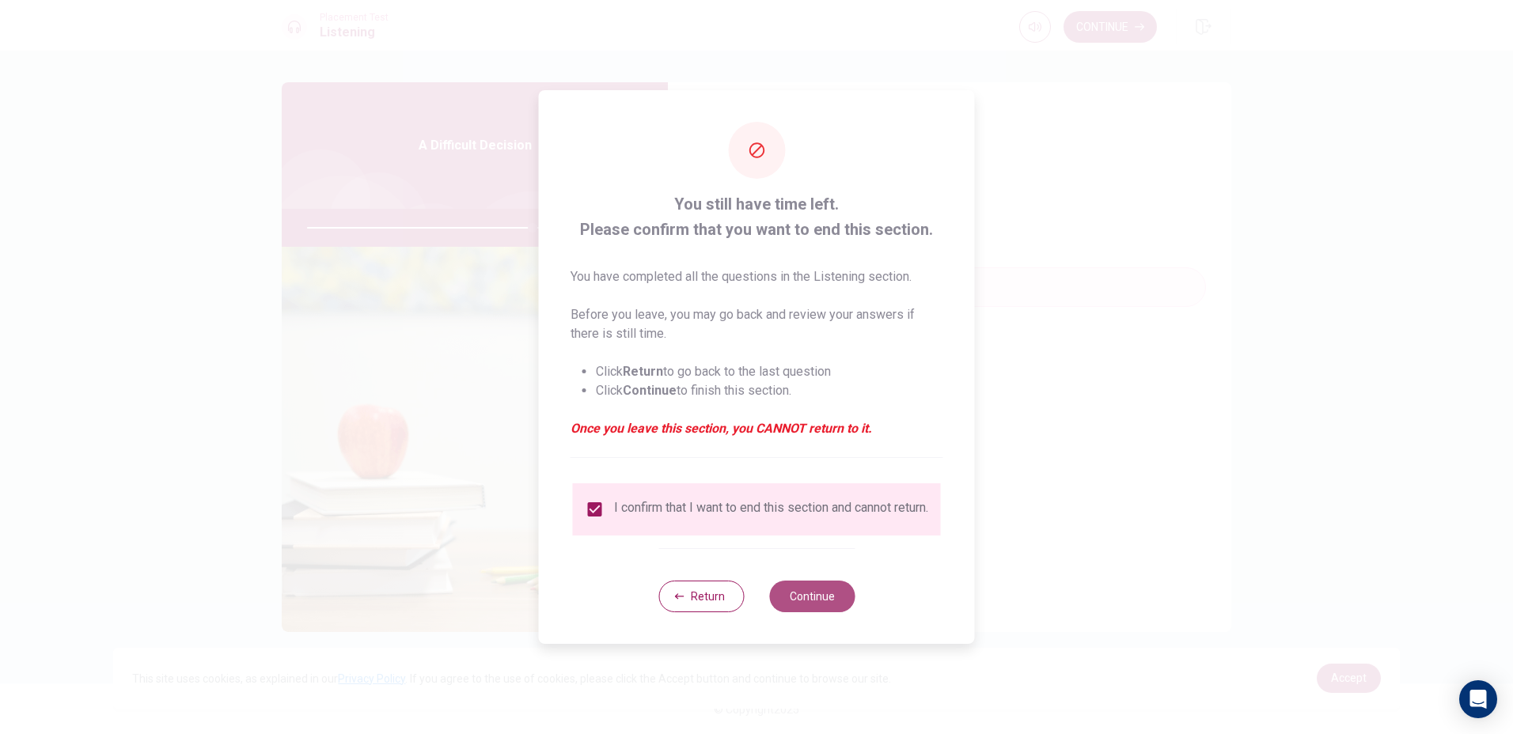
click at [792, 597] on button "Continue" at bounding box center [811, 597] width 85 height 32
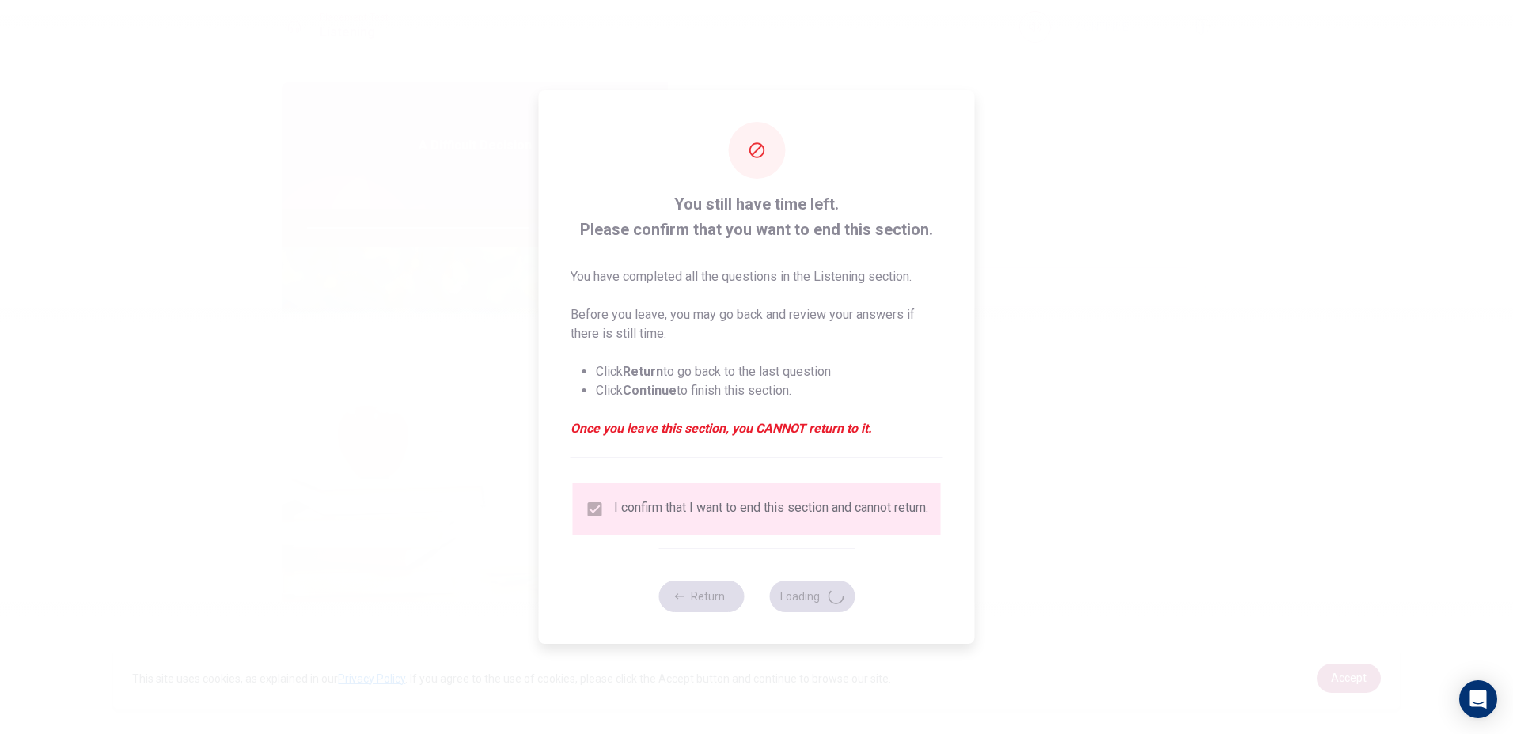
type input "80"
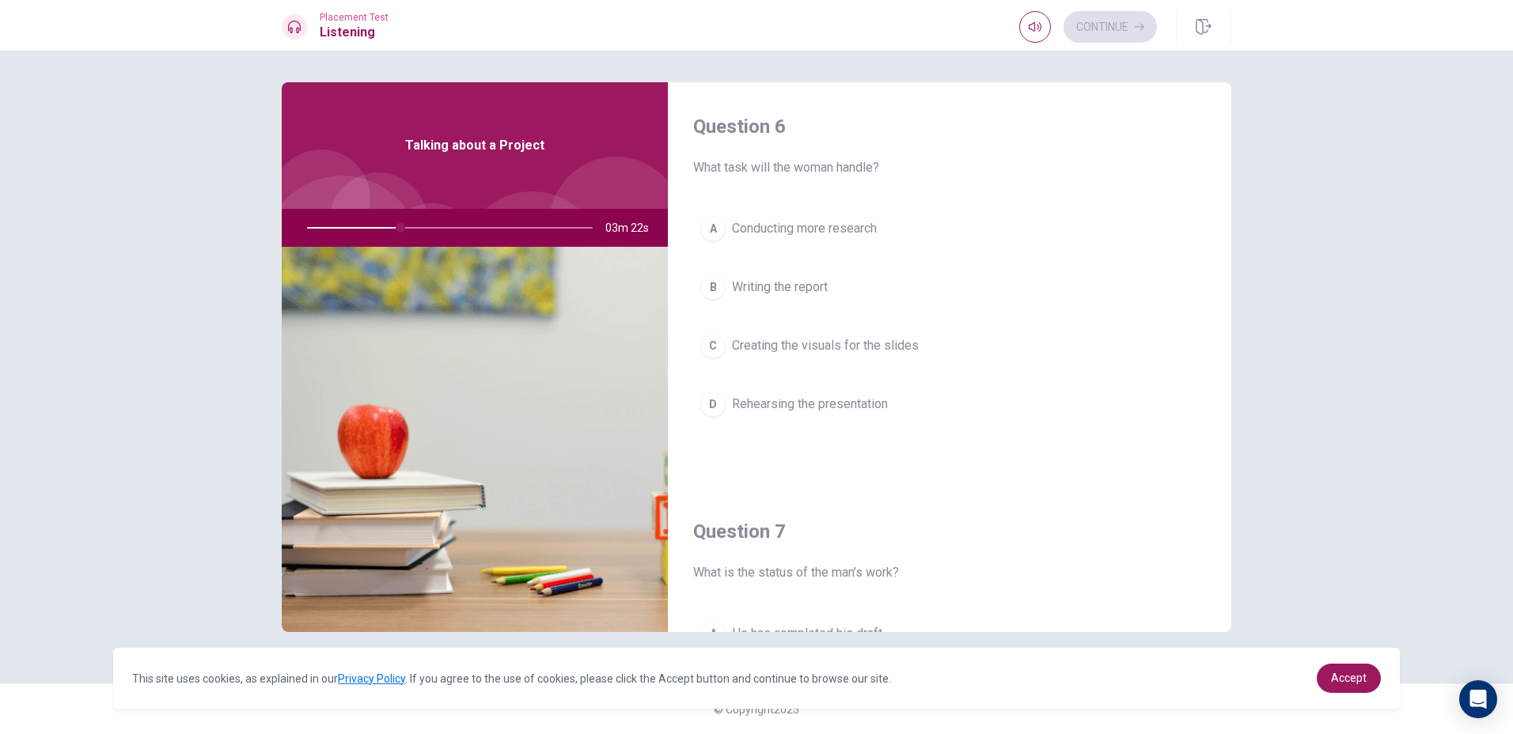
click at [717, 282] on div "B" at bounding box center [712, 287] width 25 height 25
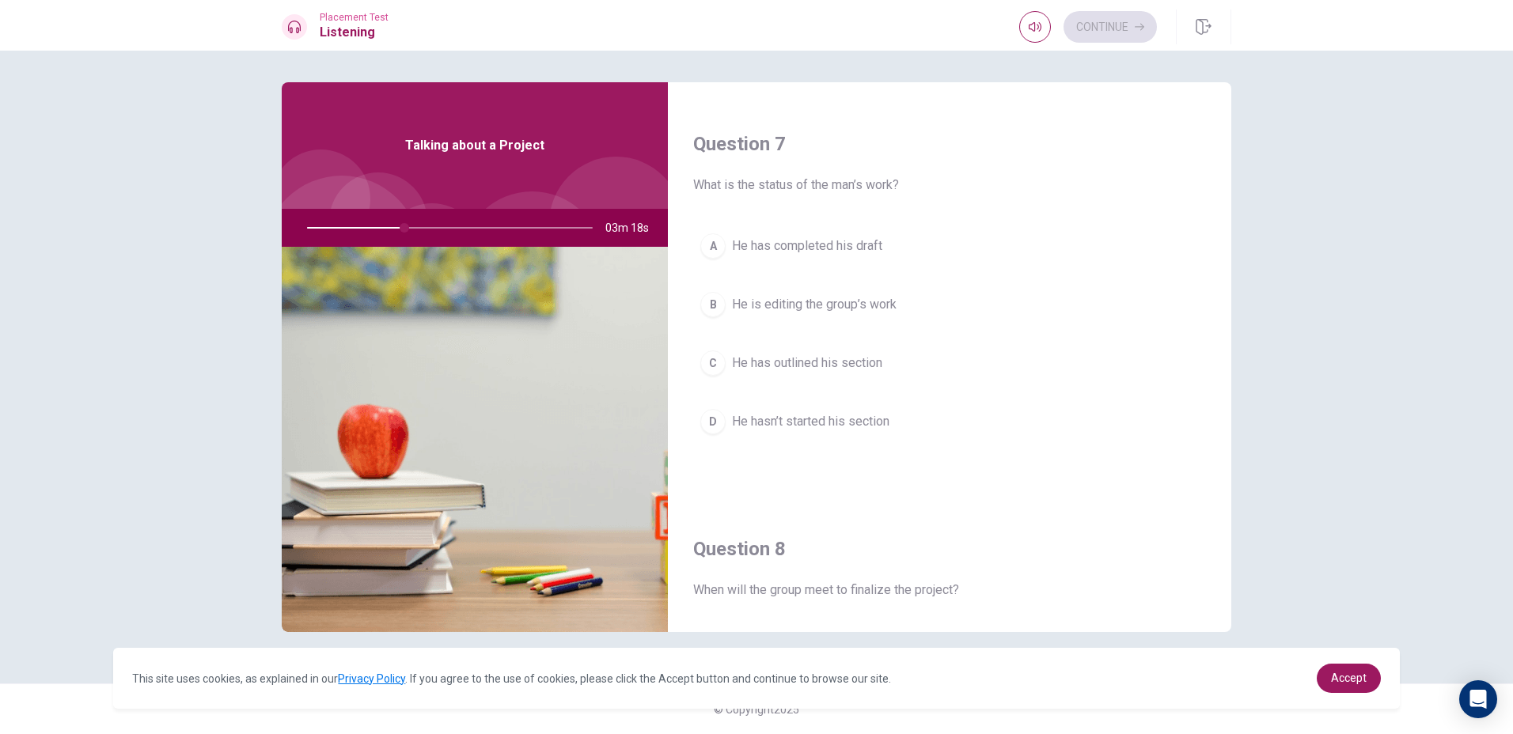
scroll to position [396, 0]
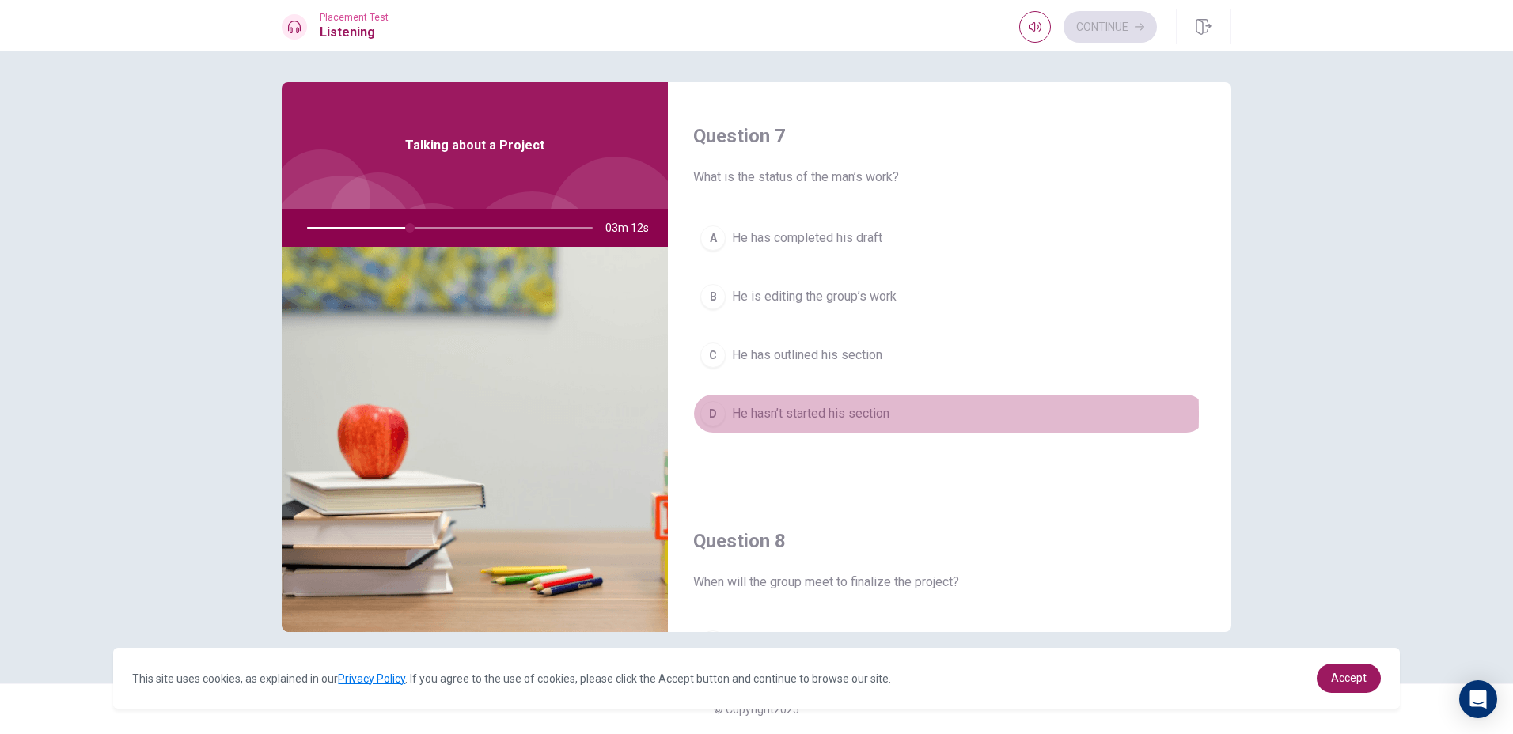
click at [712, 415] on div "D" at bounding box center [712, 413] width 25 height 25
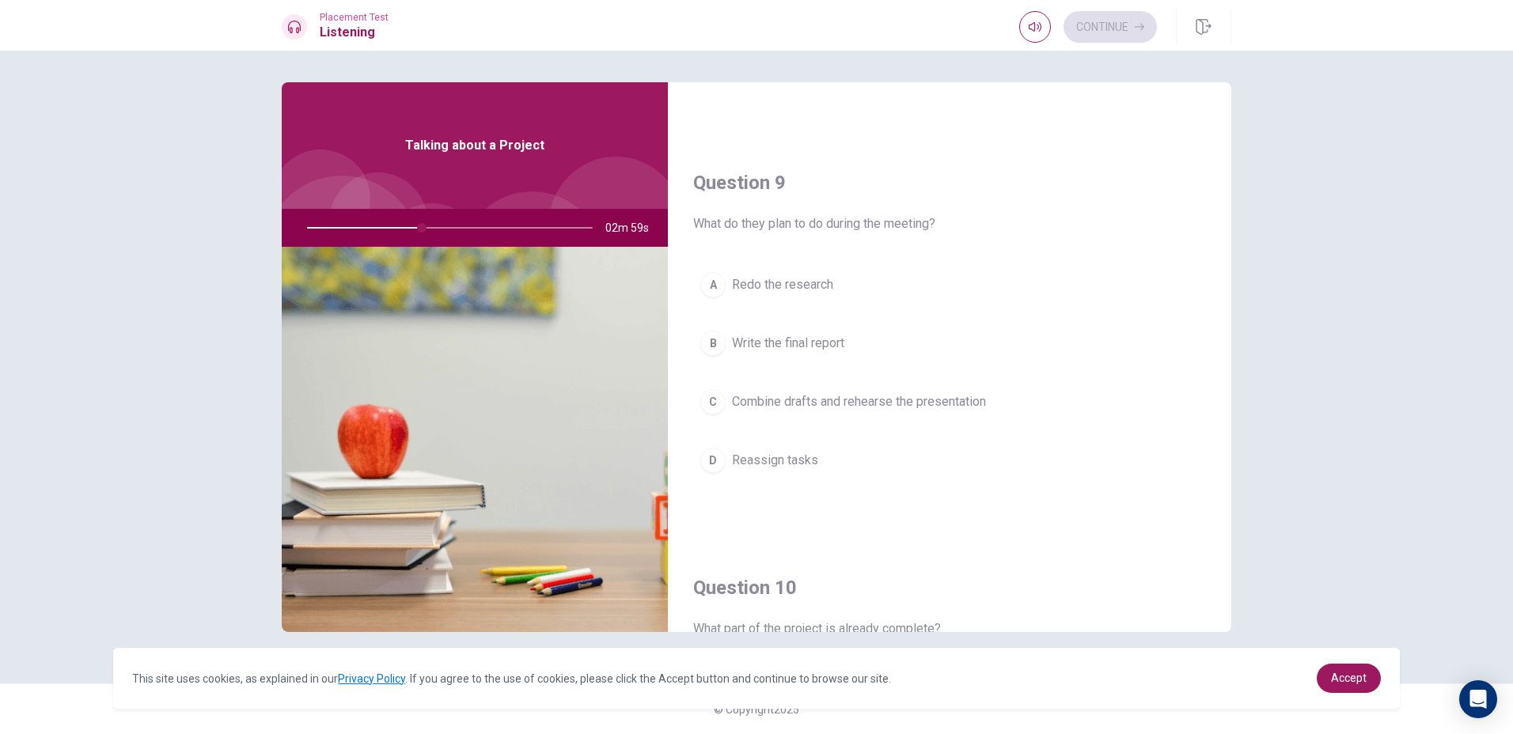
scroll to position [843, 0]
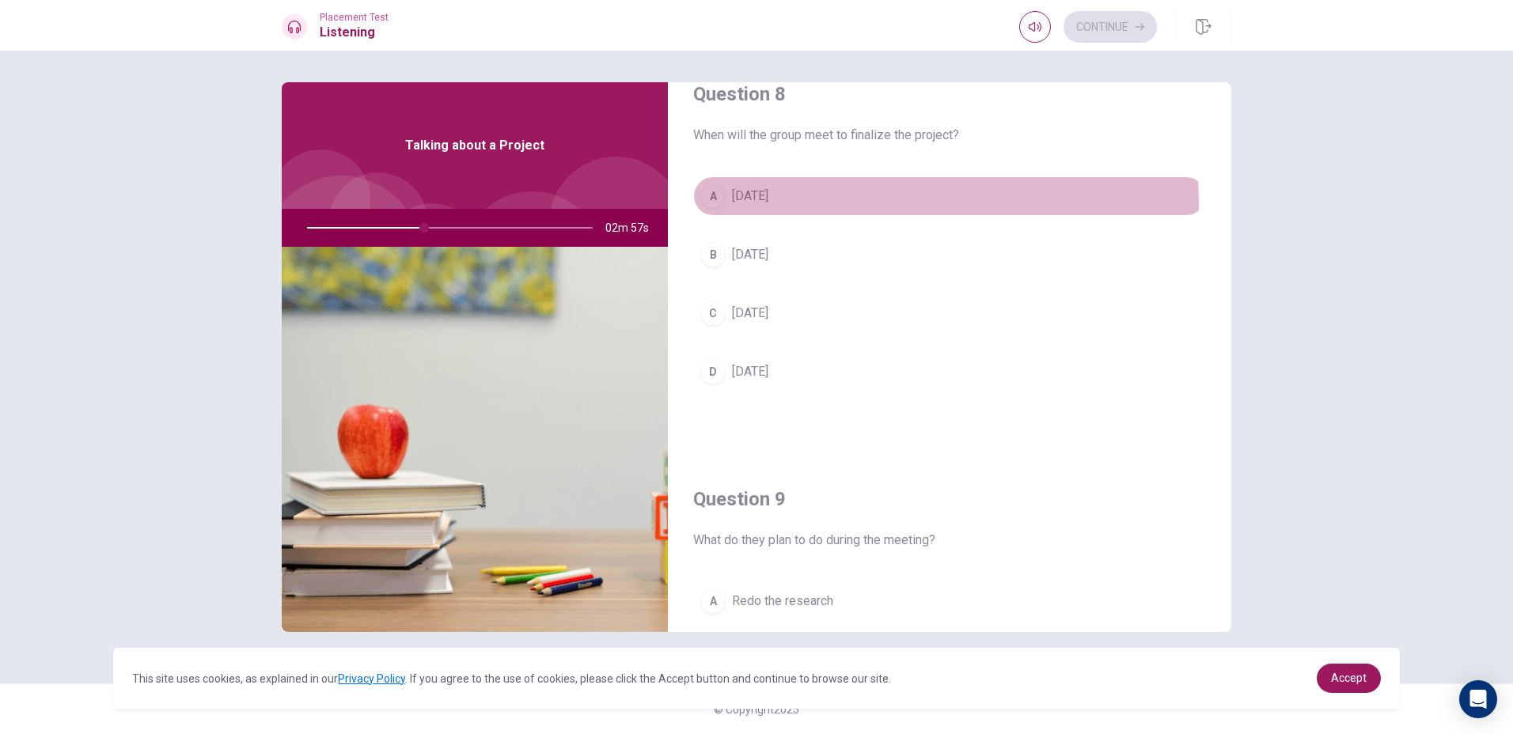
click at [778, 206] on button "A [DATE]" at bounding box center [949, 196] width 513 height 40
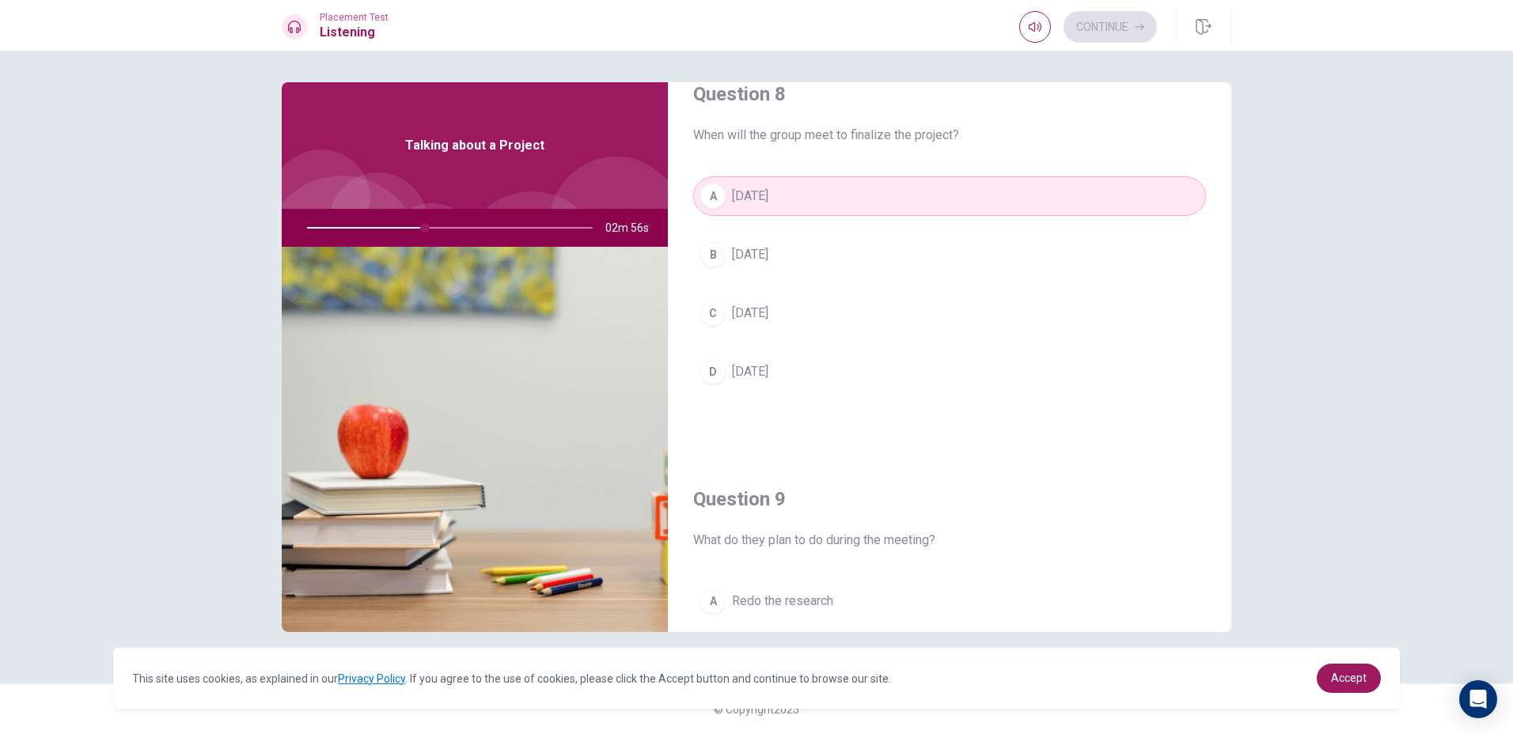
scroll to position [1159, 0]
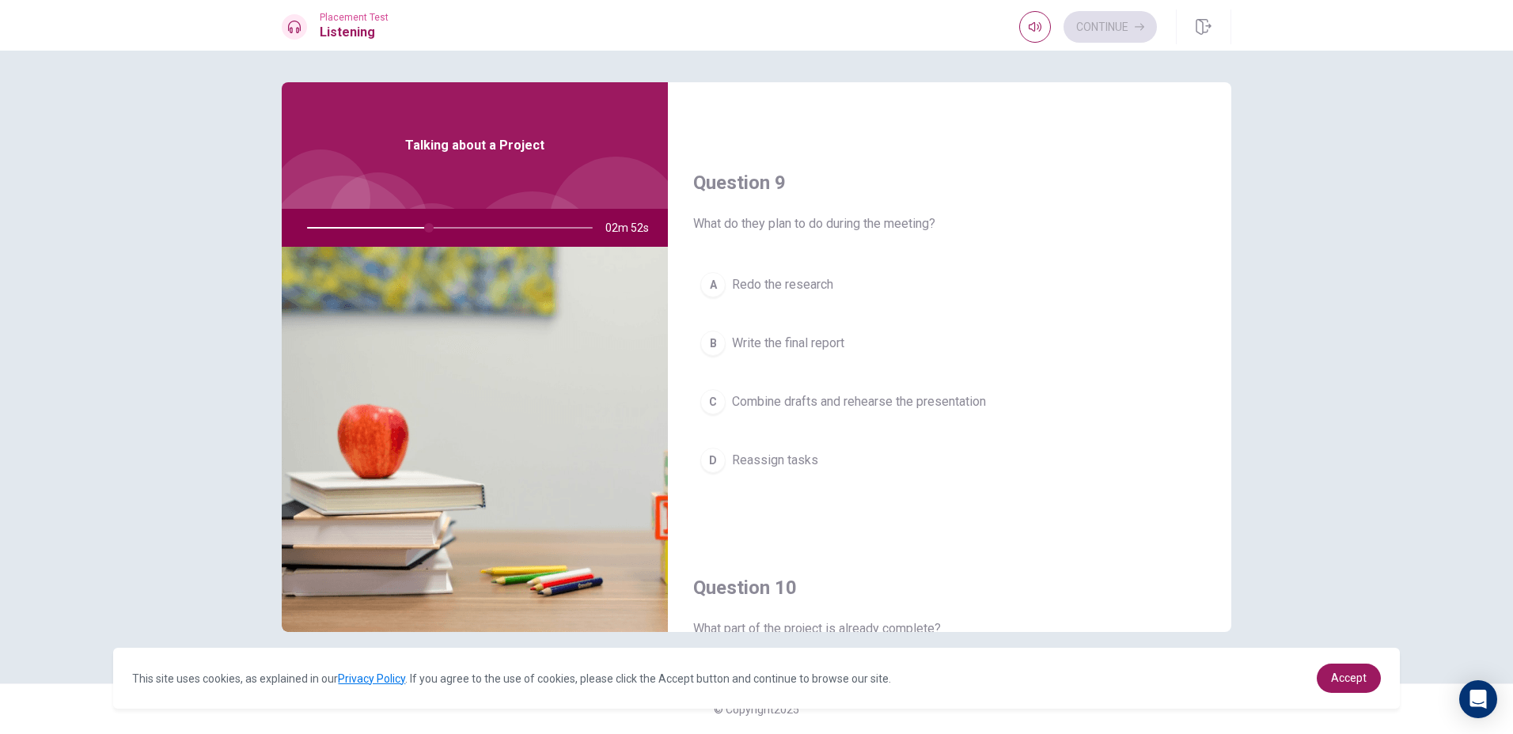
click at [831, 403] on span "Combine drafts and rehearse the presentation" at bounding box center [859, 401] width 254 height 19
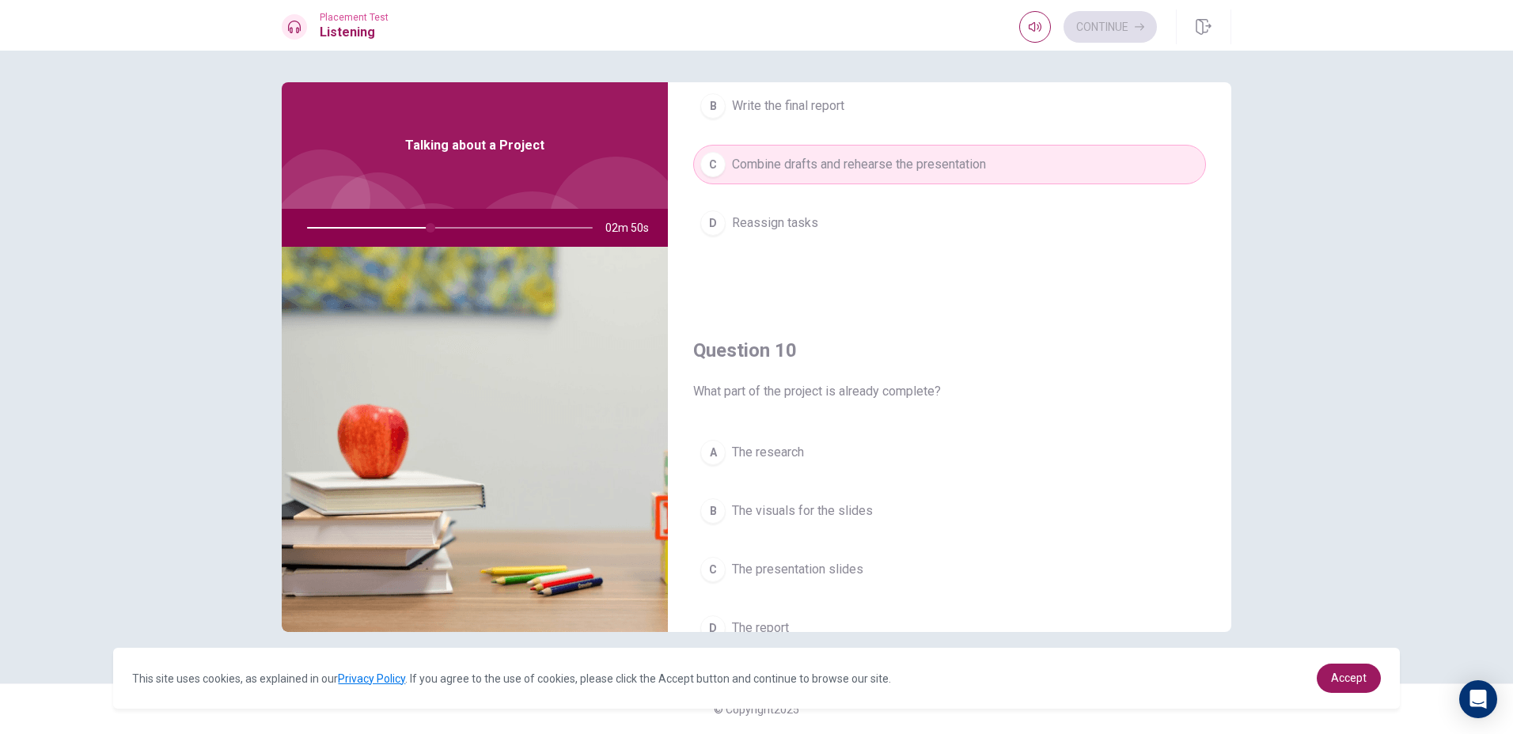
scroll to position [1475, 0]
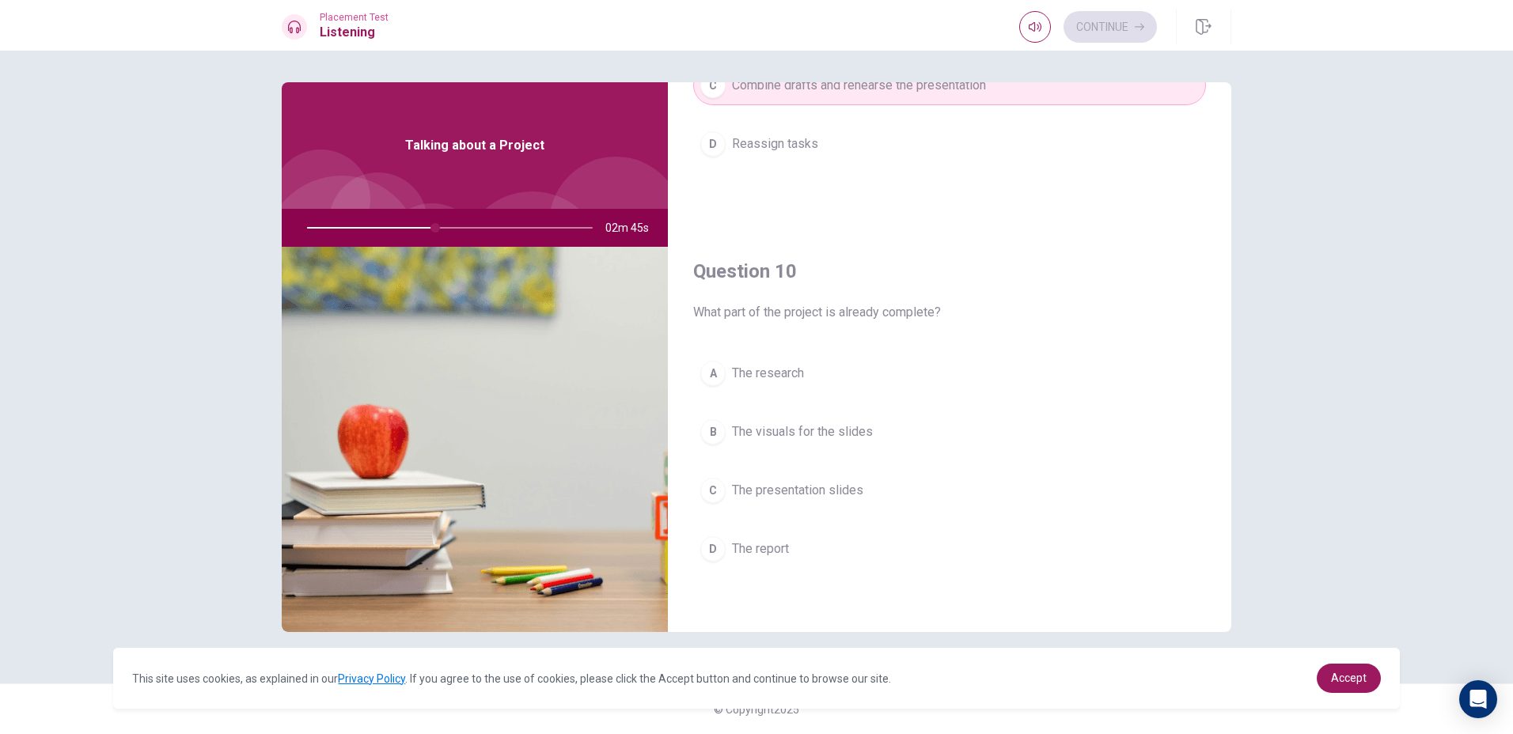
click at [840, 426] on span "The visuals for the slides" at bounding box center [802, 431] width 141 height 19
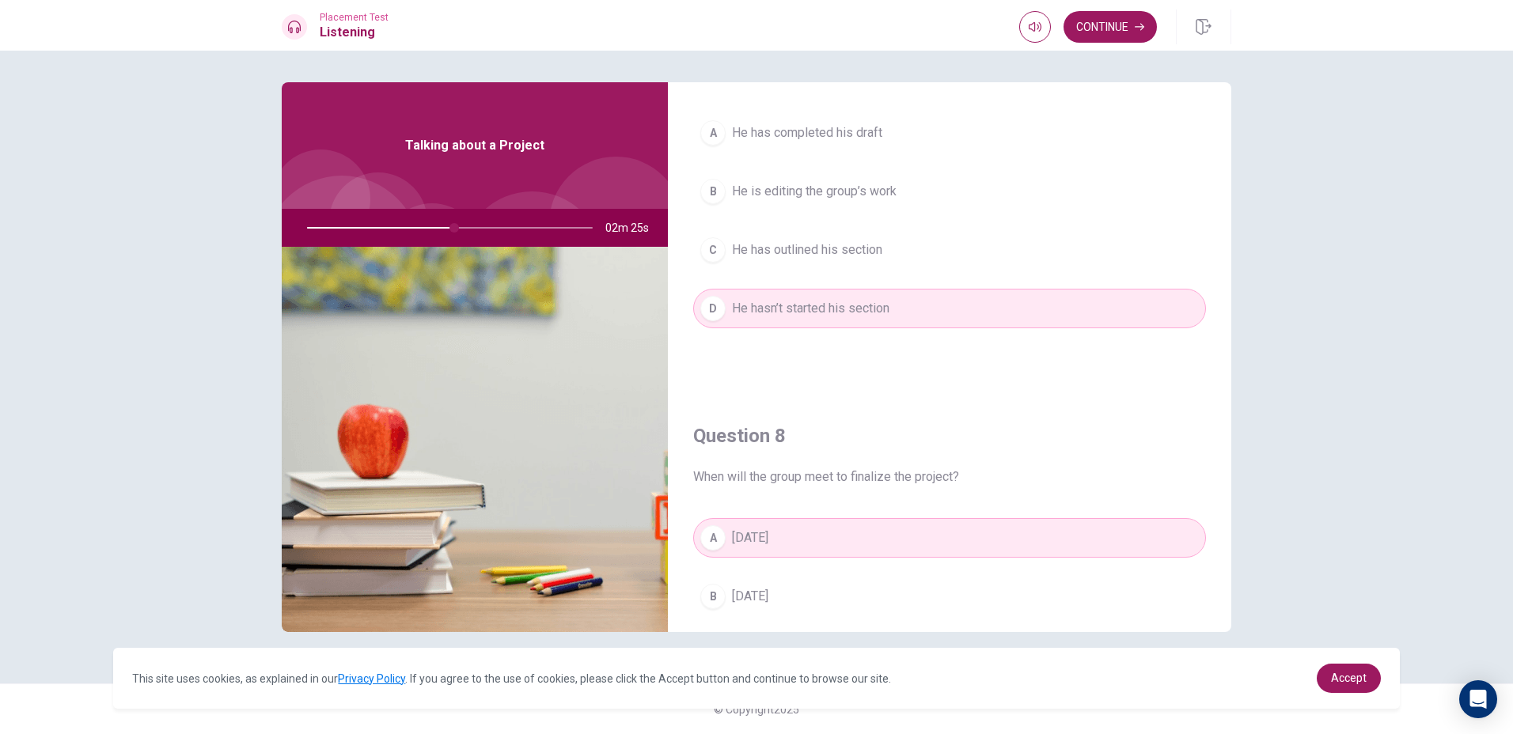
scroll to position [368, 0]
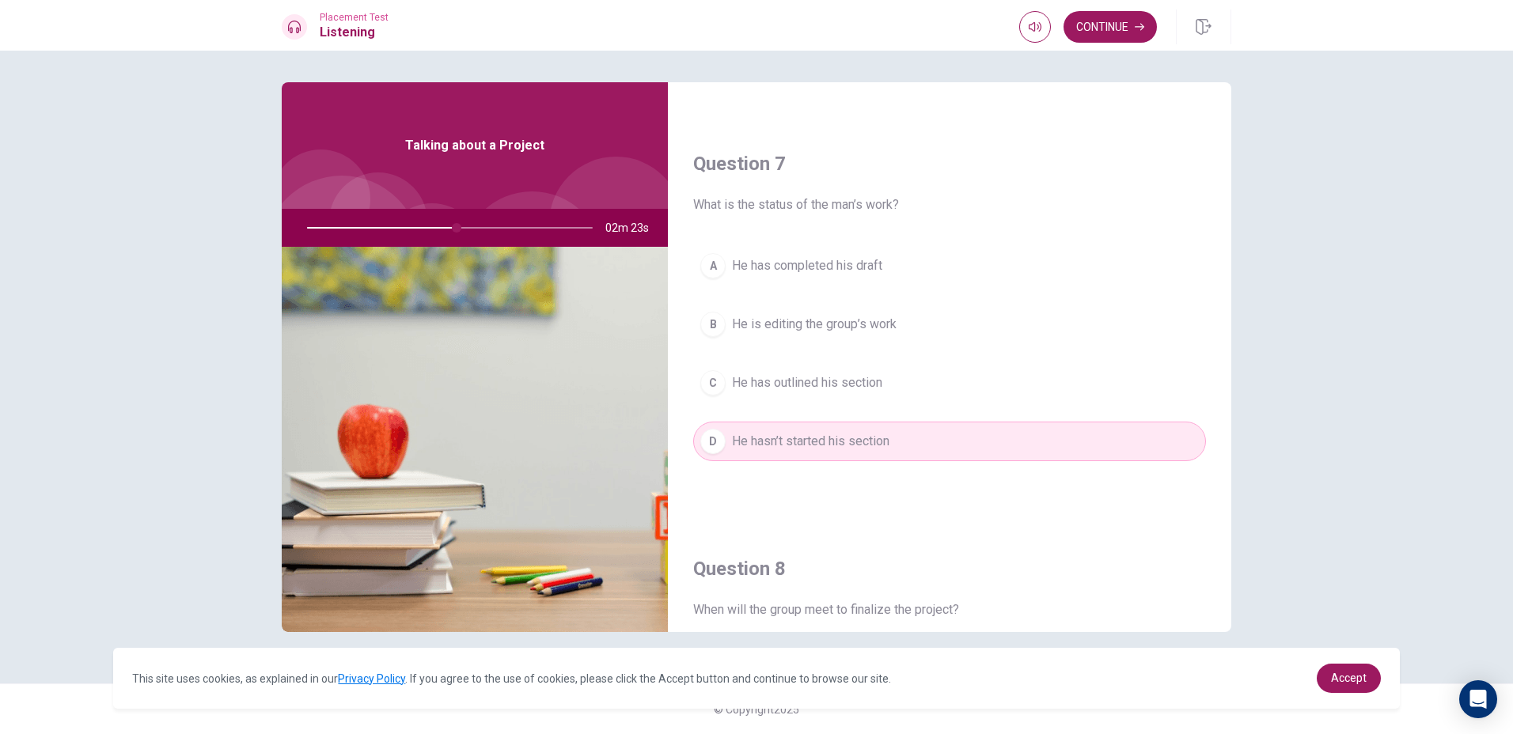
click at [848, 262] on span "He has completed his draft" at bounding box center [807, 265] width 150 height 19
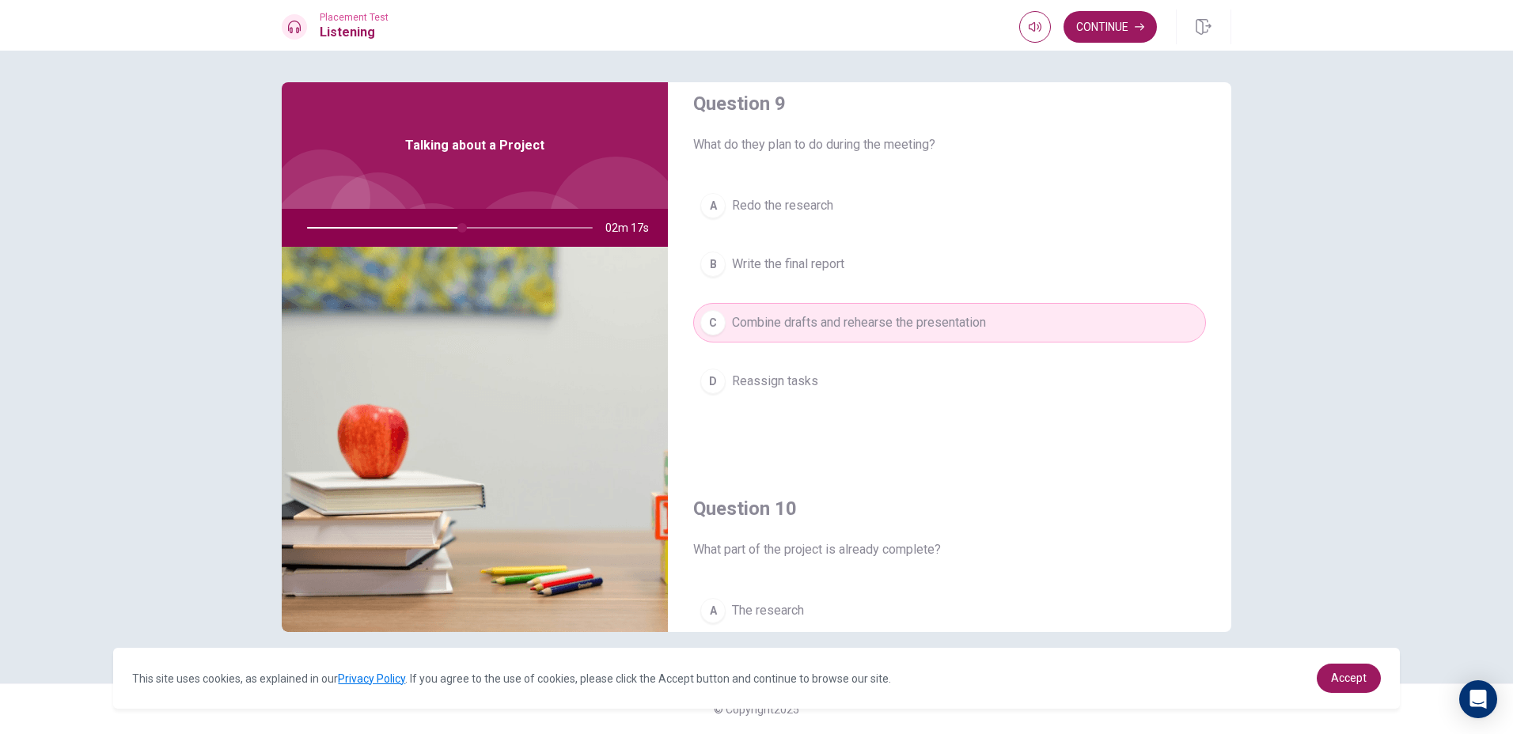
scroll to position [1475, 0]
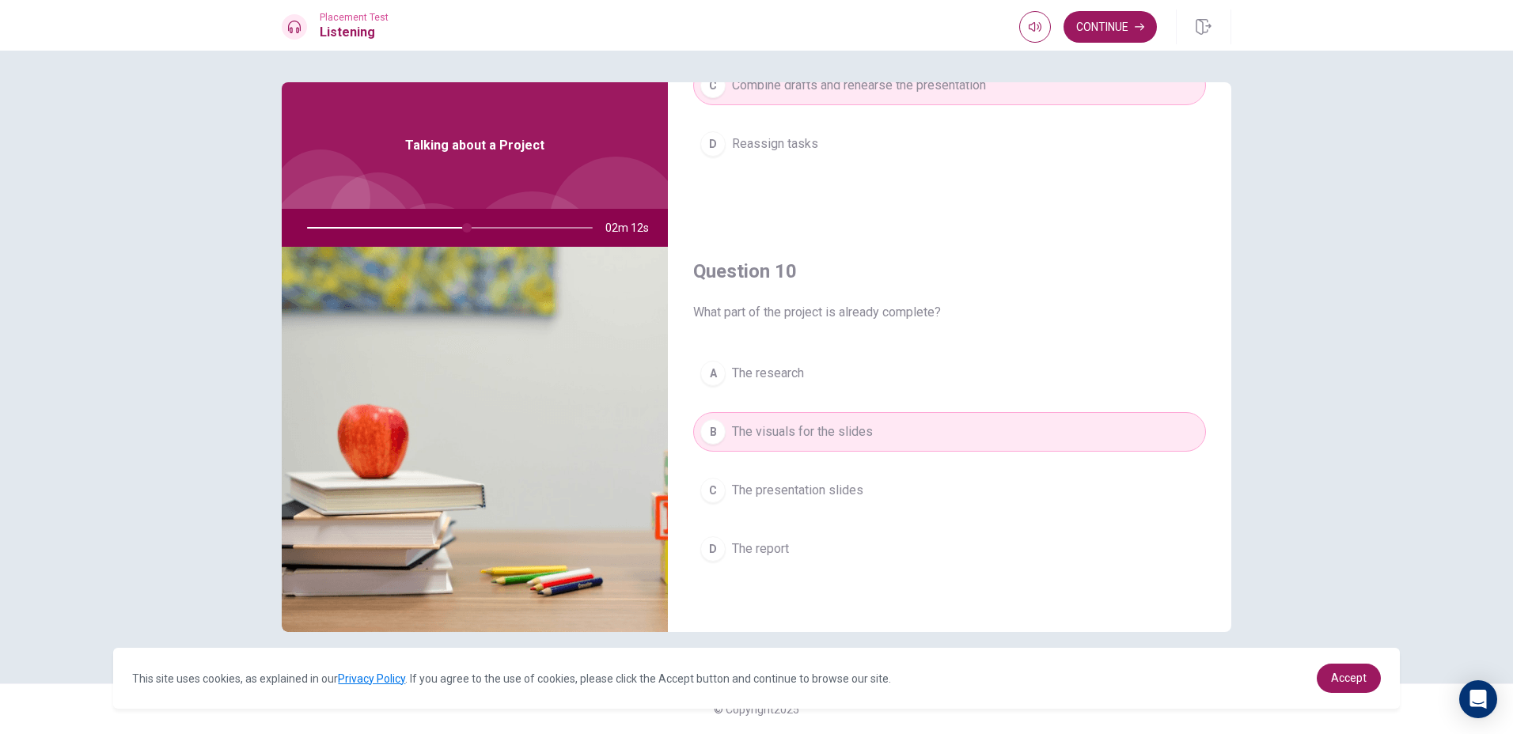
click at [821, 484] on span "The presentation slides" at bounding box center [797, 490] width 131 height 19
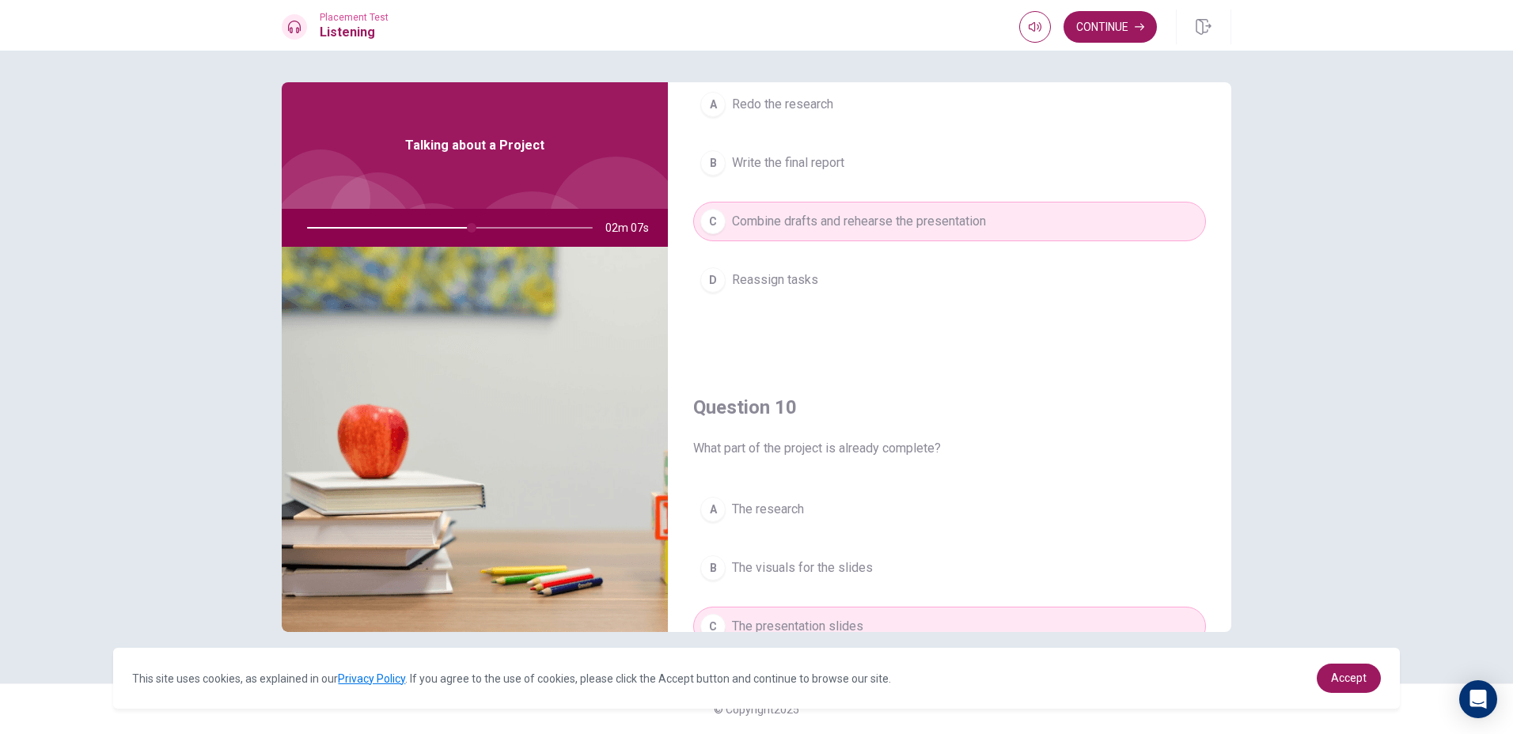
scroll to position [1317, 0]
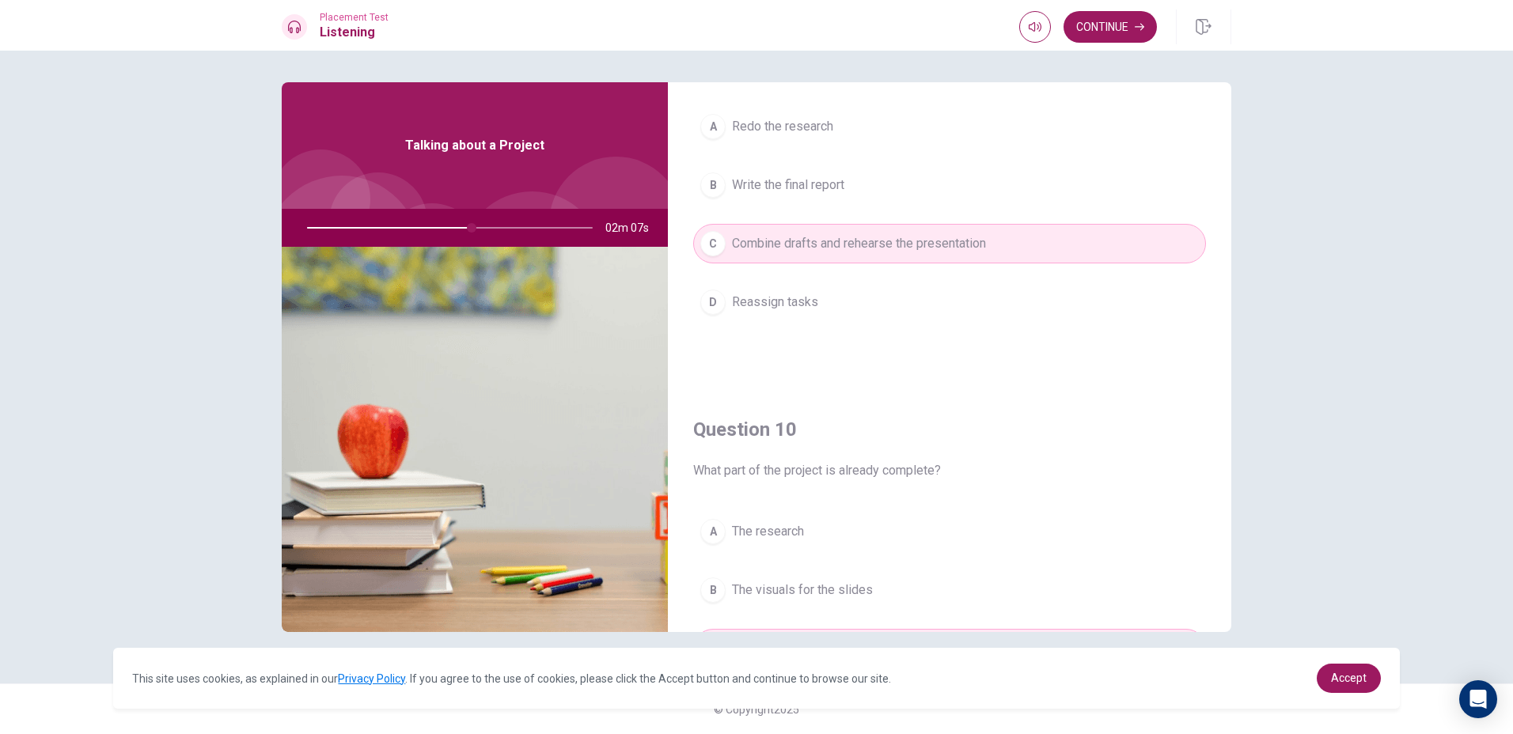
click at [811, 537] on button "A The research" at bounding box center [949, 532] width 513 height 40
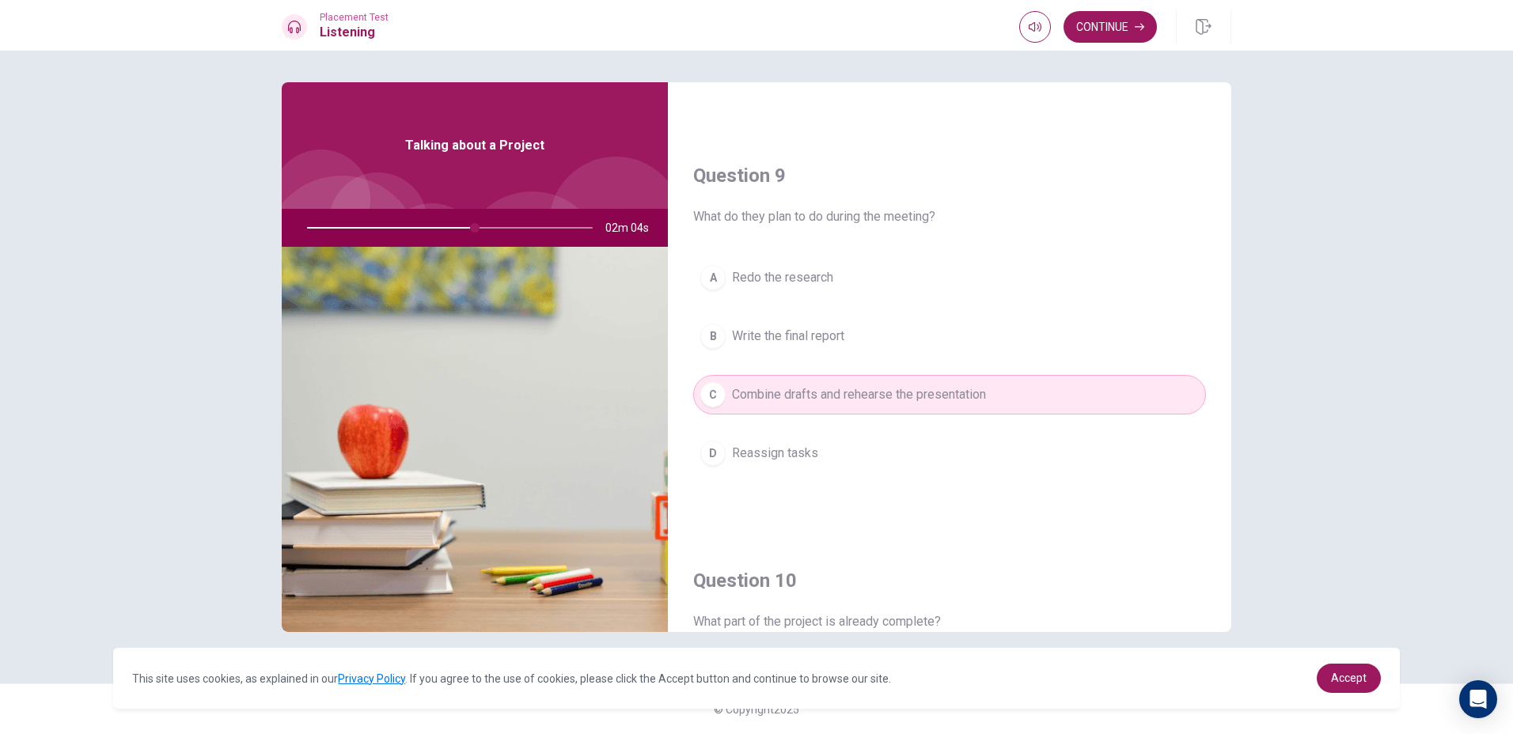
scroll to position [1159, 0]
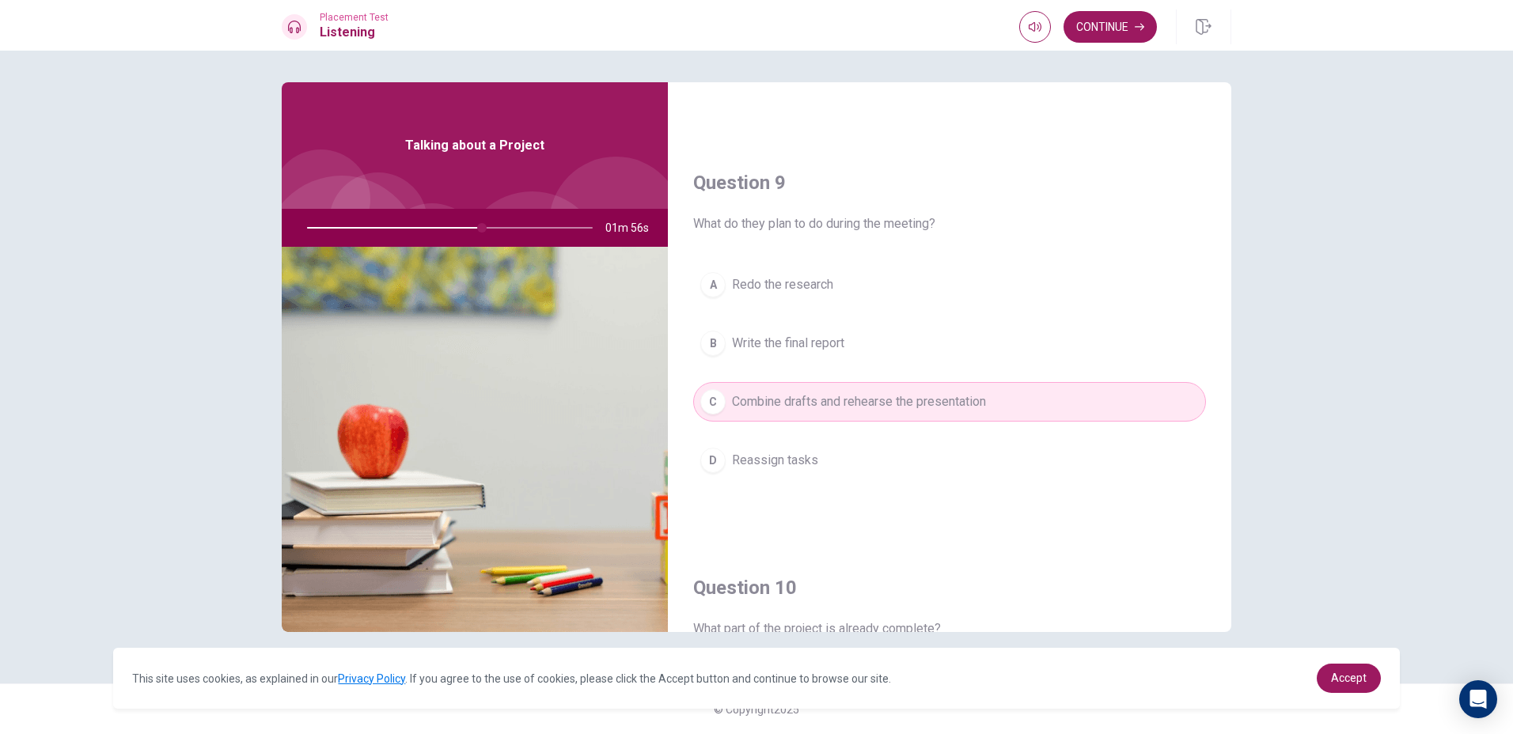
click at [393, 225] on div at bounding box center [446, 228] width 317 height 38
drag, startPoint x: 481, startPoint y: 229, endPoint x: 438, endPoint y: 241, distance: 44.3
click at [438, 241] on div at bounding box center [446, 228] width 317 height 38
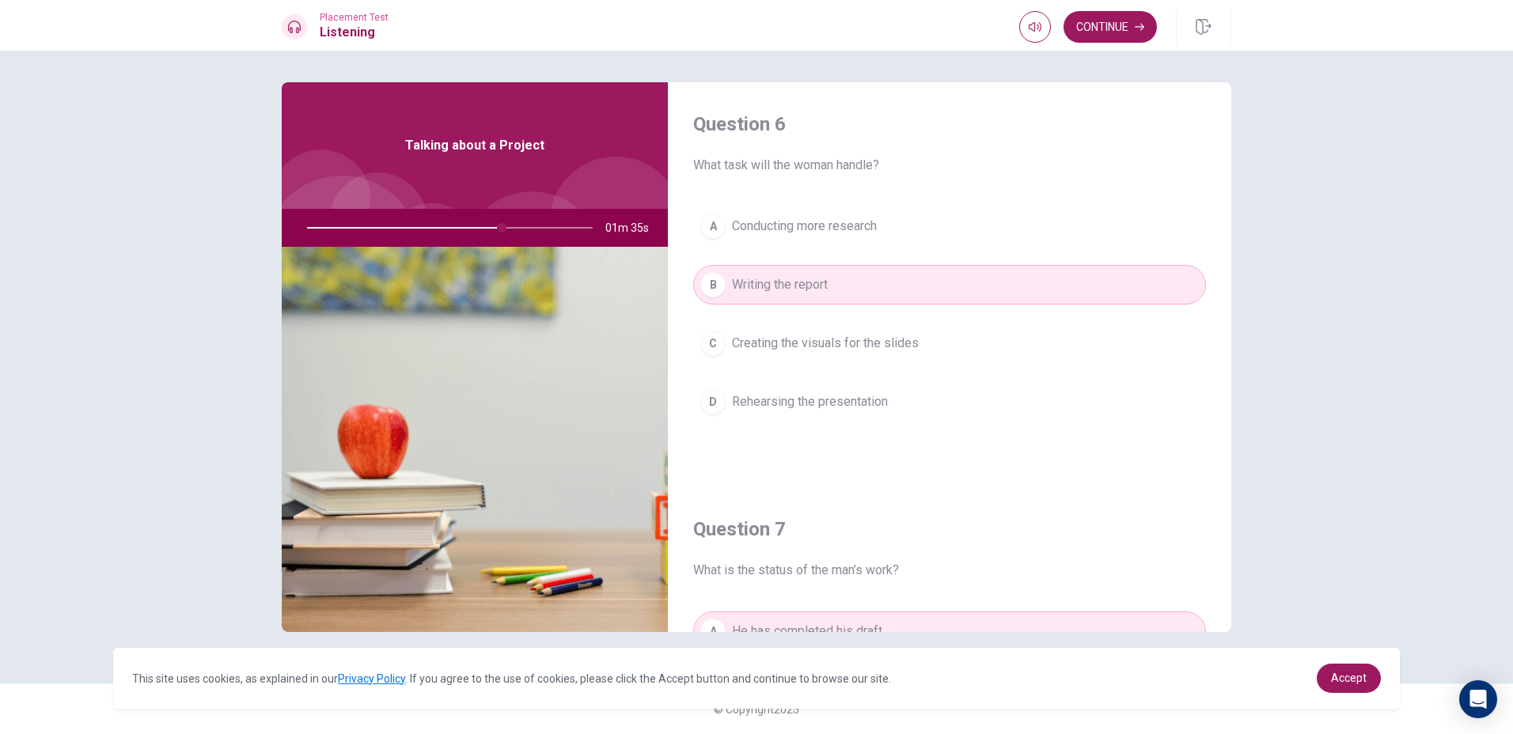
scroll to position [0, 0]
click at [1094, 25] on button "Continue" at bounding box center [1109, 27] width 93 height 32
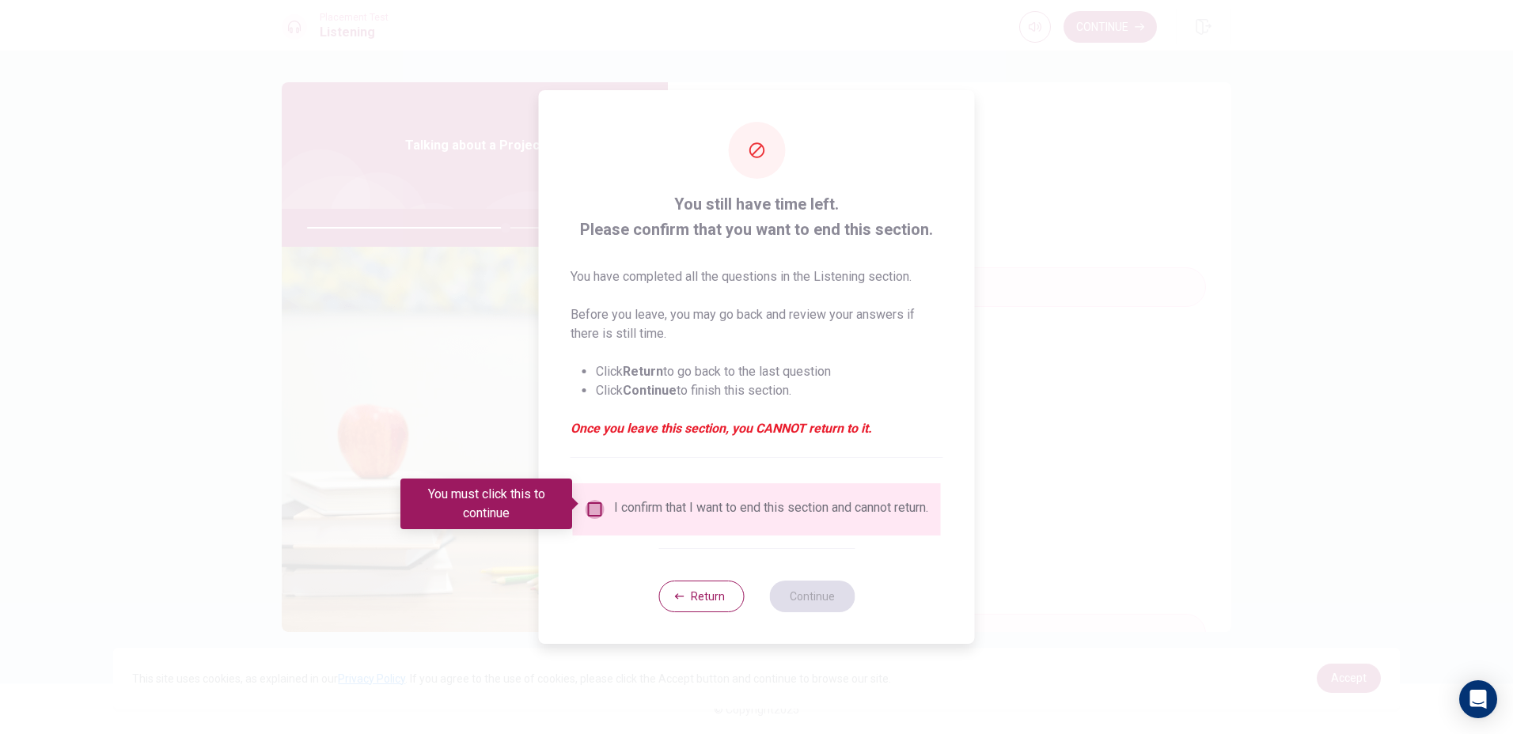
click at [593, 500] on input "You must click this to continue" at bounding box center [594, 509] width 19 height 19
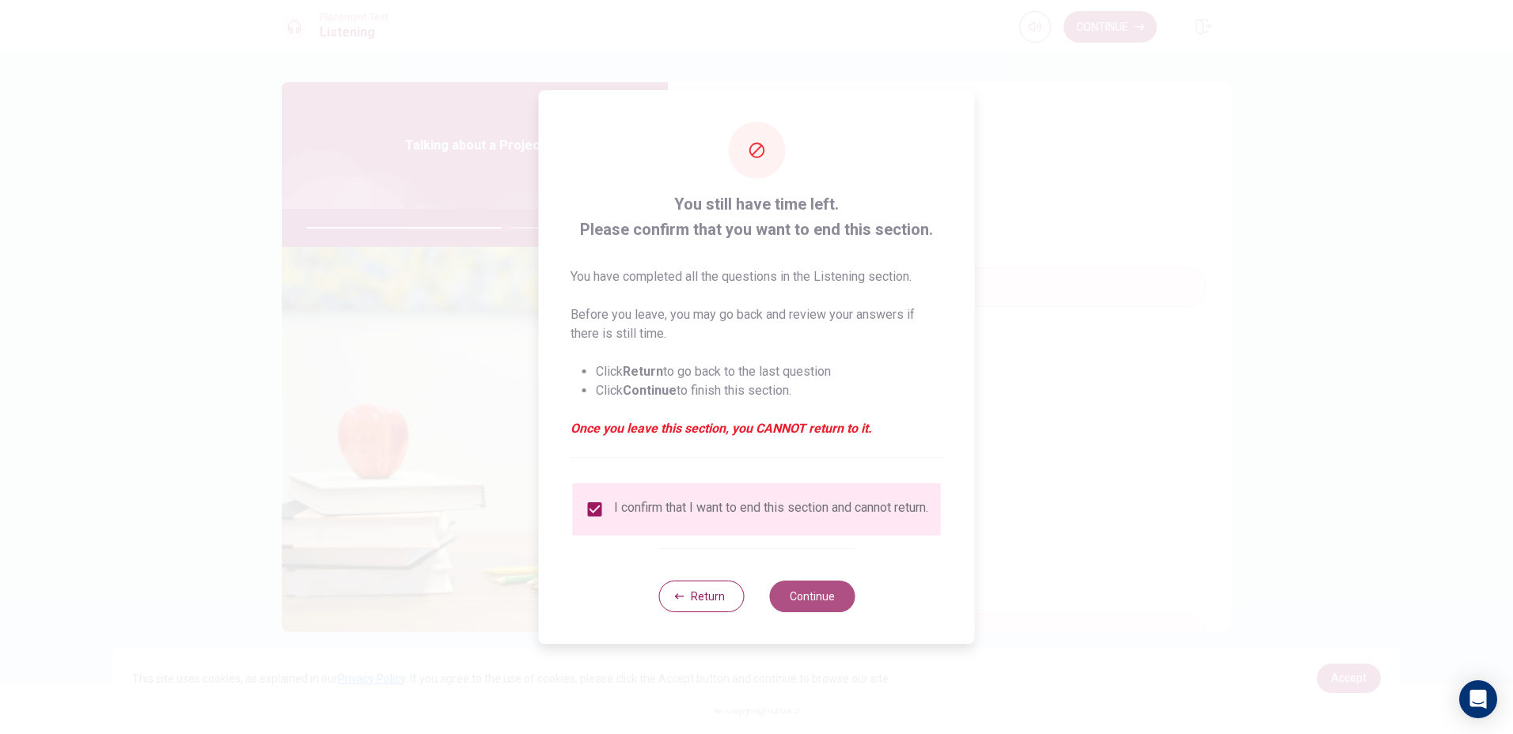
click at [831, 605] on button "Continue" at bounding box center [811, 597] width 85 height 32
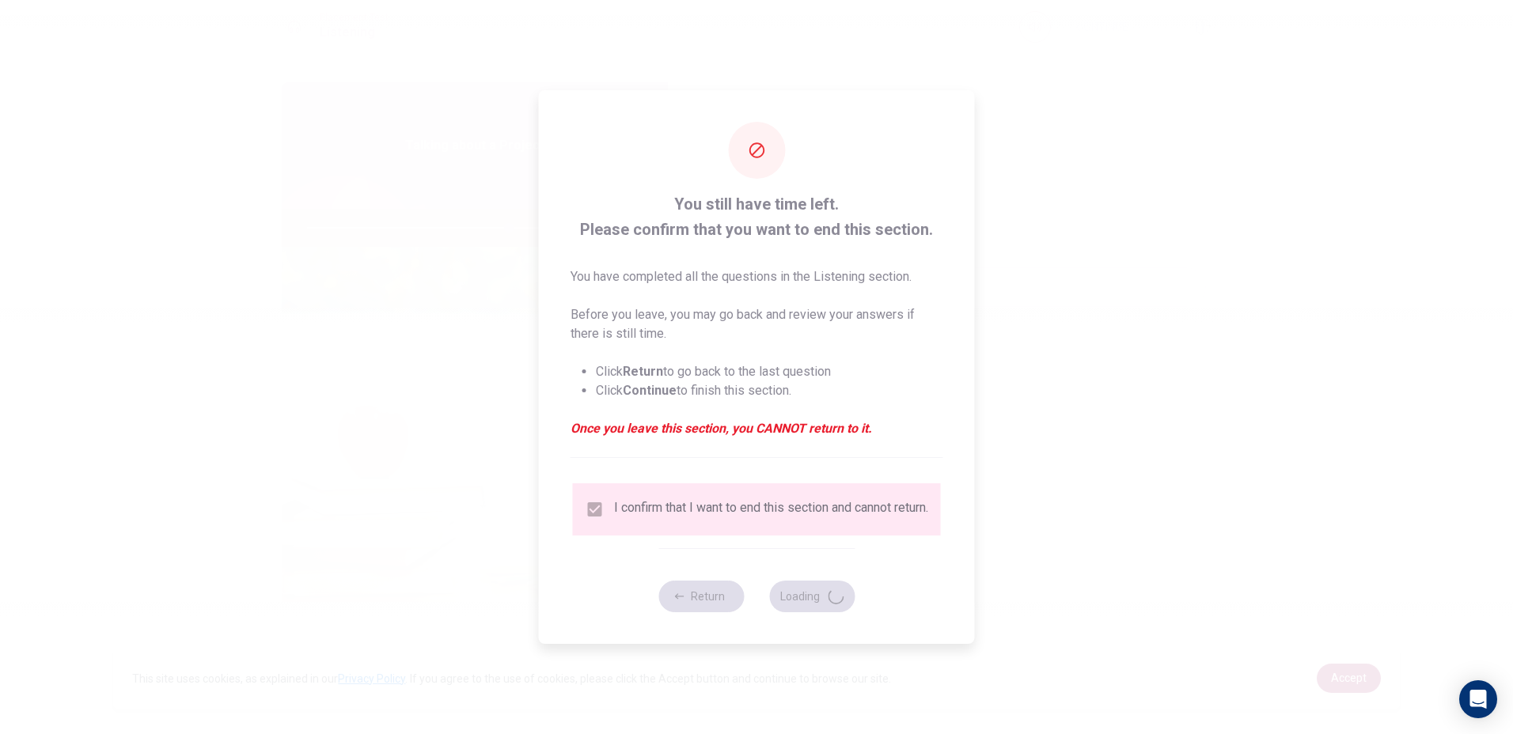
type input "71"
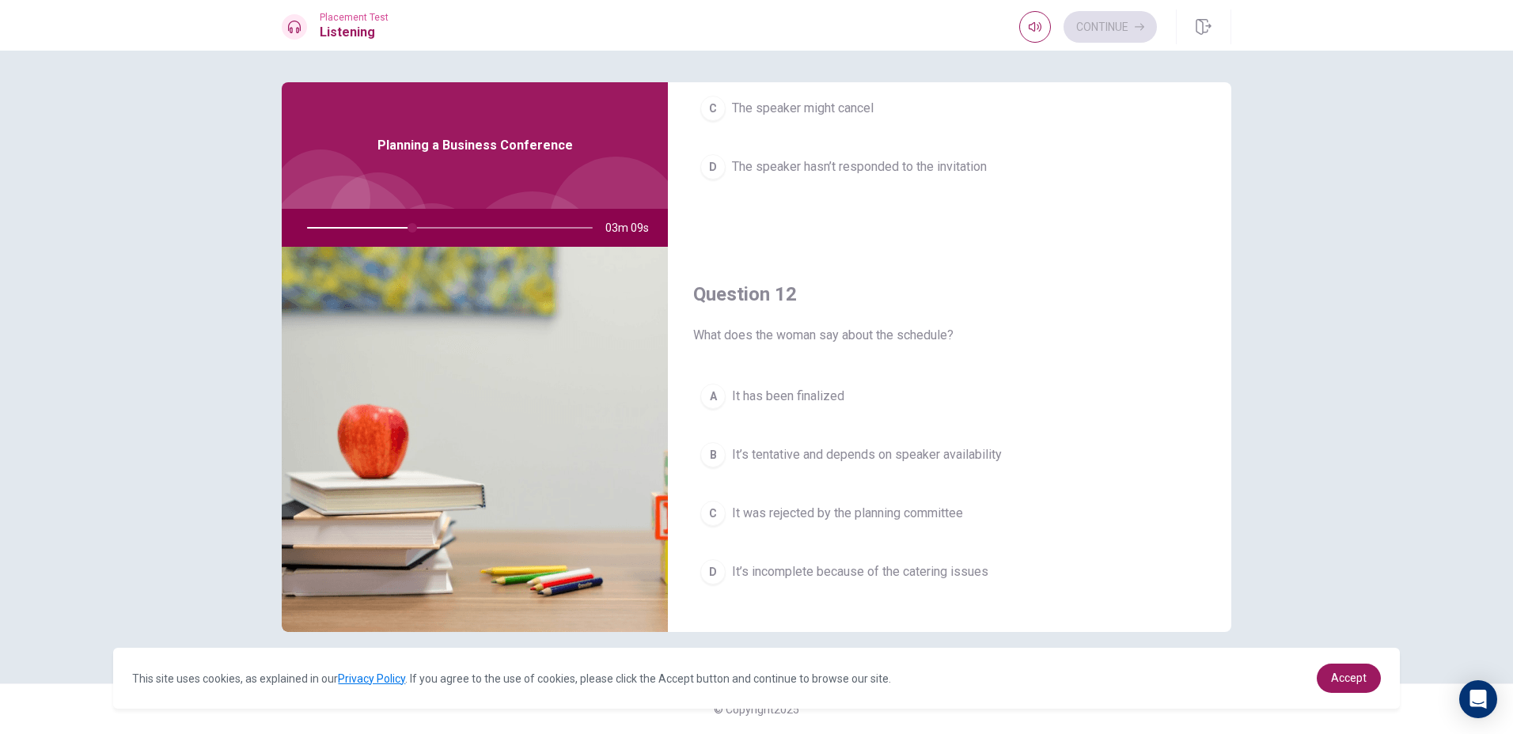
scroll to position [316, 0]
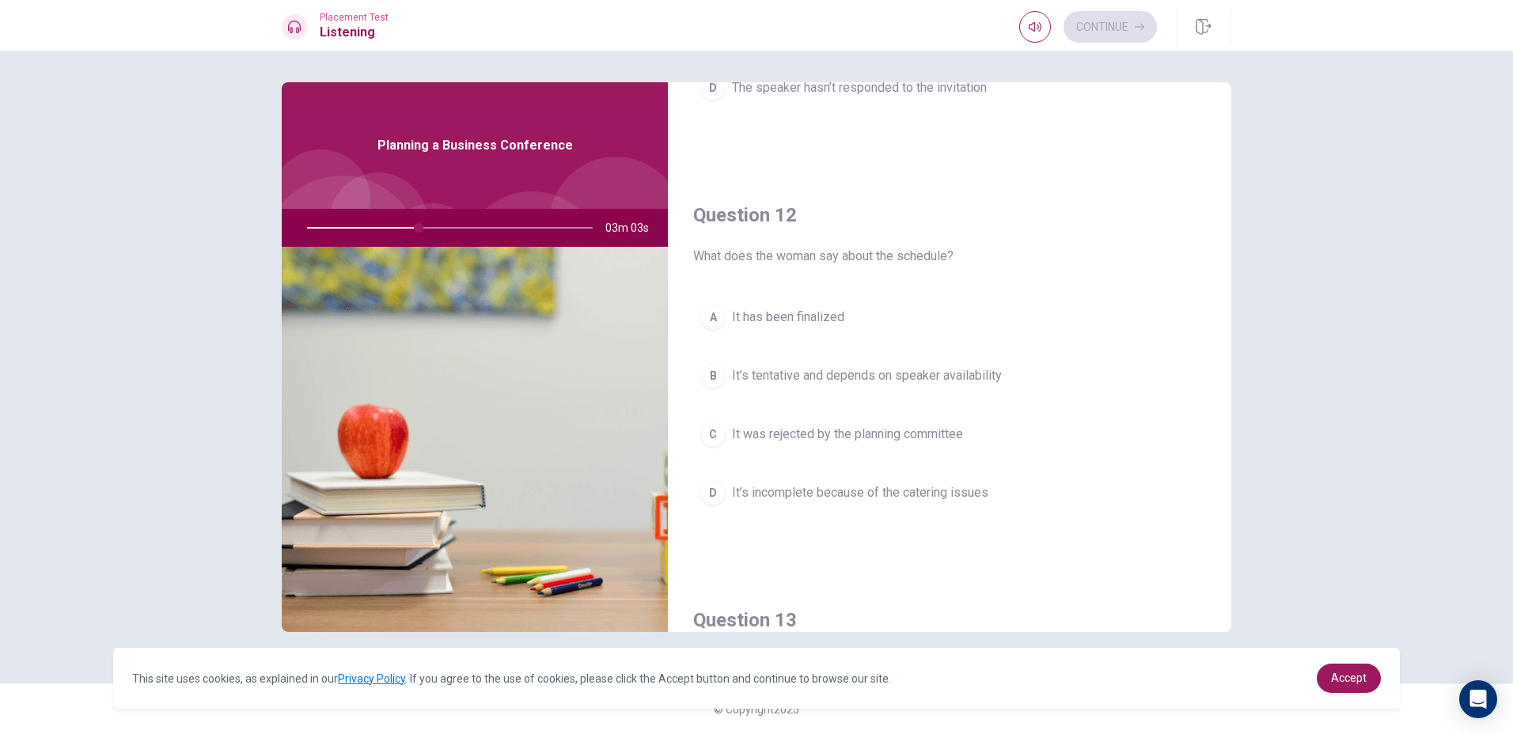
click at [711, 369] on div "B" at bounding box center [712, 375] width 25 height 25
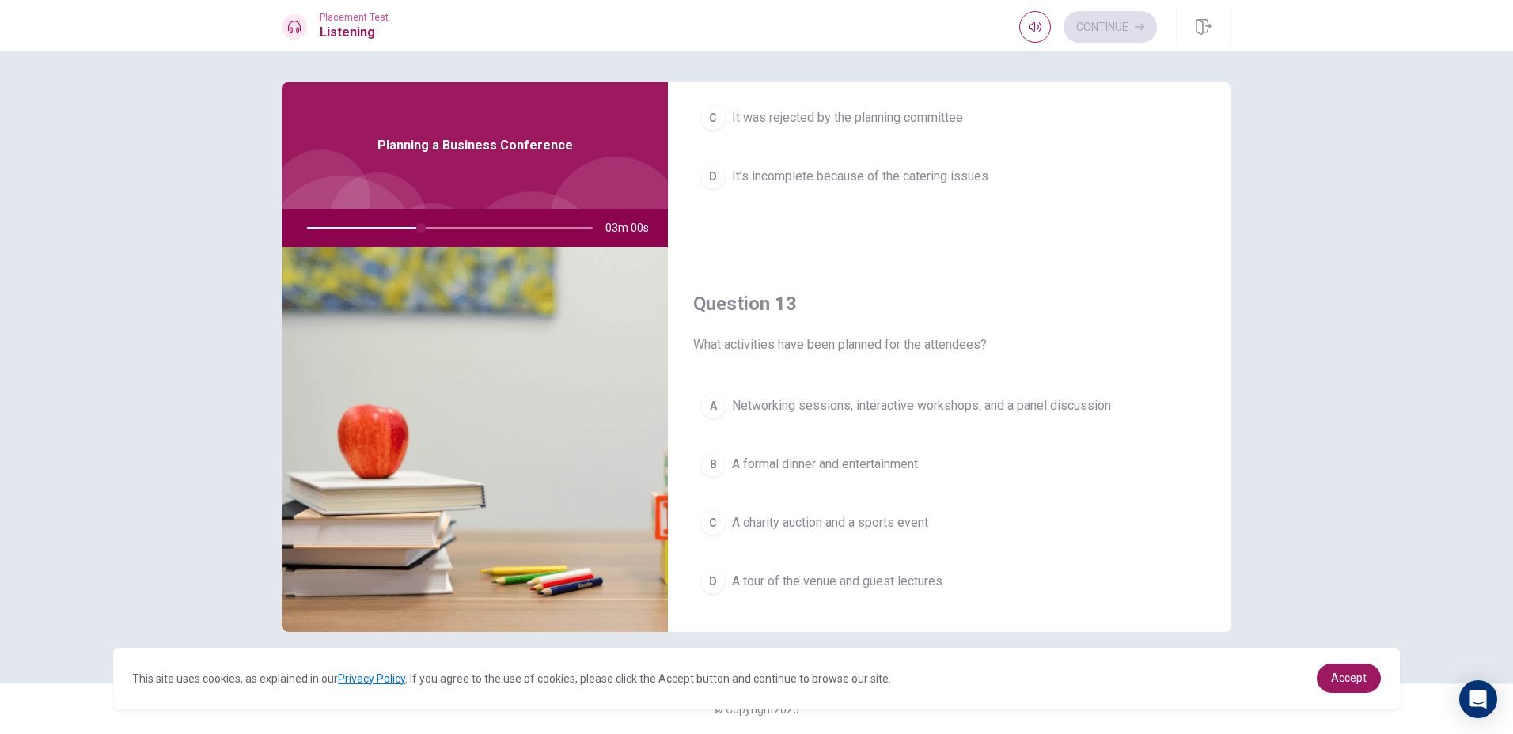
scroll to position [791, 0]
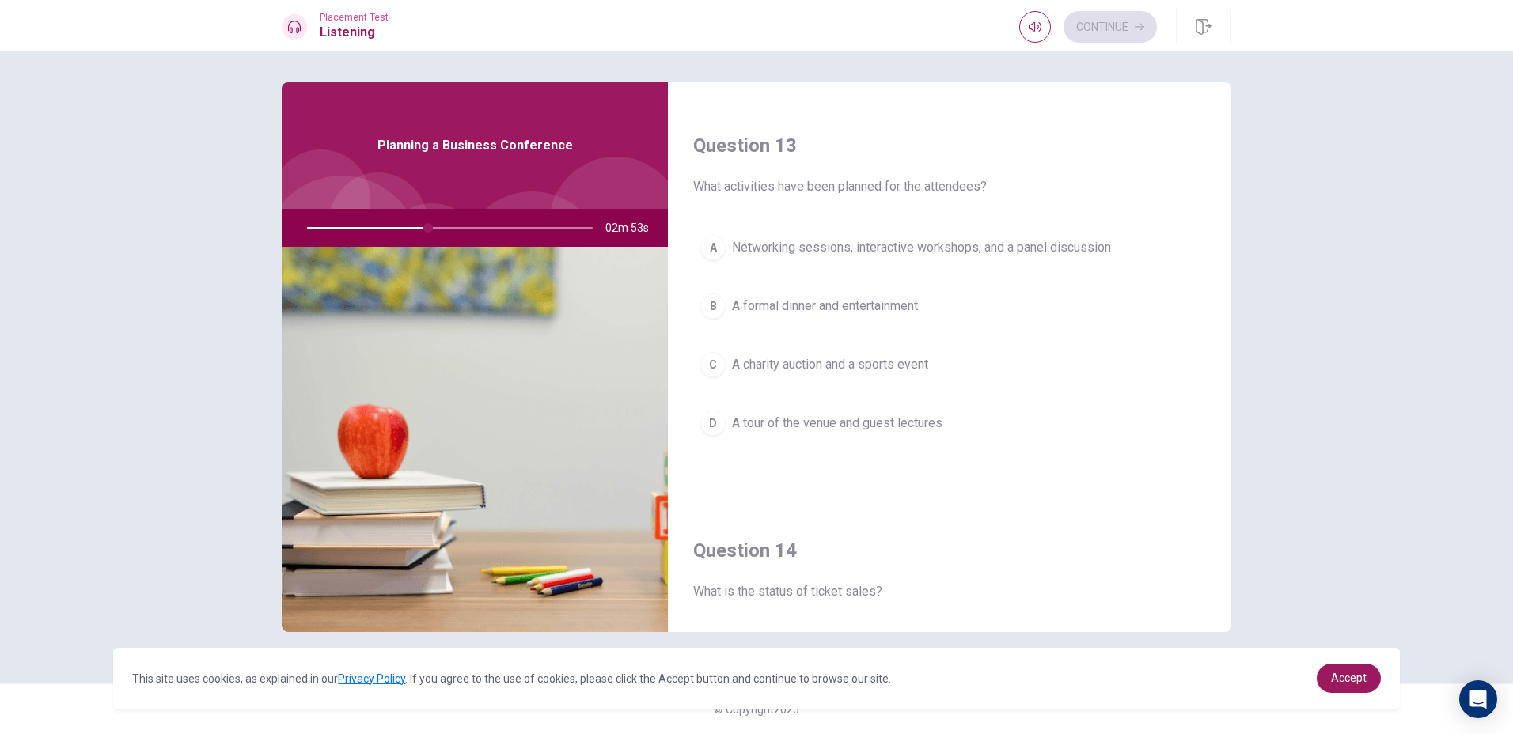
click at [726, 250] on button "A Networking sessions, interactive workshops, and a panel discussion" at bounding box center [949, 248] width 513 height 40
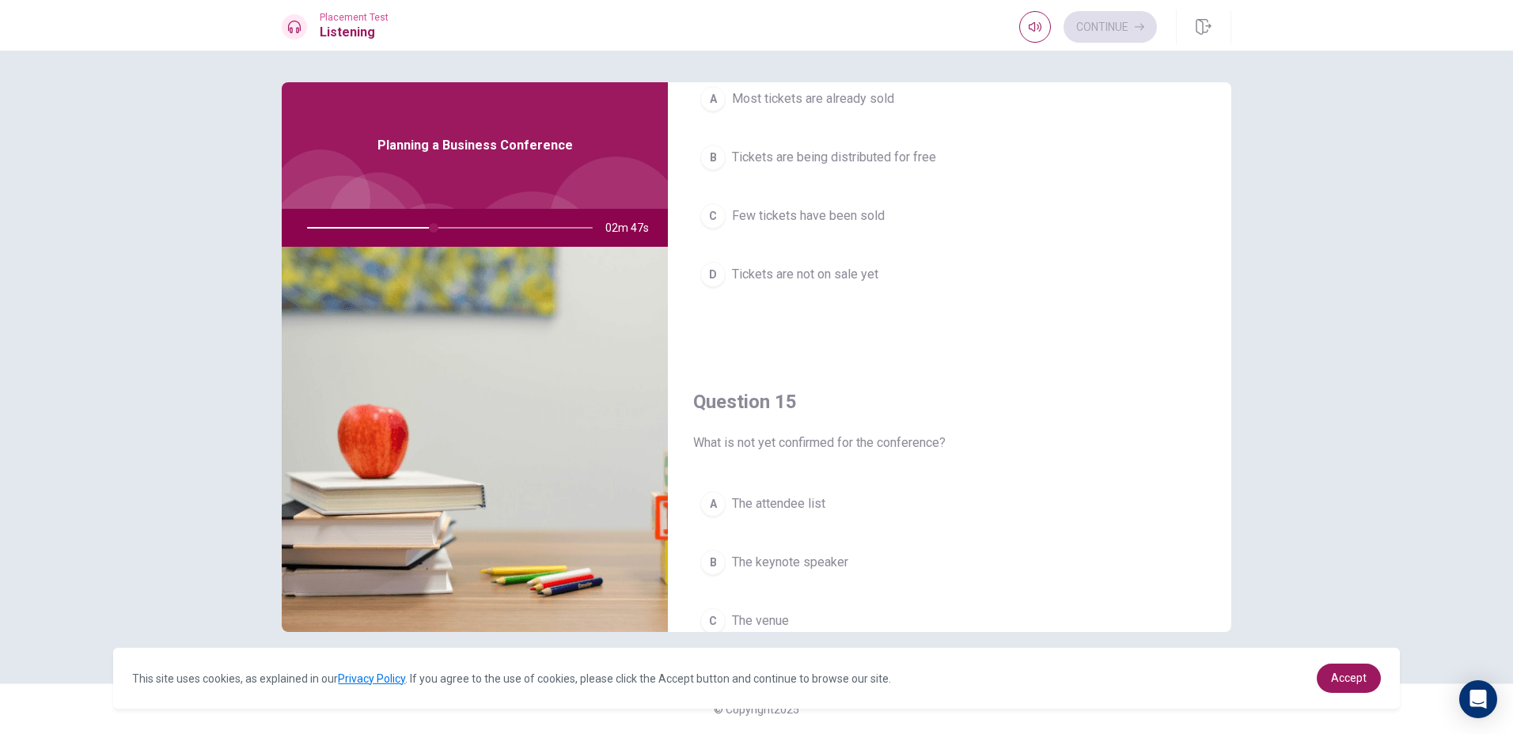
scroll to position [1266, 0]
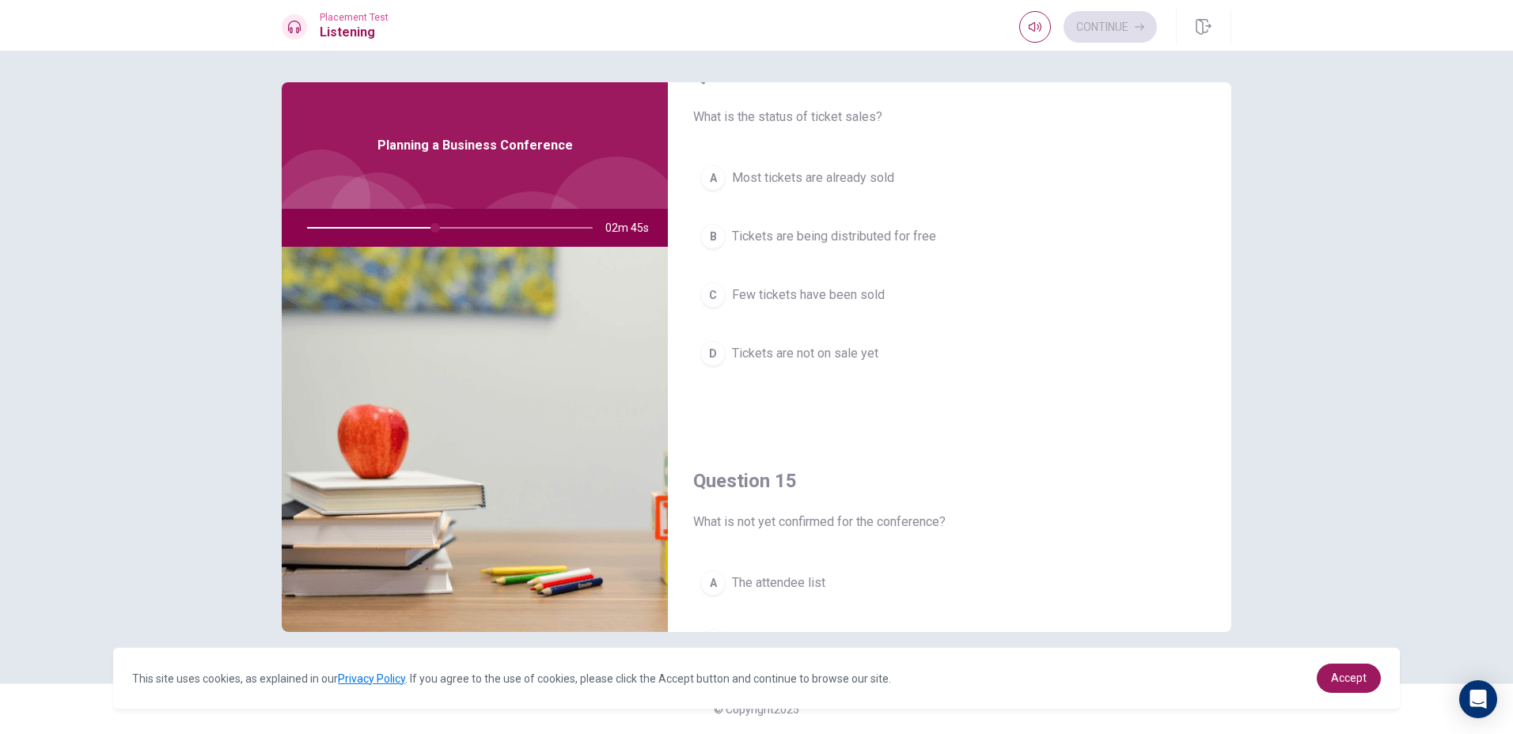
click at [722, 177] on div "A" at bounding box center [712, 177] width 25 height 25
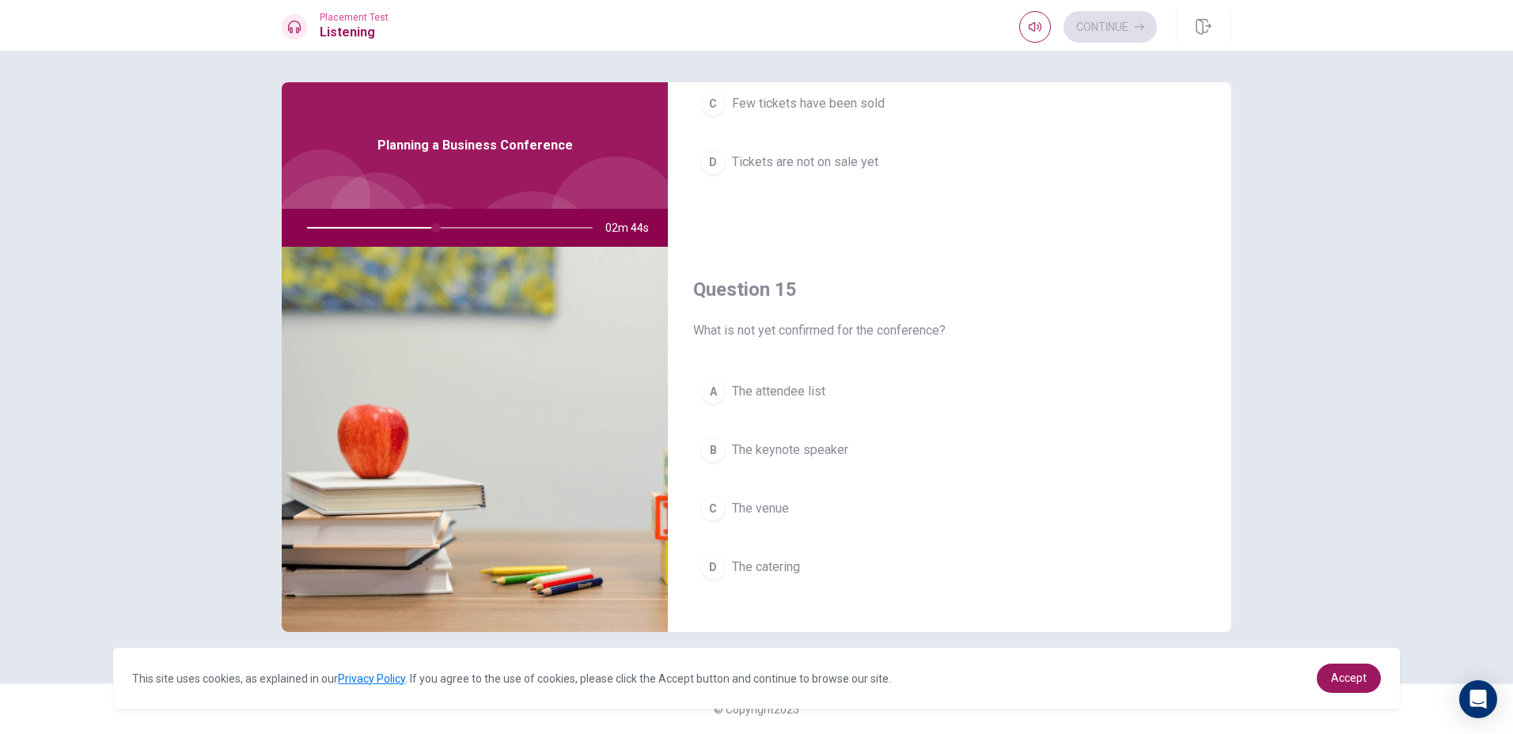
scroll to position [1475, 0]
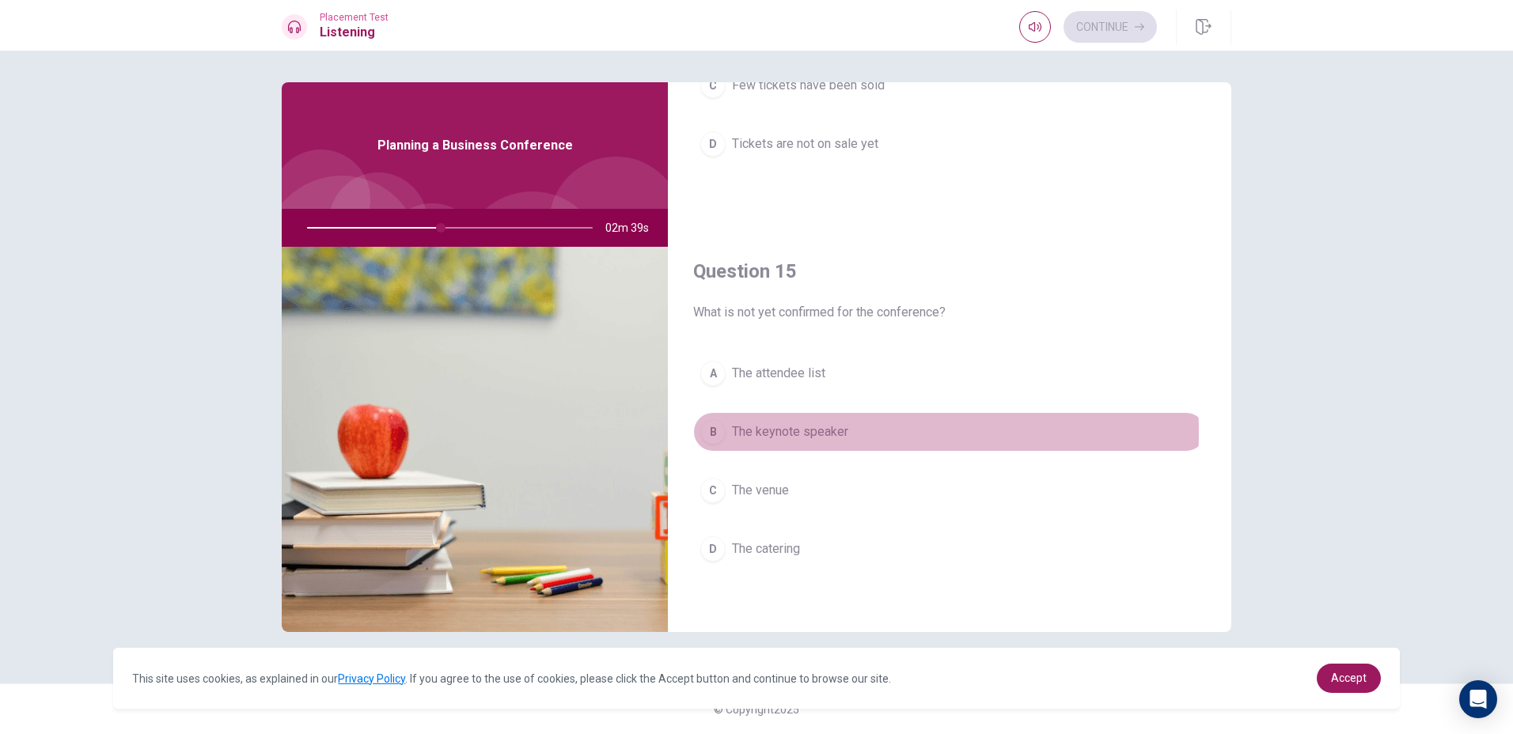
click at [729, 433] on button "B The keynote speaker" at bounding box center [949, 432] width 513 height 40
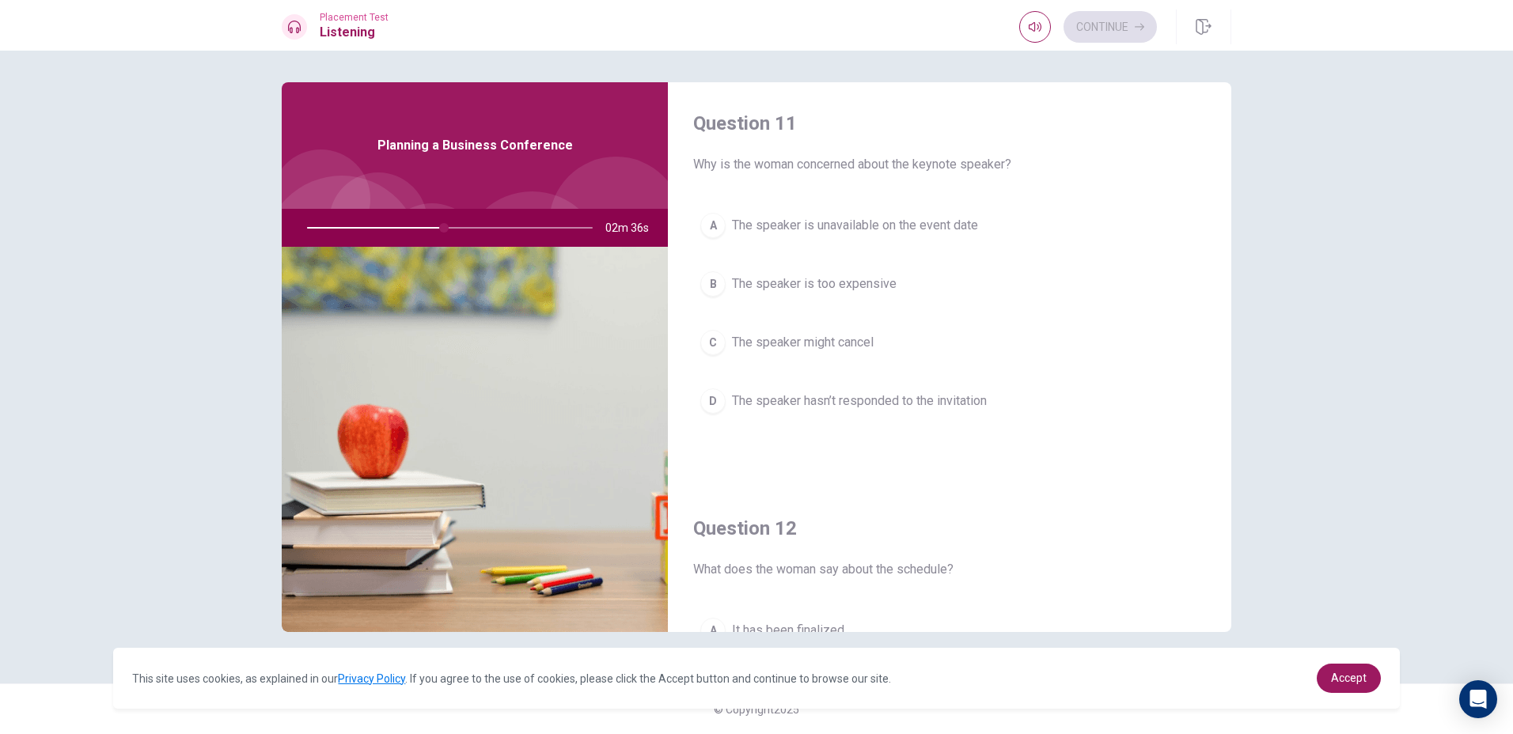
scroll to position [0, 0]
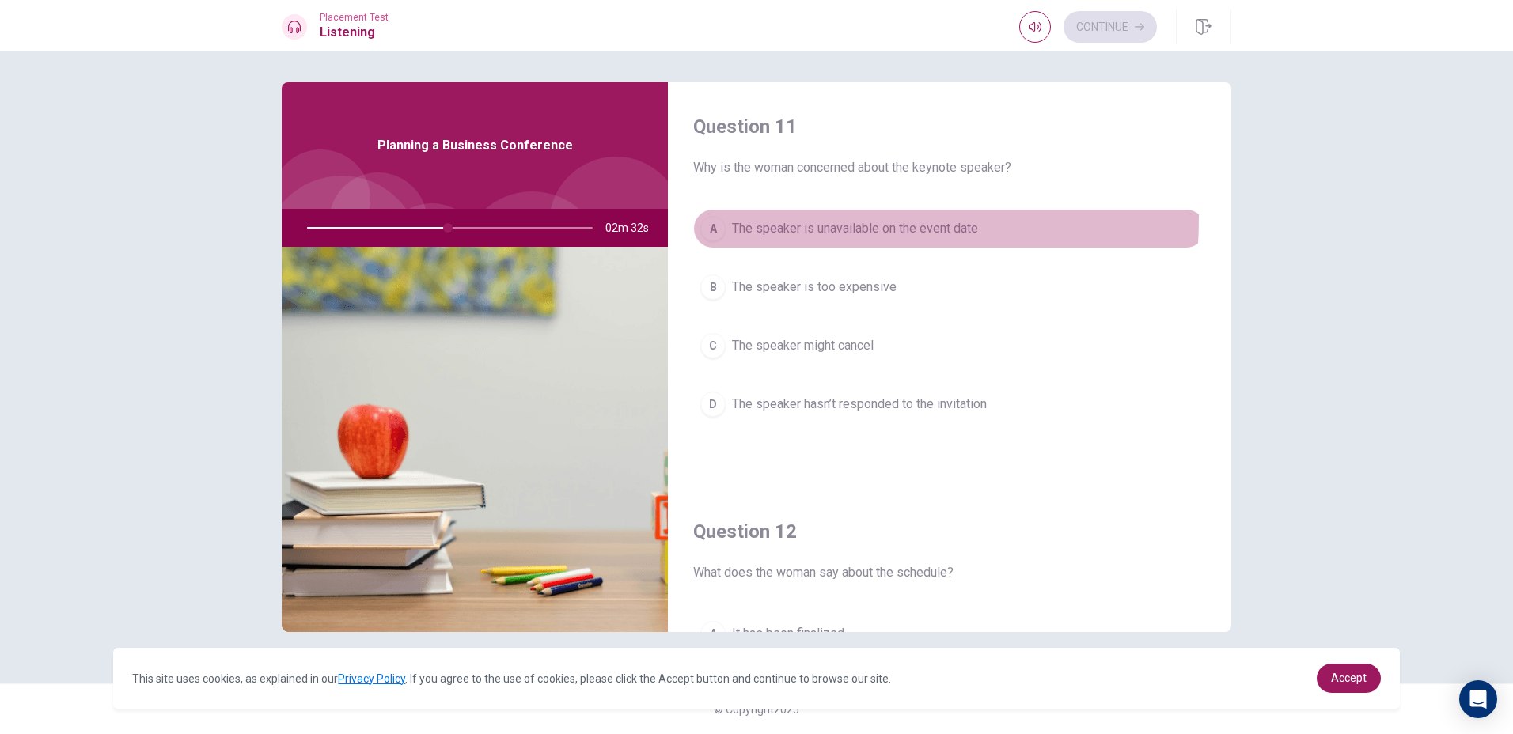
click at [714, 217] on div "A" at bounding box center [712, 228] width 25 height 25
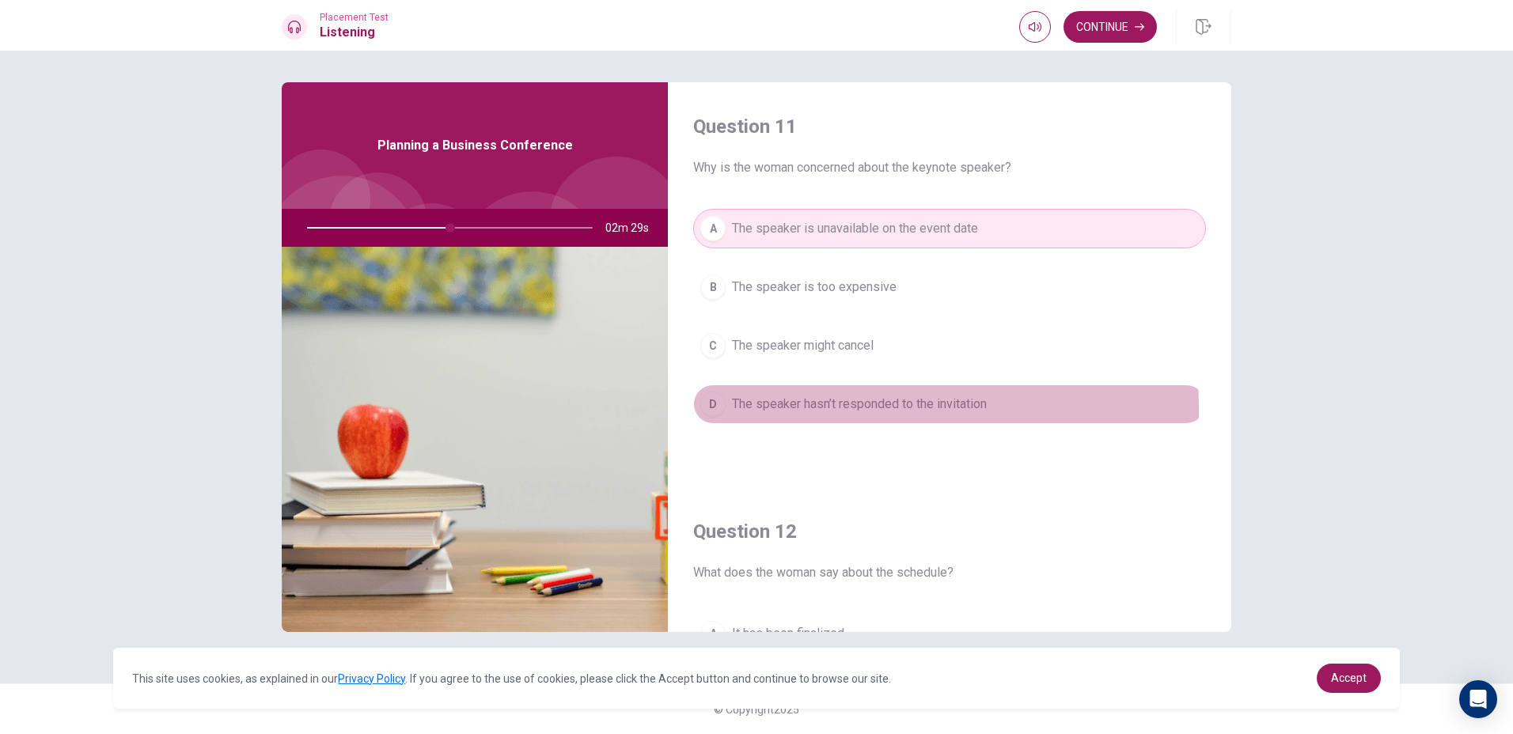
click at [696, 411] on button "D The speaker hasn’t responded to the invitation" at bounding box center [949, 404] width 513 height 40
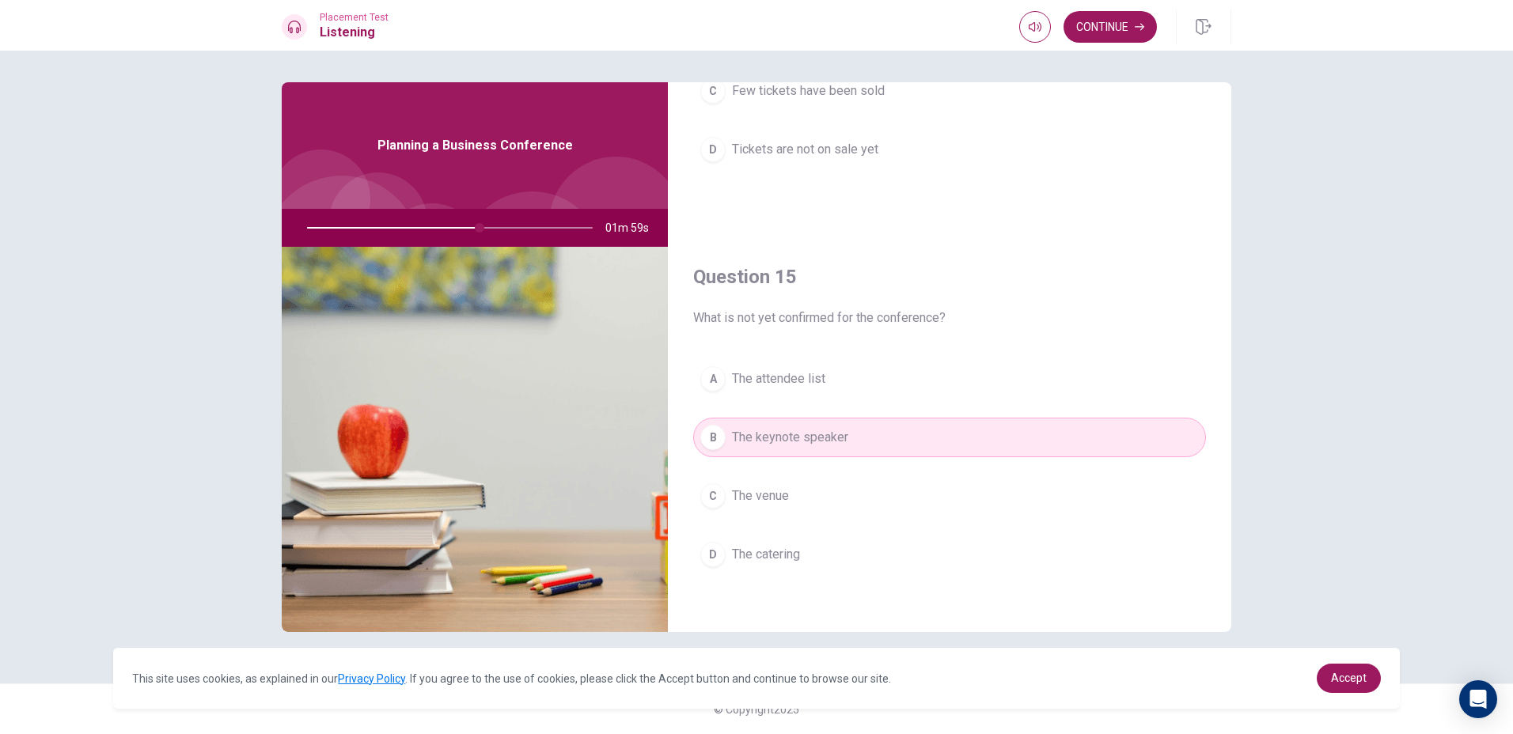
scroll to position [1475, 0]
click at [809, 487] on button "C The venue" at bounding box center [949, 491] width 513 height 40
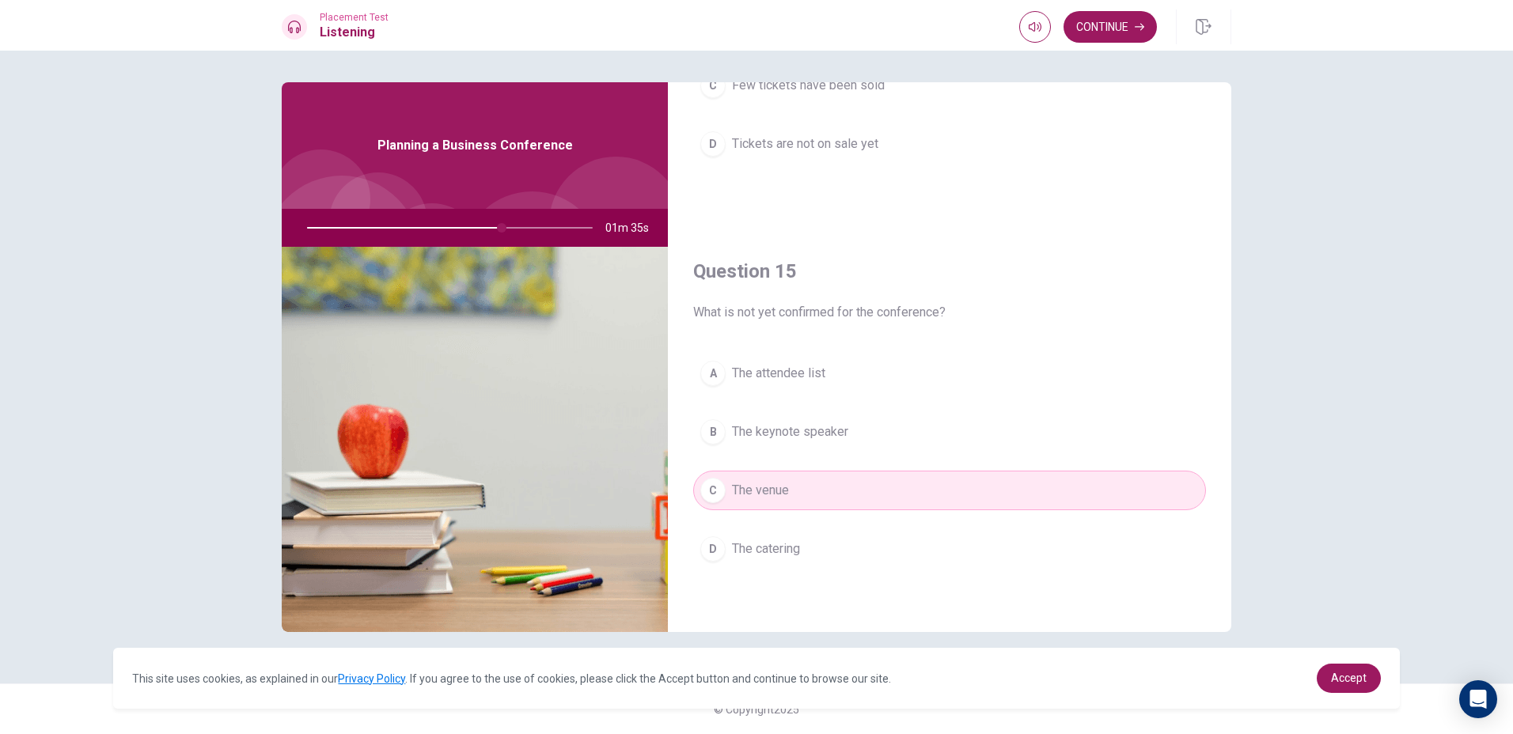
click at [821, 373] on span "The attendee list" at bounding box center [778, 373] width 93 height 19
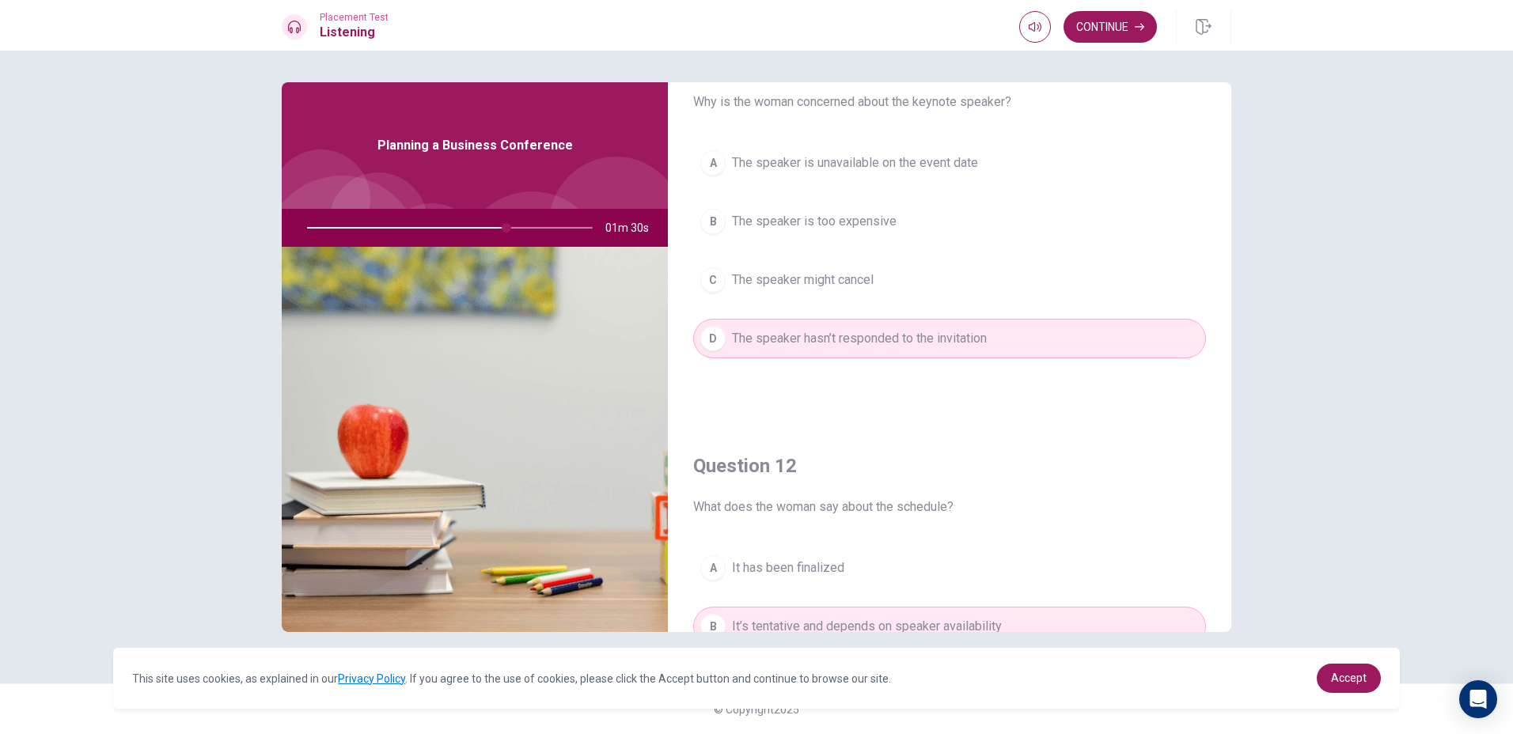
scroll to position [0, 0]
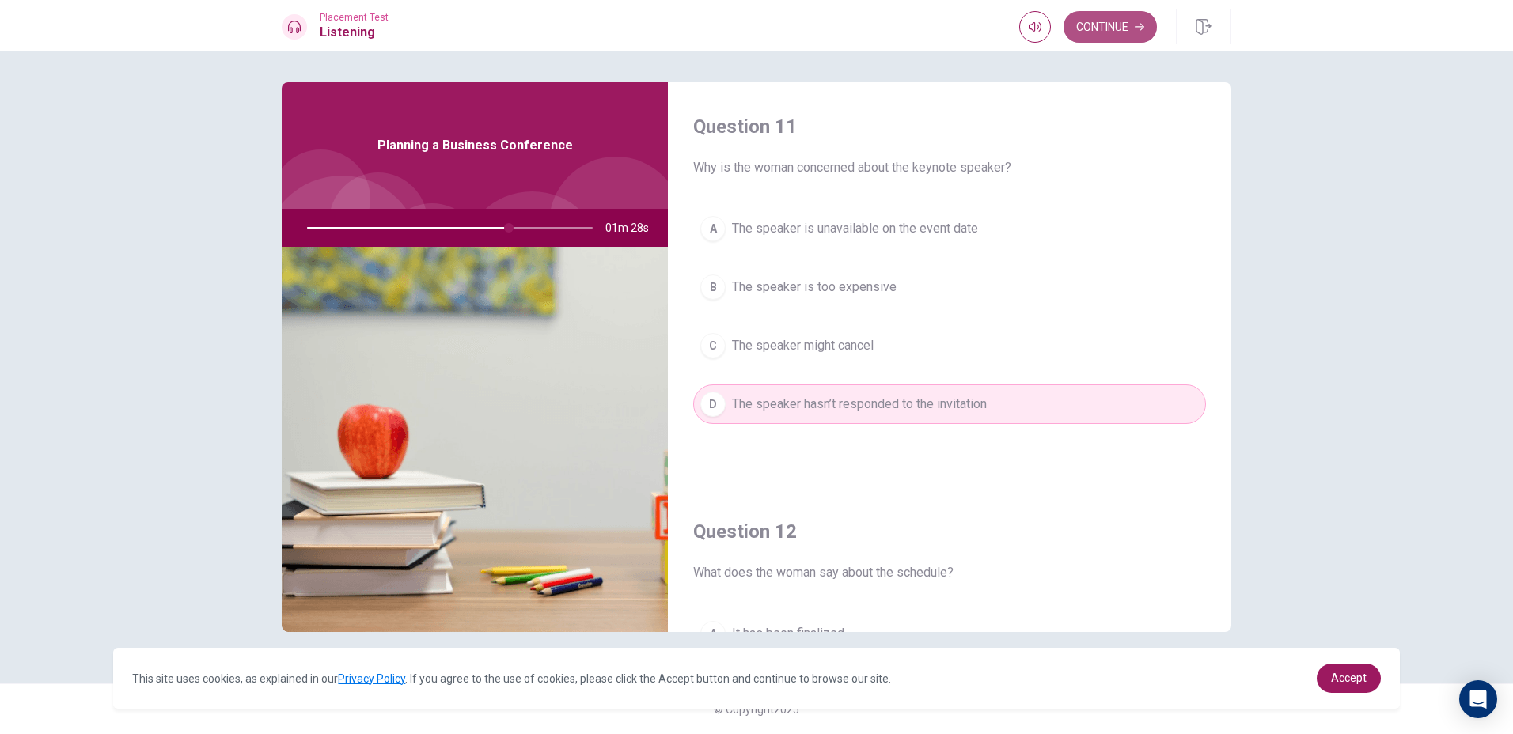
click at [1127, 40] on button "Continue" at bounding box center [1109, 27] width 93 height 32
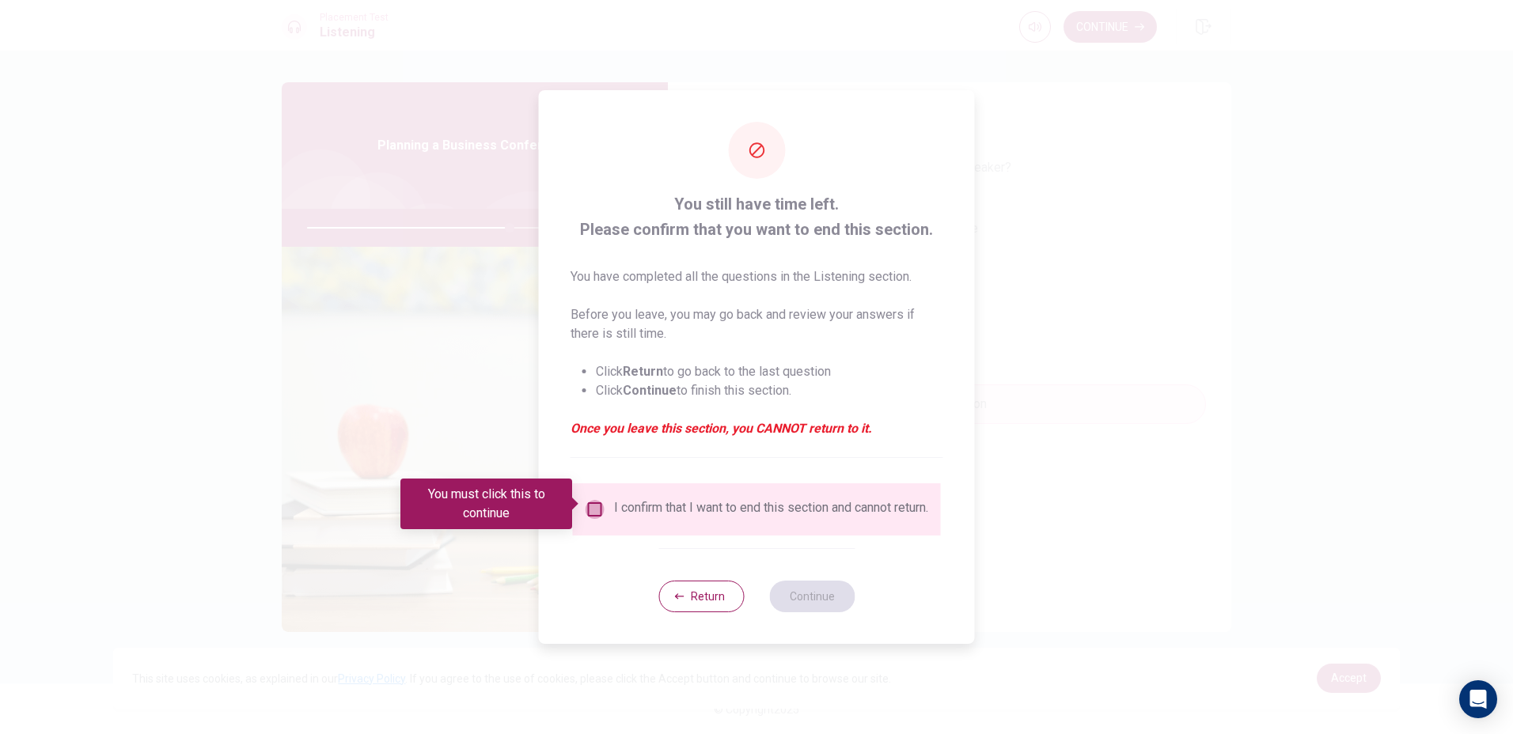
click at [593, 504] on input "You must click this to continue" at bounding box center [594, 509] width 19 height 19
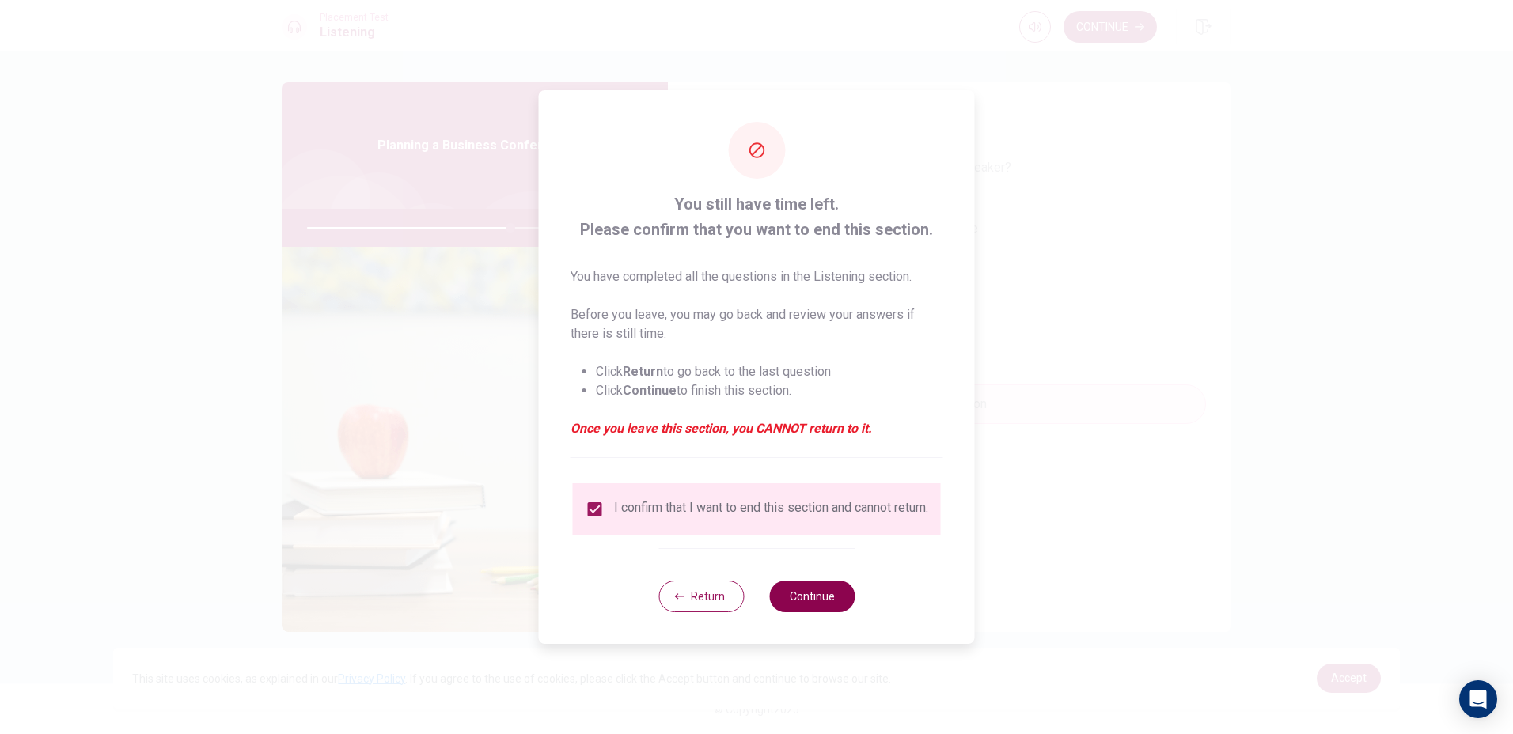
click at [788, 604] on button "Continue" at bounding box center [811, 597] width 85 height 32
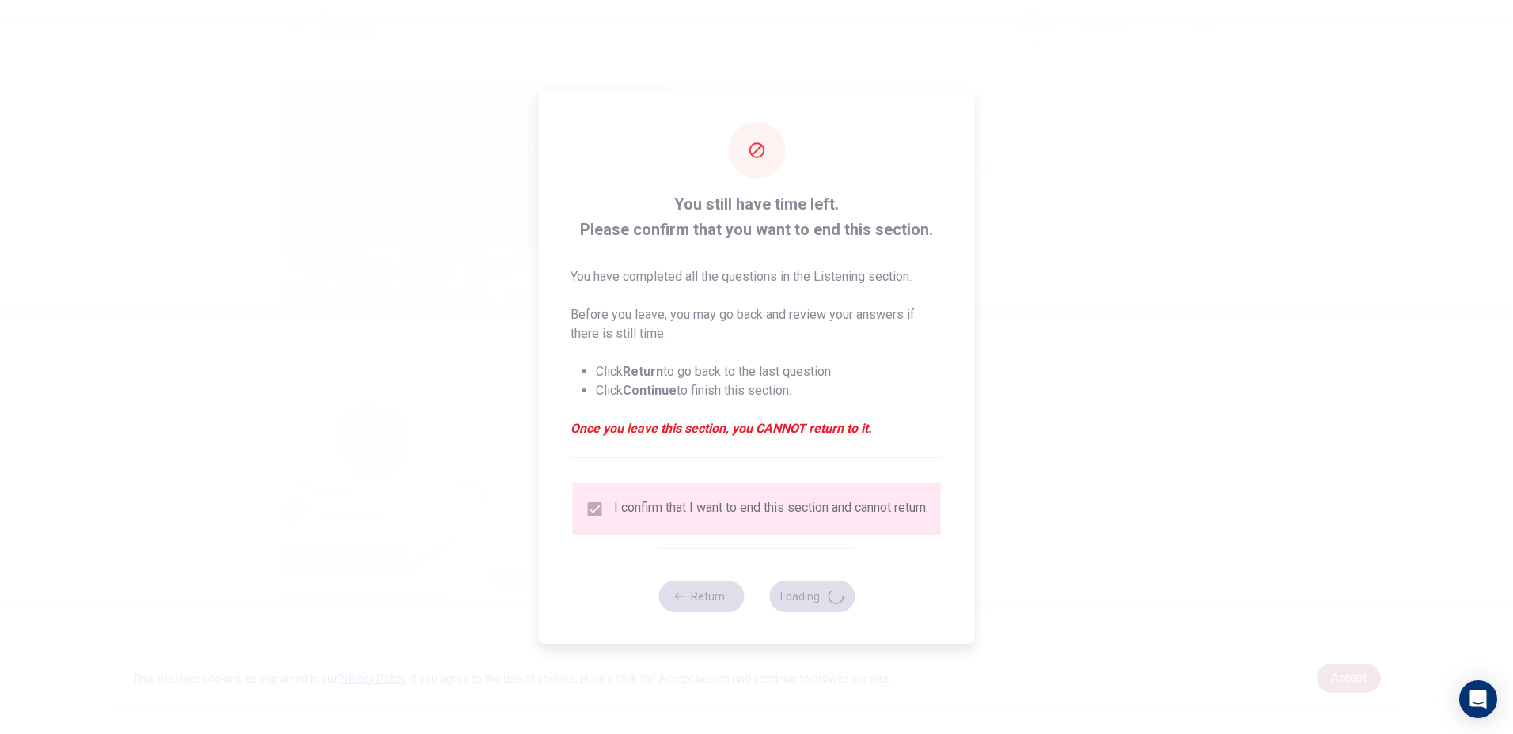
type input "72"
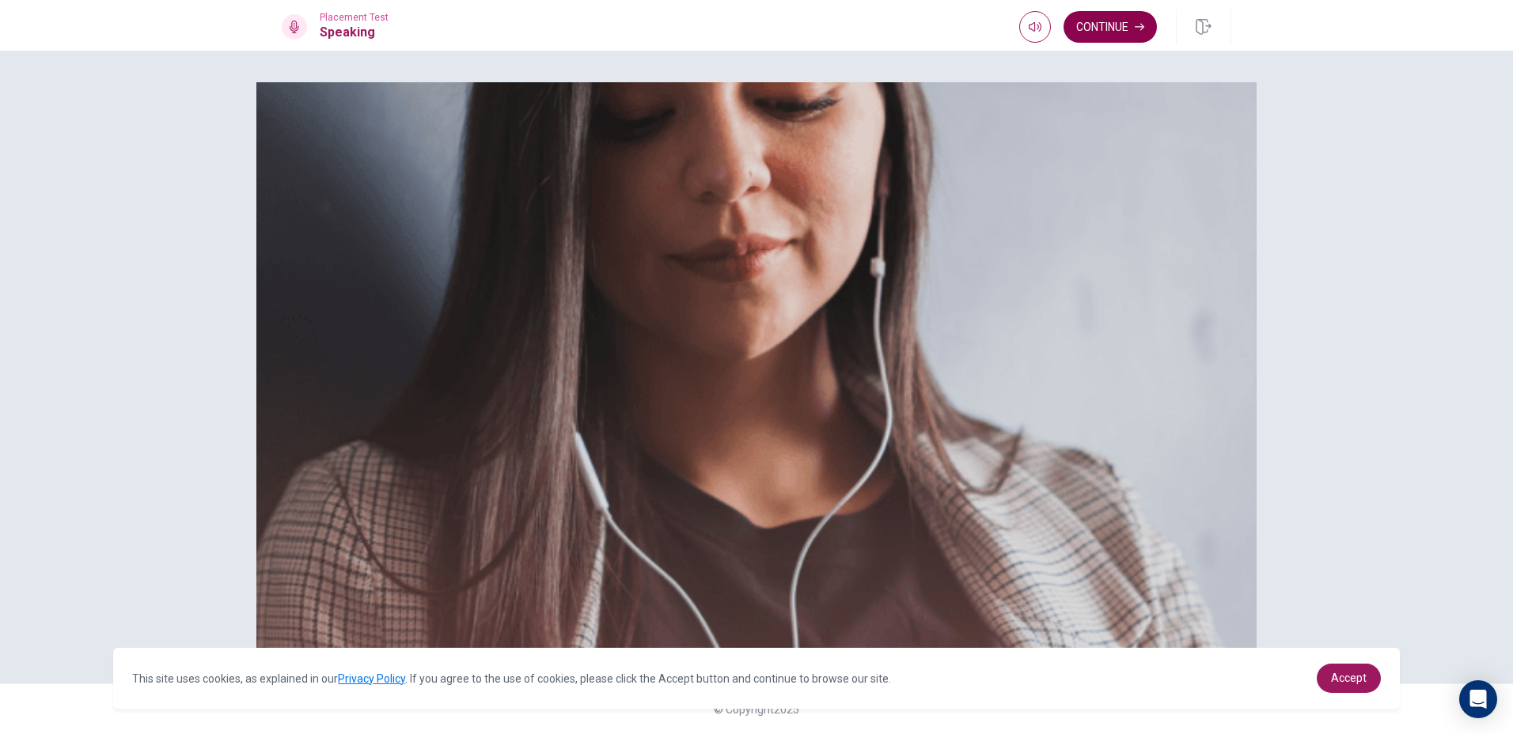
click at [1124, 25] on button "Continue" at bounding box center [1109, 27] width 93 height 32
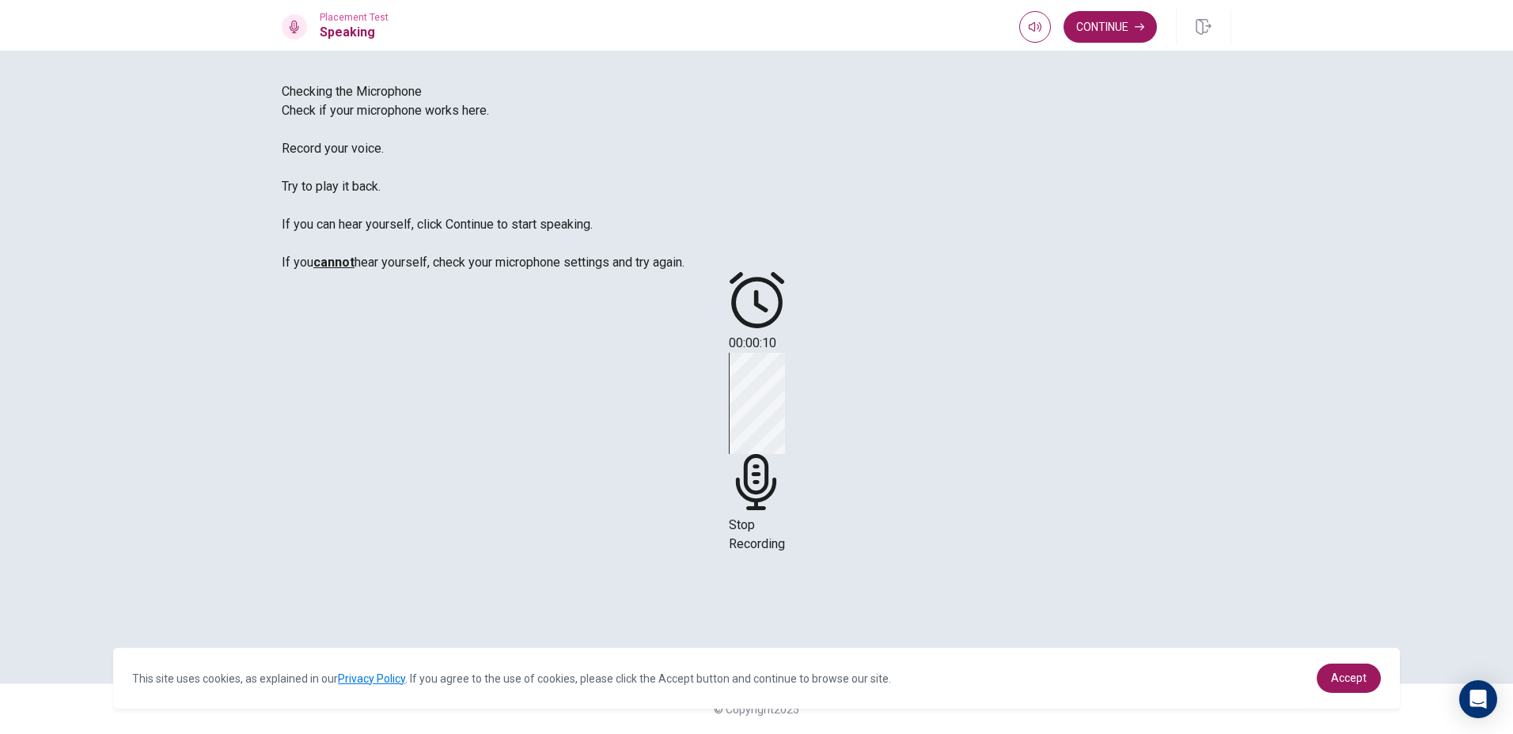
click at [775, 454] on icon at bounding box center [755, 482] width 40 height 56
click at [780, 416] on div "00:00:10" at bounding box center [756, 344] width 47 height 144
click at [737, 411] on icon "Play Audio" at bounding box center [737, 411] width 0 height 0
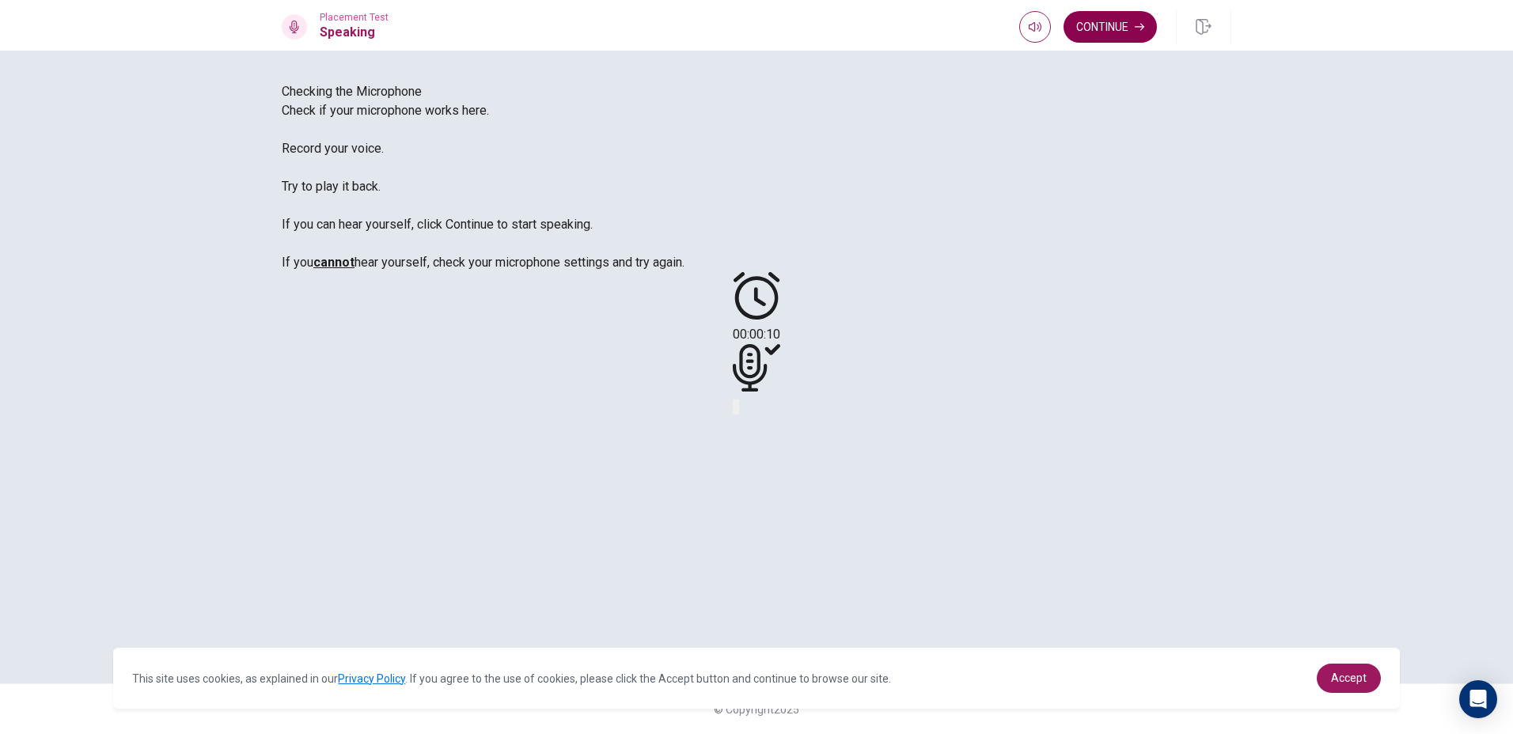
click at [1104, 20] on button "Continue" at bounding box center [1109, 27] width 93 height 32
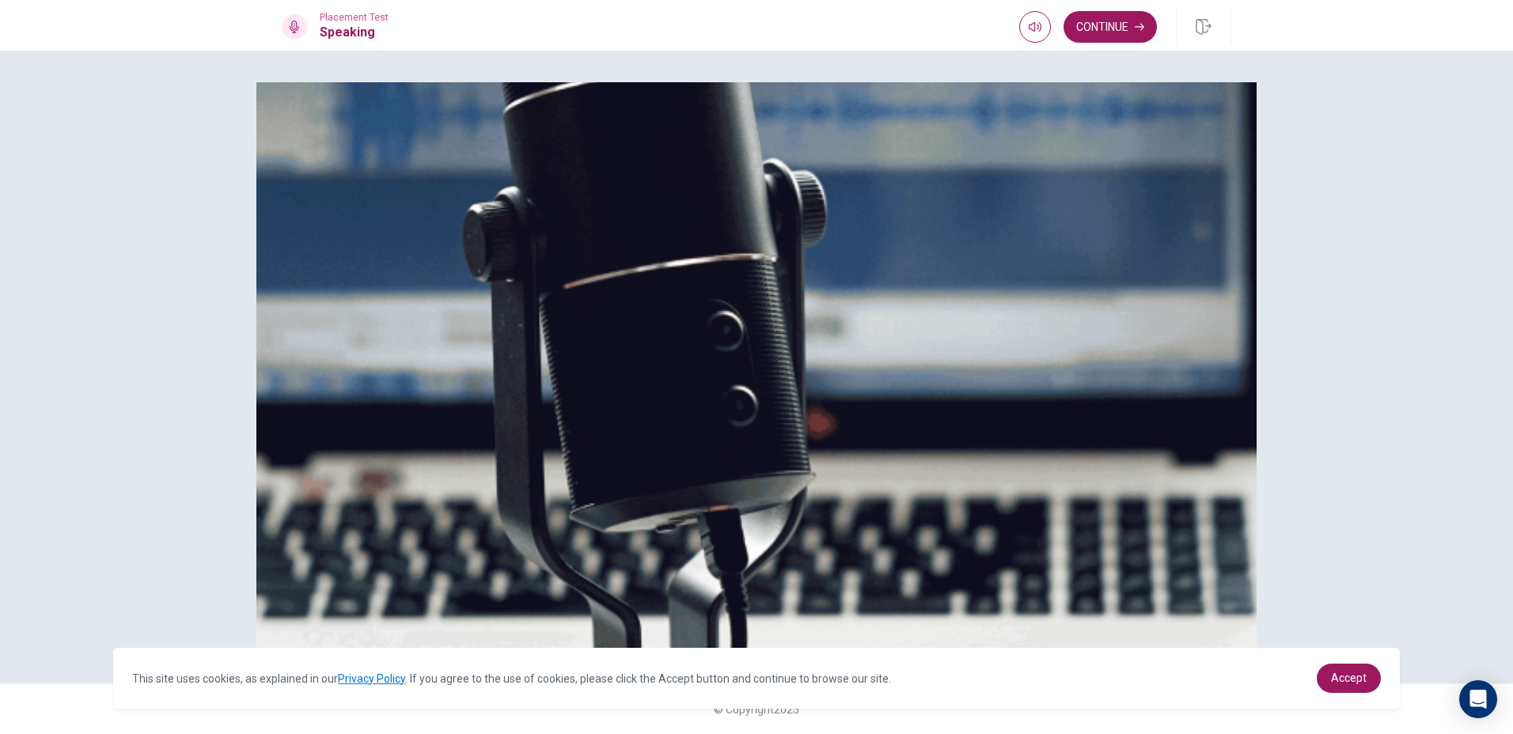
scroll to position [120, 0]
click at [1102, 21] on button "Continue" at bounding box center [1109, 27] width 93 height 32
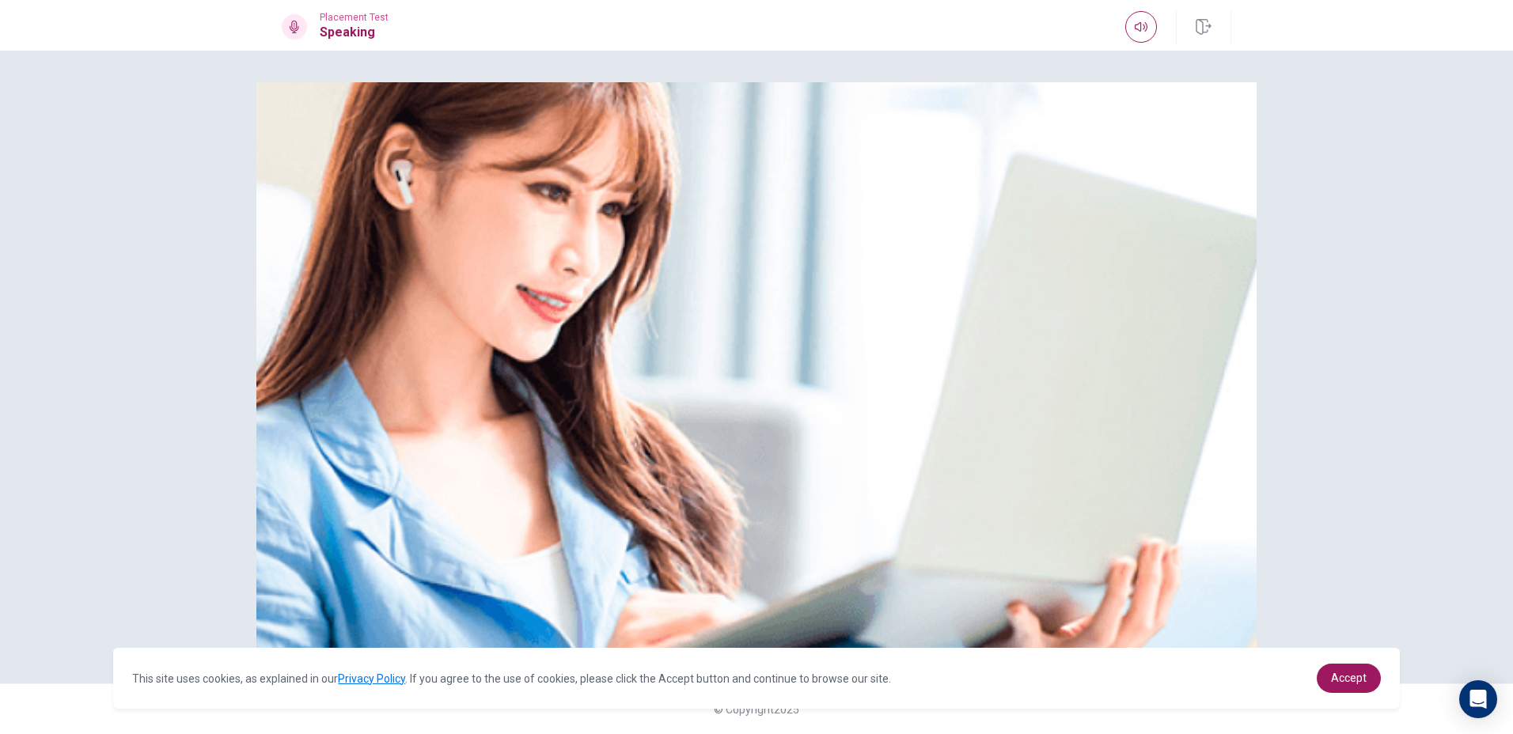
scroll to position [0, 0]
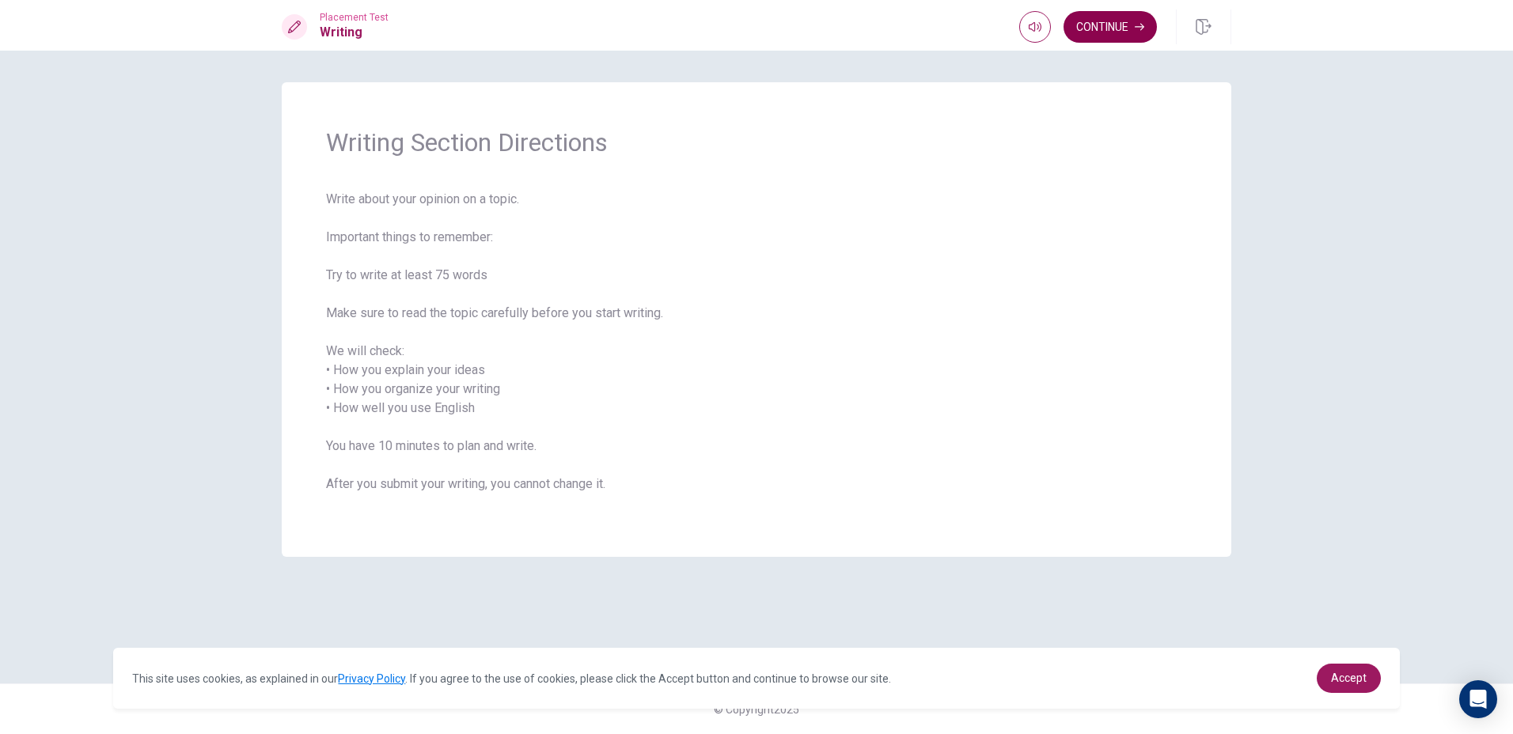
click at [1130, 34] on button "Continue" at bounding box center [1109, 27] width 93 height 32
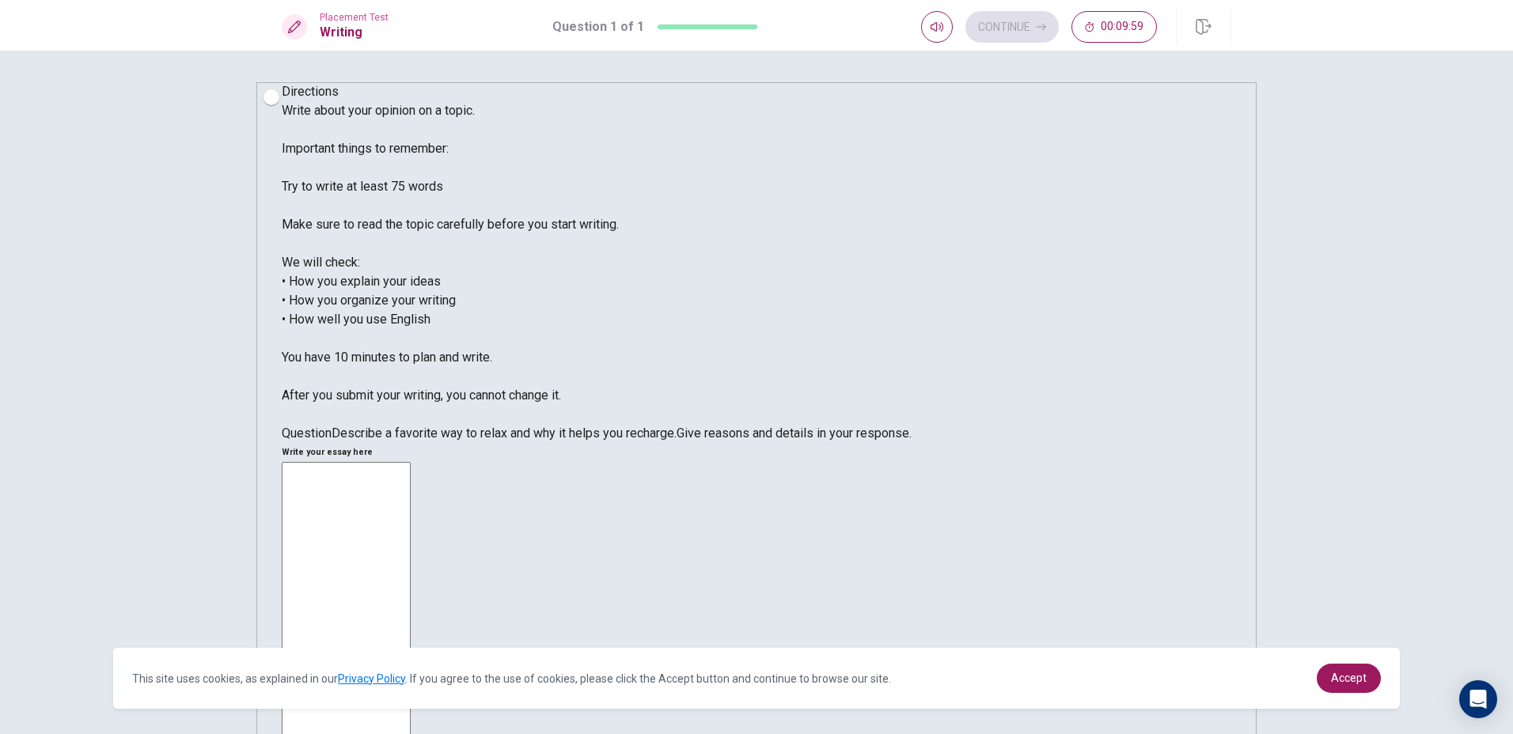
click at [411, 462] on textarea at bounding box center [346, 690] width 129 height 457
click at [1200, 462] on div "I think listen music is a good way to relax, because while you listening you ma…" at bounding box center [756, 693] width 949 height 463
click at [411, 462] on textarea "I think listen music is a good way to relax, because while you listening you ma…" at bounding box center [346, 690] width 129 height 457
click at [411, 462] on textarea "I think listen music is a good way to relax, because while you listening pure m…" at bounding box center [346, 690] width 129 height 457
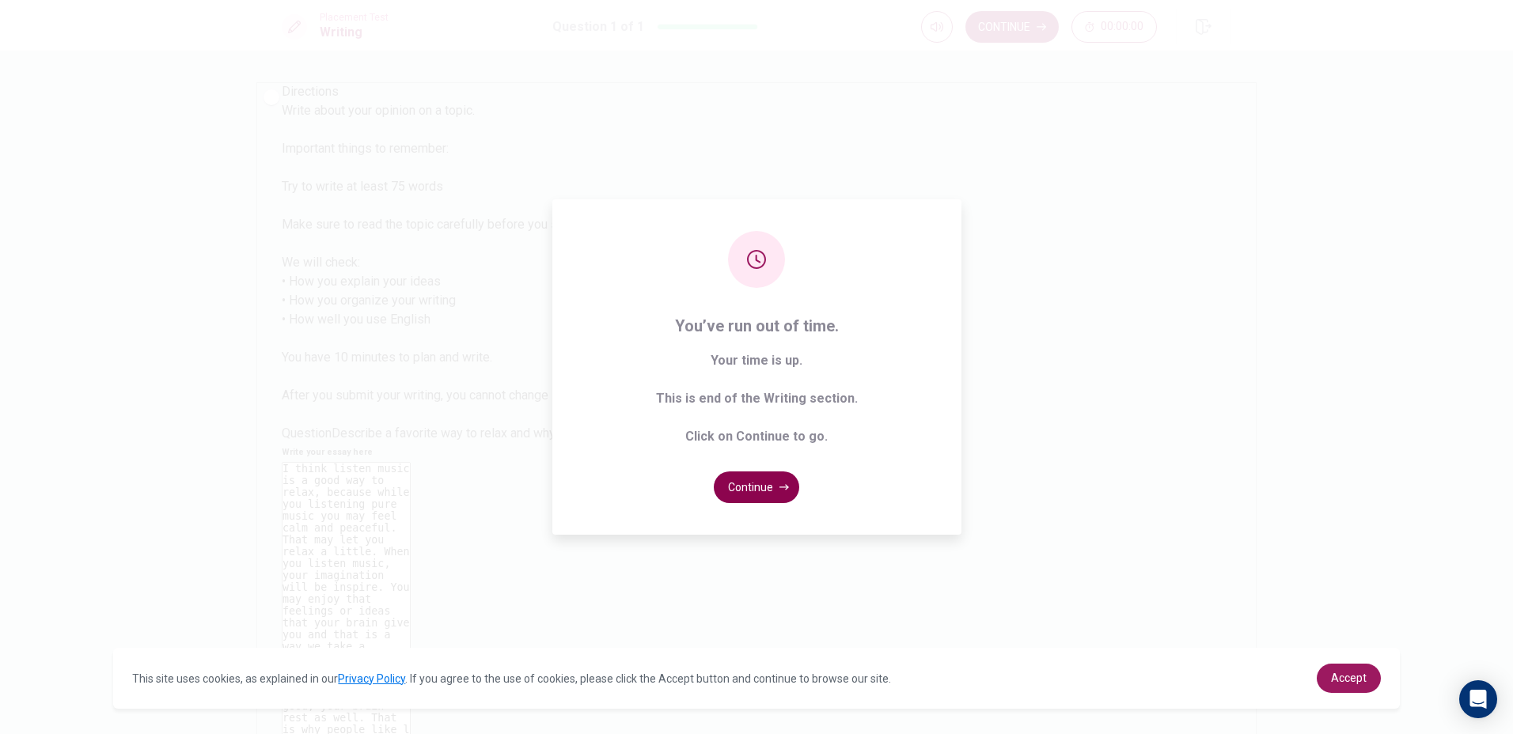
type textarea "I think listen music is a good way to relax, because while you listening pure m…"
click at [748, 480] on button "Continue" at bounding box center [756, 488] width 85 height 32
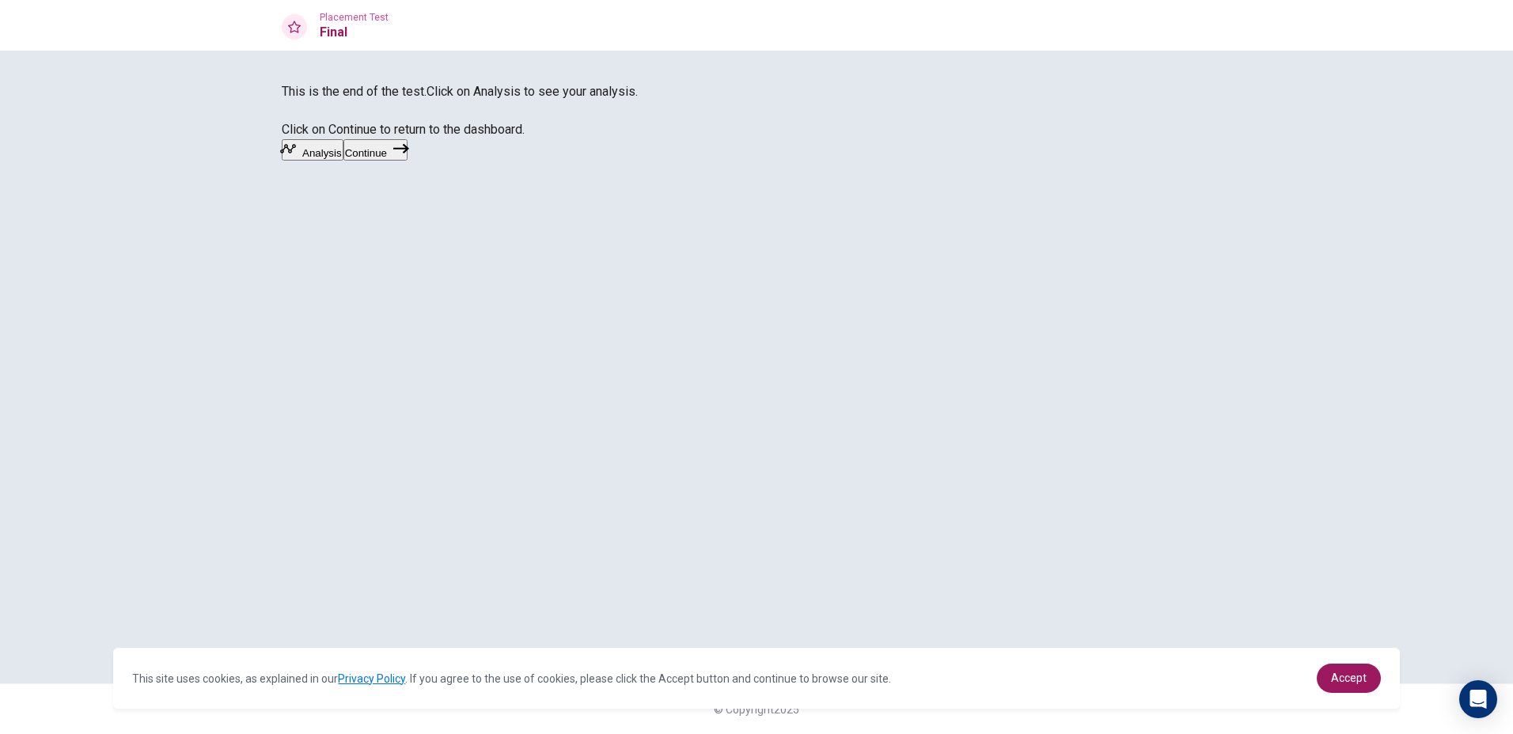
click at [407, 161] on button "Continue" at bounding box center [375, 149] width 64 height 21
